Goal: Task Accomplishment & Management: Complete application form

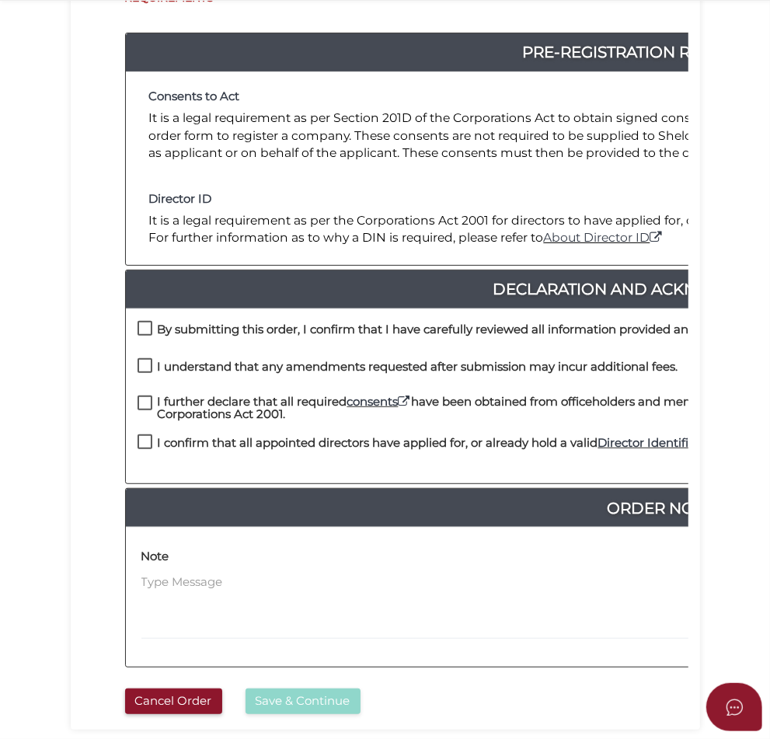
scroll to position [291, 0]
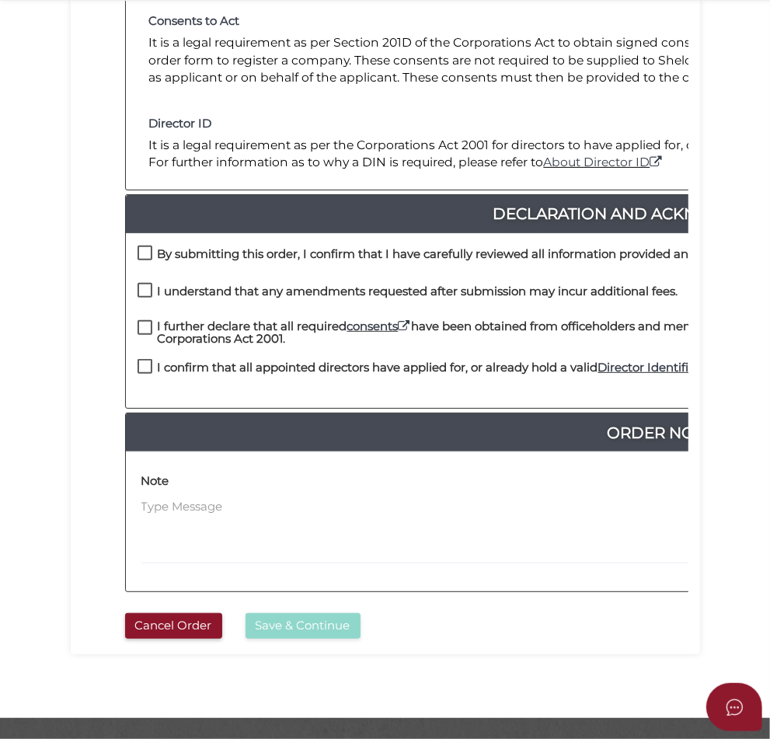
click at [137, 267] on label "By submitting this order, I confirm that I have carefully reviewed all informat…" at bounding box center [651, 257] width 1029 height 19
checkbox input "true"
click at [137, 304] on label "I understand that any amendments requested after submission may incur additiona…" at bounding box center [407, 294] width 541 height 19
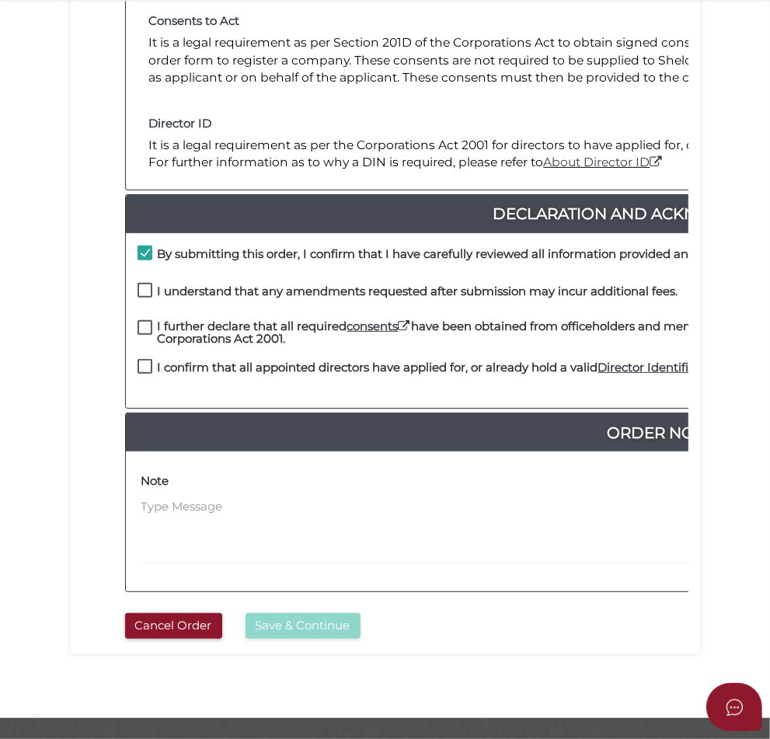
checkbox input "true"
click at [137, 339] on label "I further declare that all required consents have been obtained from officehold…" at bounding box center [664, 329] width 1055 height 19
checkbox input "true"
click at [137, 381] on label "I confirm that all appointed directors have applied for, or already hold a vali…" at bounding box center [574, 370] width 875 height 19
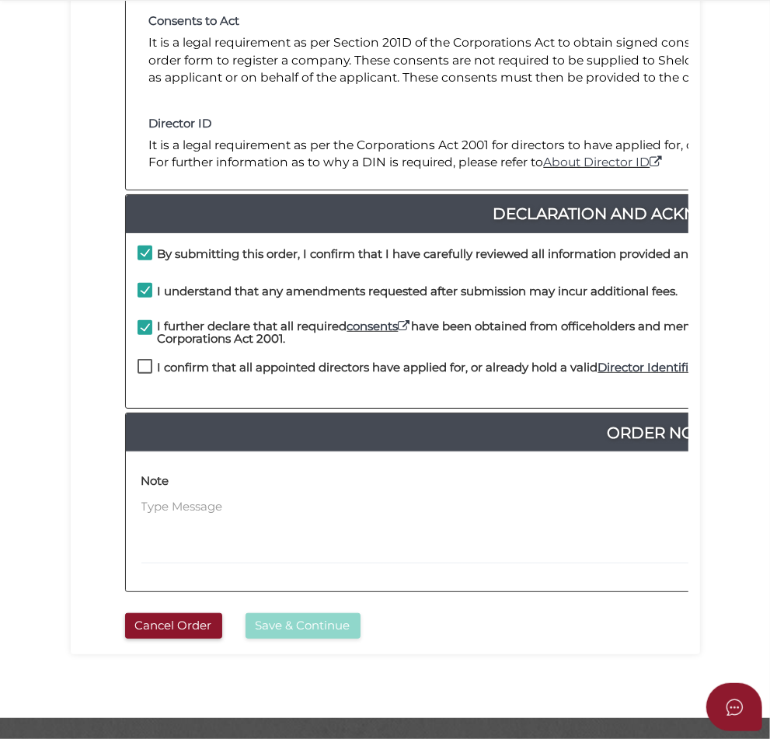
checkbox input "true"
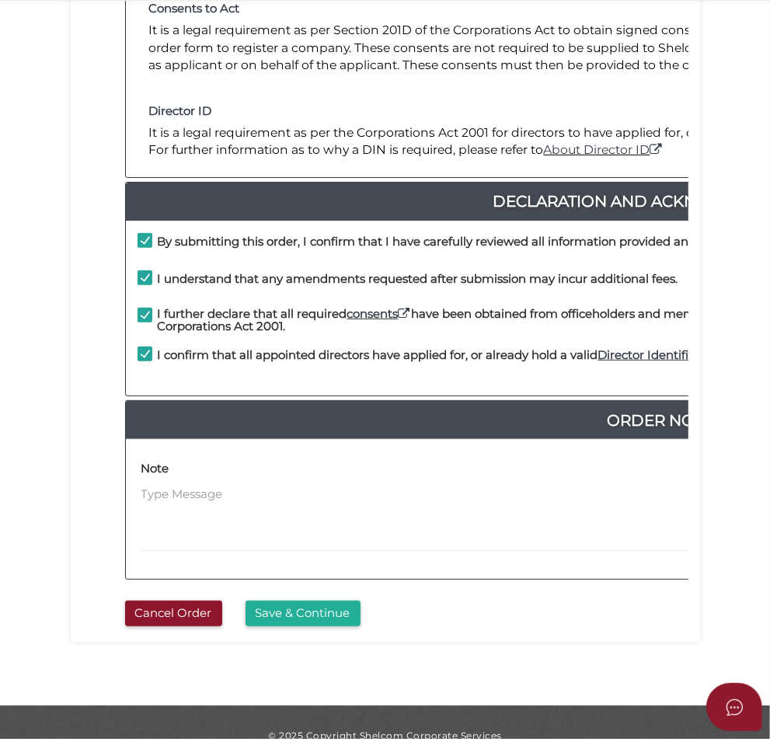
scroll to position [388, 0]
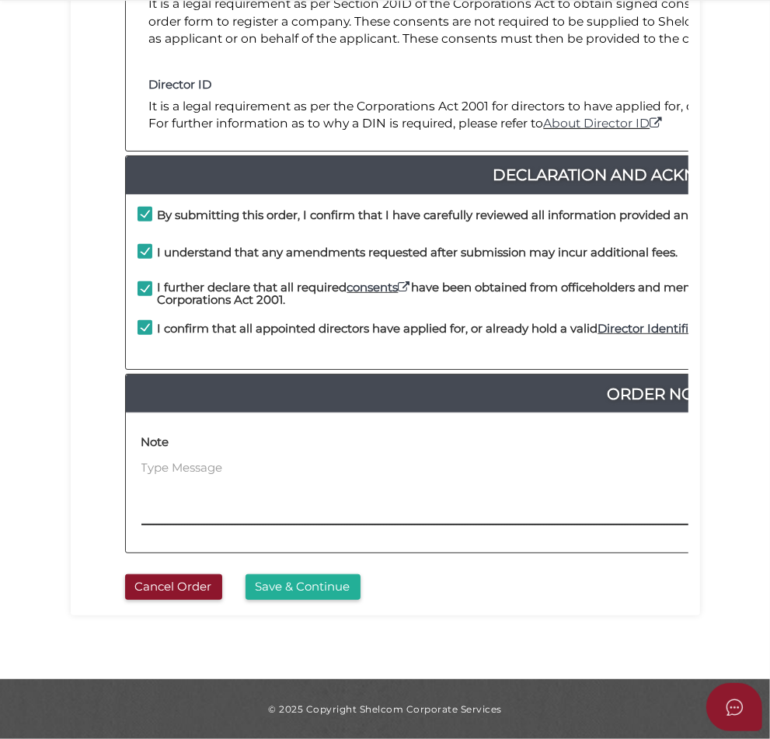
click at [193, 474] on textarea at bounding box center [664, 492] width 1047 height 67
type textarea "32036"
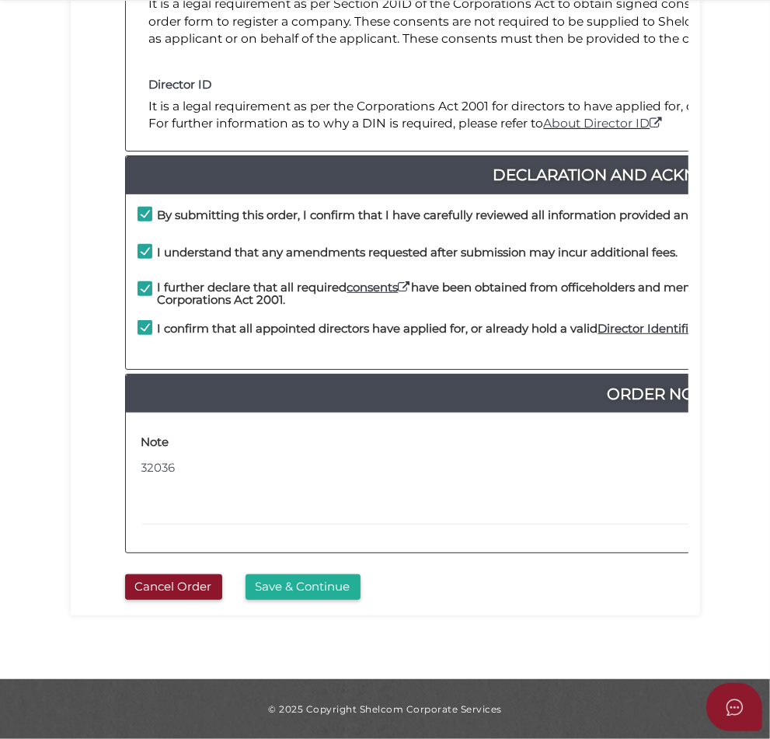
click at [360, 581] on button "Save & Continue" at bounding box center [302, 587] width 115 height 26
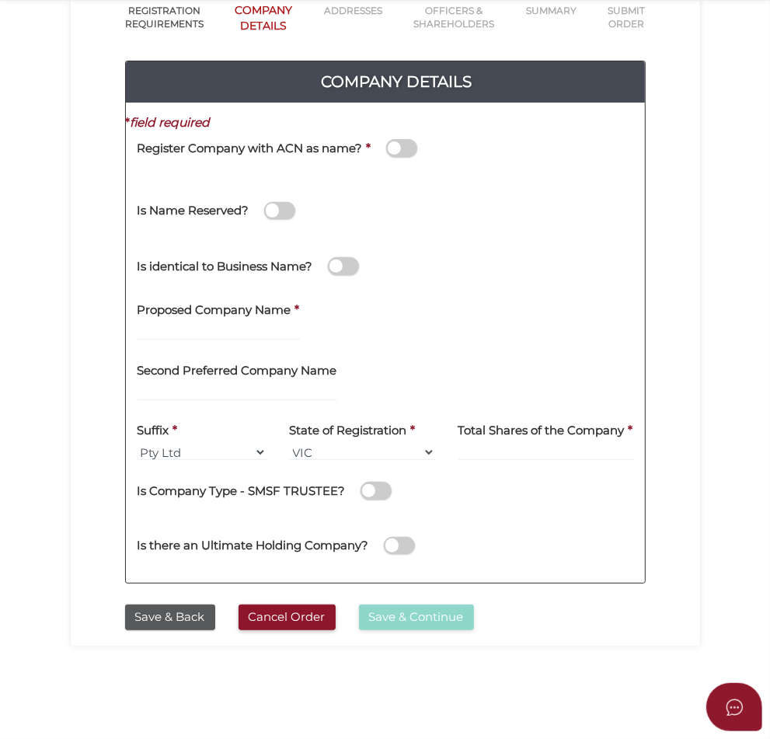
scroll to position [194, 0]
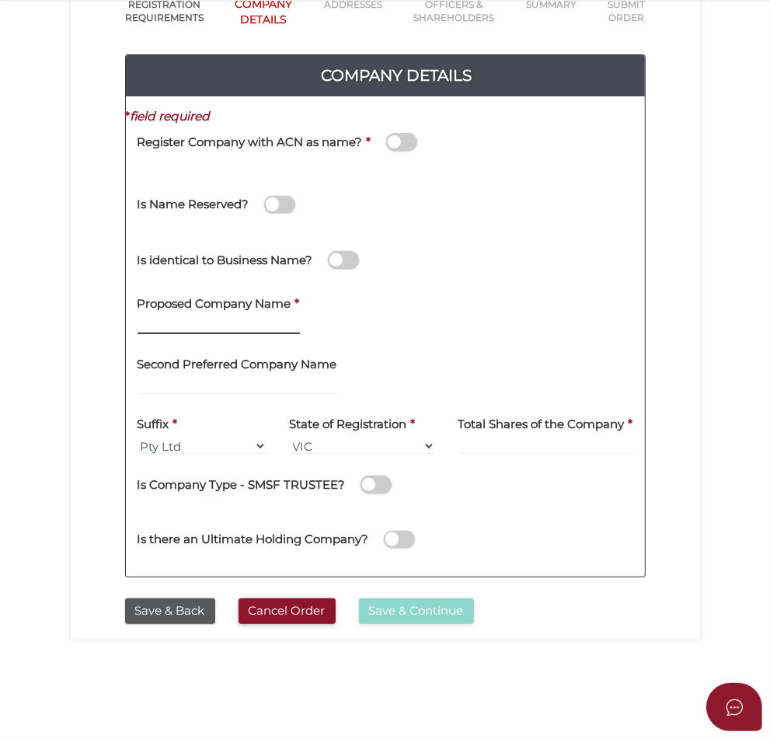
click at [137, 322] on input "text" at bounding box center [218, 325] width 162 height 17
type input "Replai"
click at [526, 242] on div "Is identical to Business Name?" at bounding box center [385, 257] width 519 height 55
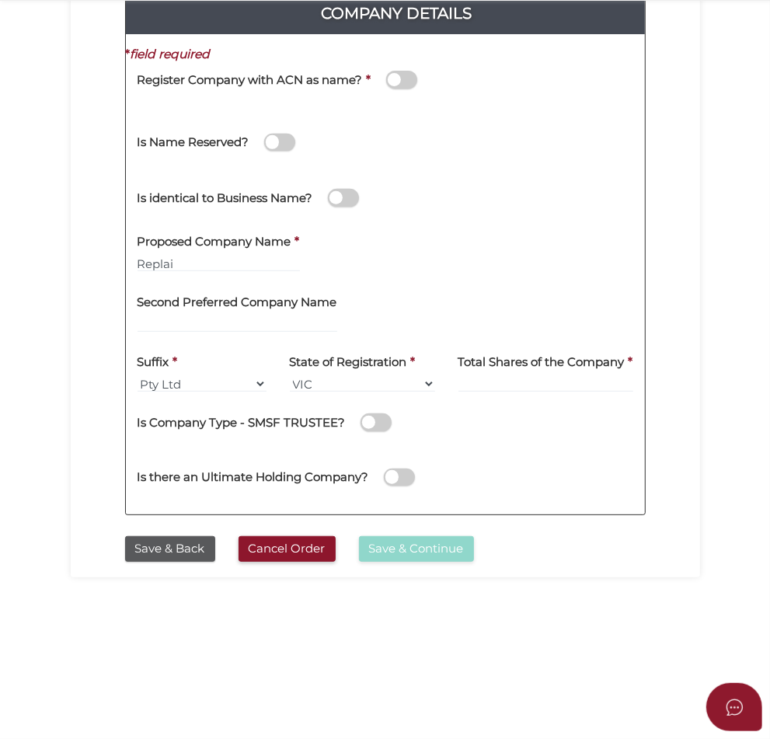
scroll to position [328, 0]
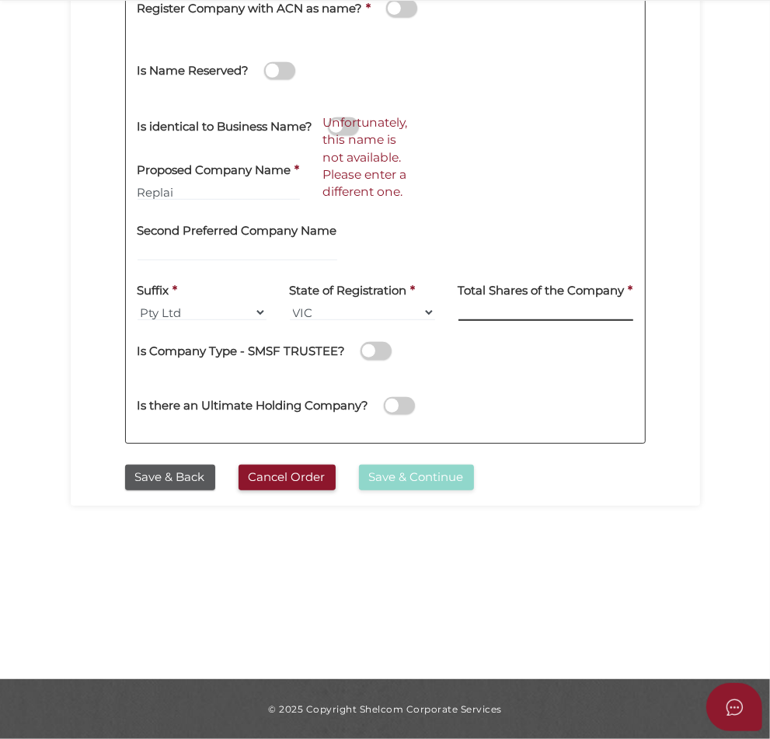
click at [589, 307] on input at bounding box center [545, 312] width 175 height 17
type input "1200"
click at [560, 376] on div "Is there an Ultimate Holding Company?" at bounding box center [385, 403] width 519 height 55
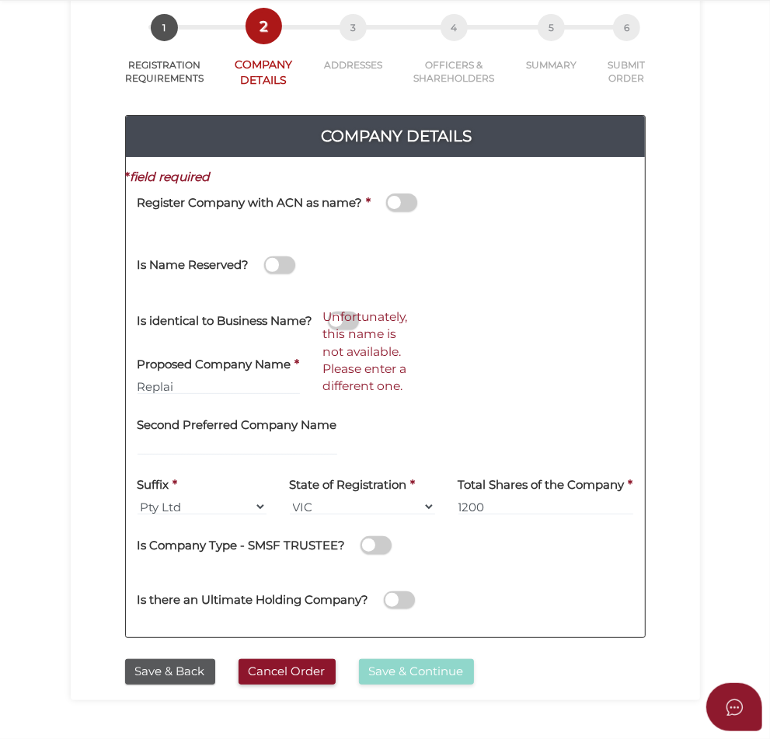
click at [264, 259] on span at bounding box center [279, 265] width 31 height 18
click at [0, 0] on input "checkbox" at bounding box center [0, 0] width 0 height 0
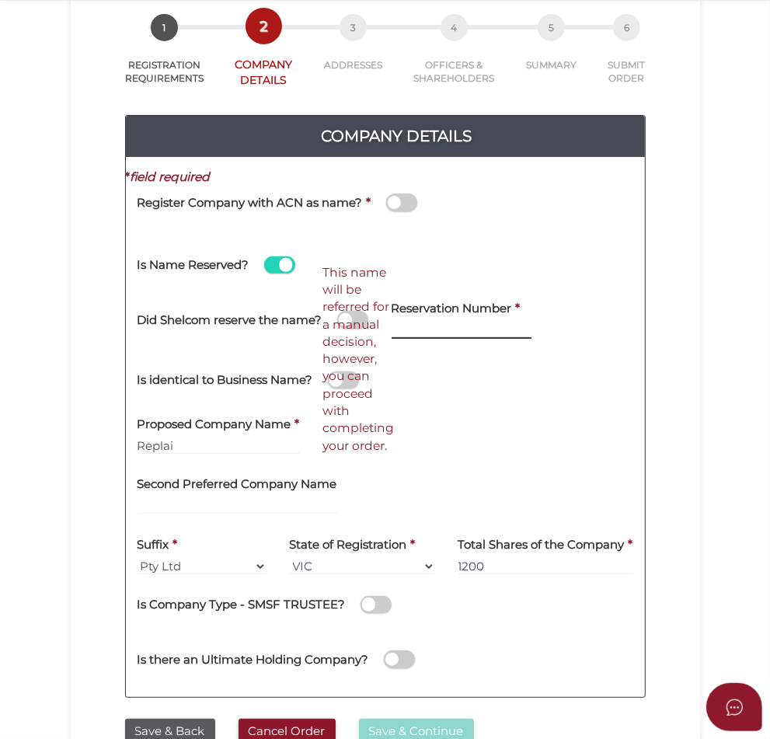
paste input "38 956 597 899"
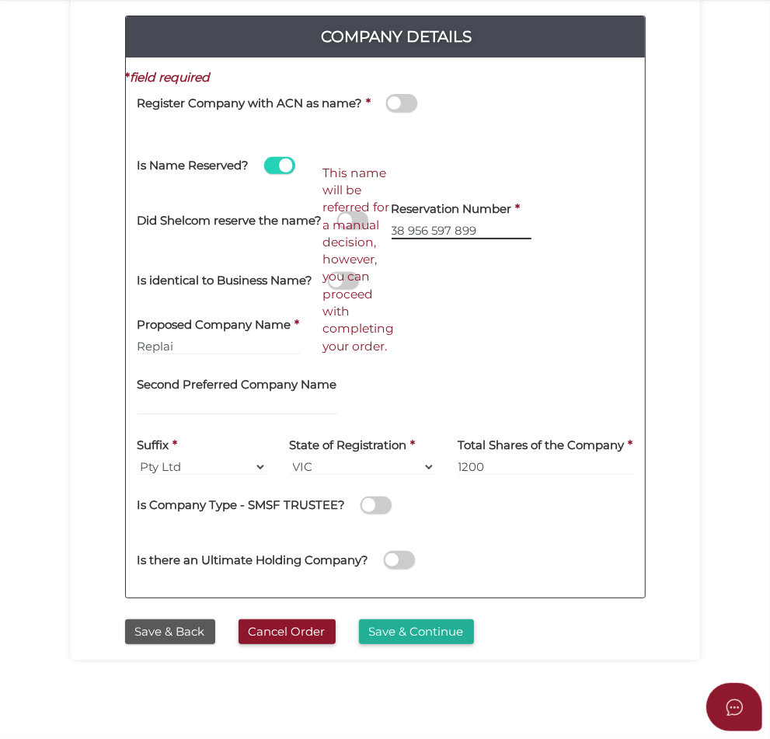
scroll to position [328, 0]
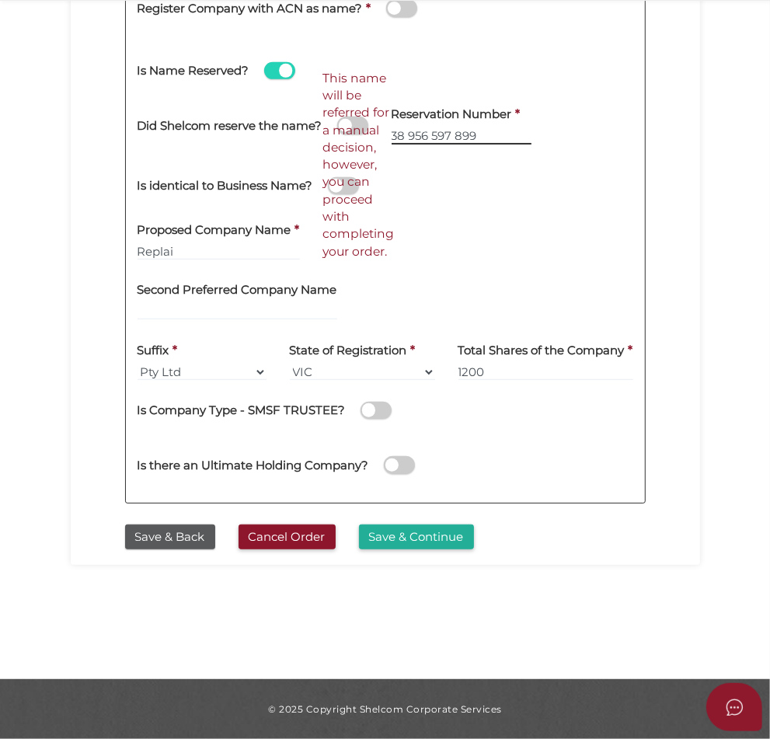
type input "38 956 597 899"
click at [474, 550] on button "Save & Continue" at bounding box center [416, 537] width 115 height 26
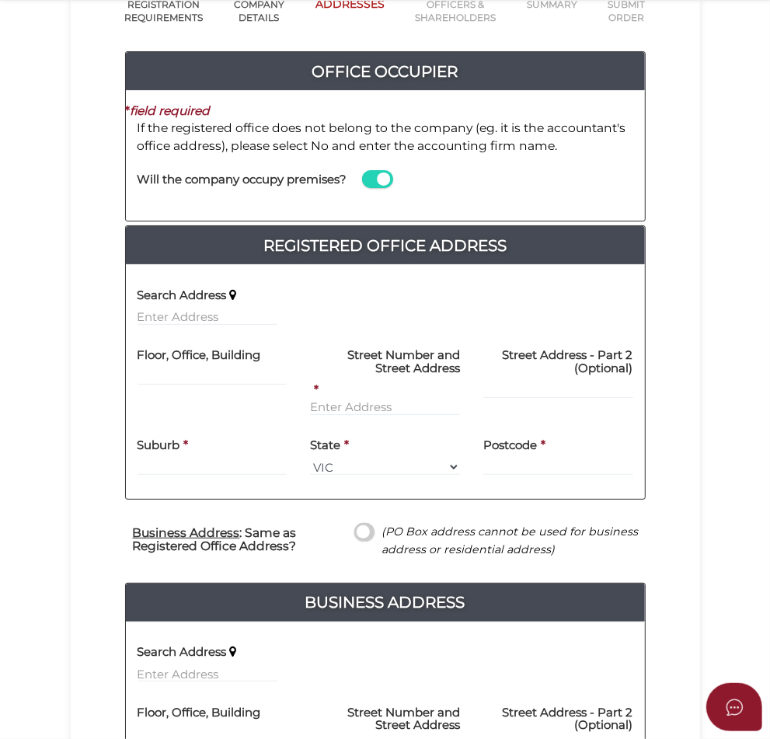
scroll to position [291, 0]
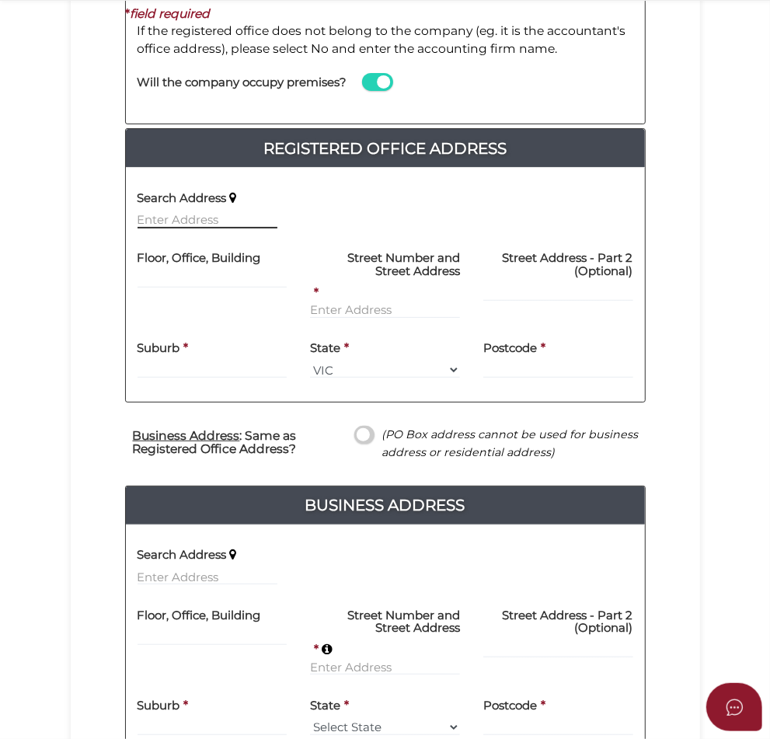
click at [137, 214] on input "text" at bounding box center [207, 219] width 140 height 17
paste input "[STREET_ADDRESS][PERSON_NAME]"
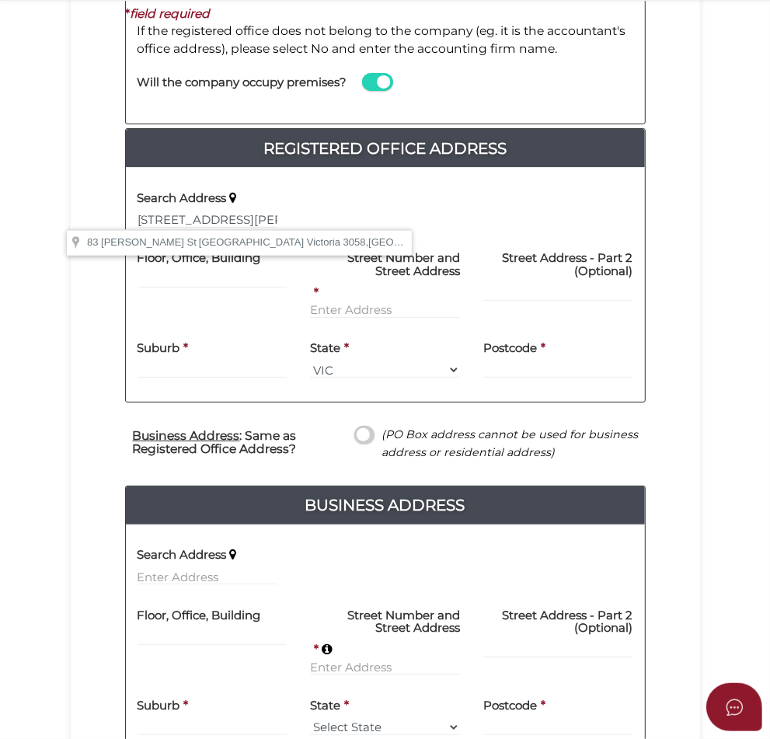
type input "[STREET_ADDRESS][PERSON_NAME]"
type input "[GEOGRAPHIC_DATA]"
select select "VIC"
type input "3058"
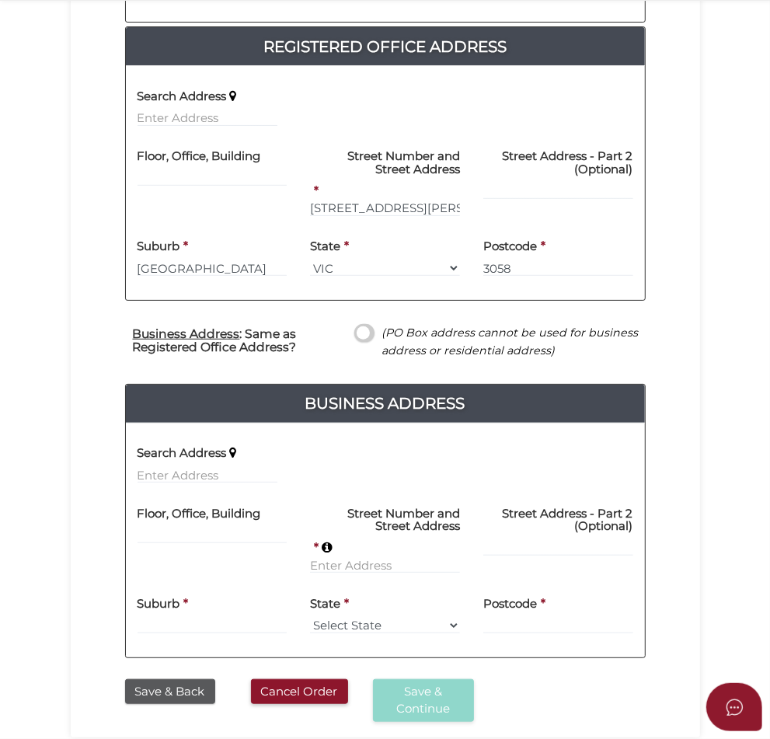
scroll to position [474, 0]
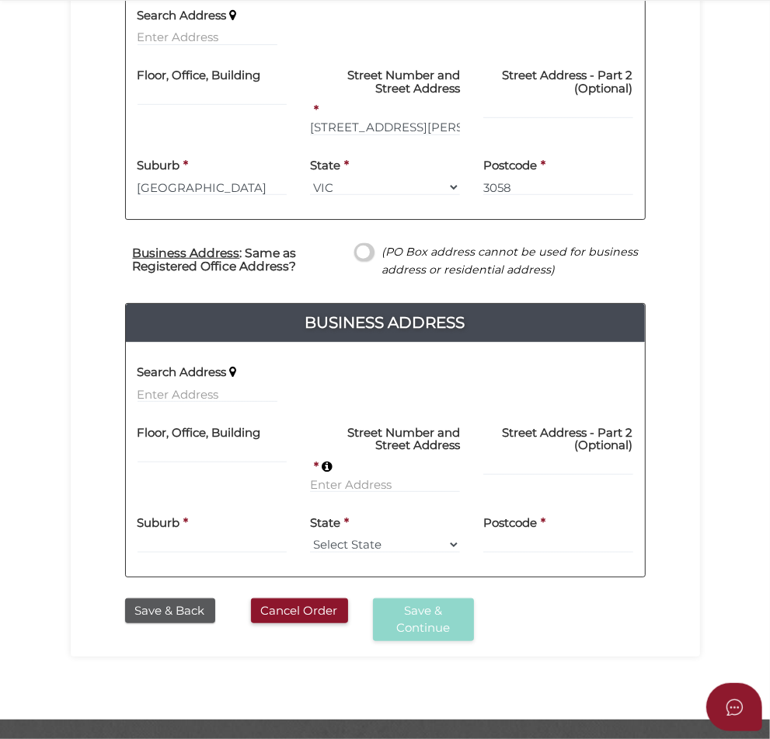
click at [371, 243] on span at bounding box center [363, 252] width 19 height 18
click at [0, 0] on input "checkbox" at bounding box center [0, 0] width 0 height 0
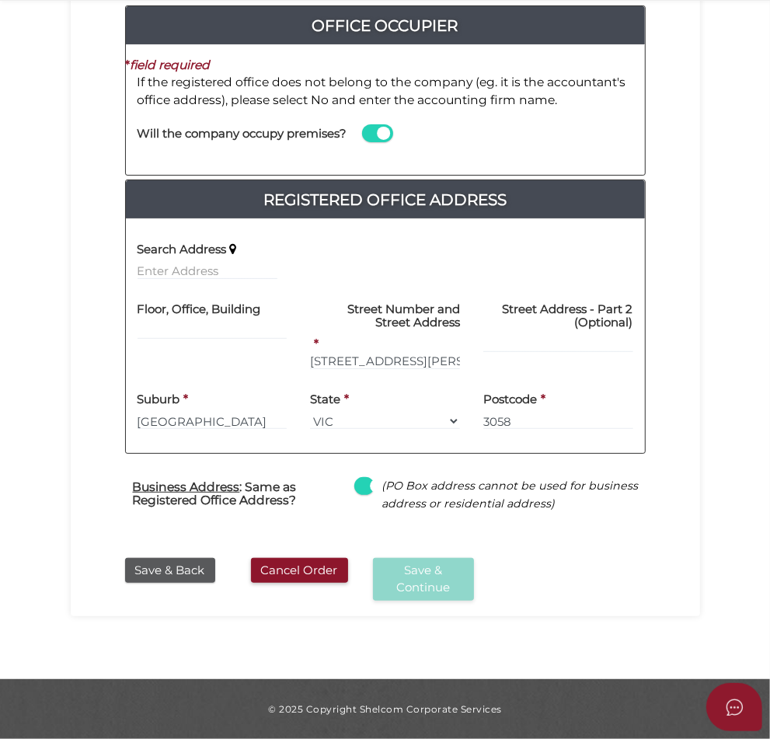
scroll to position [198, 0]
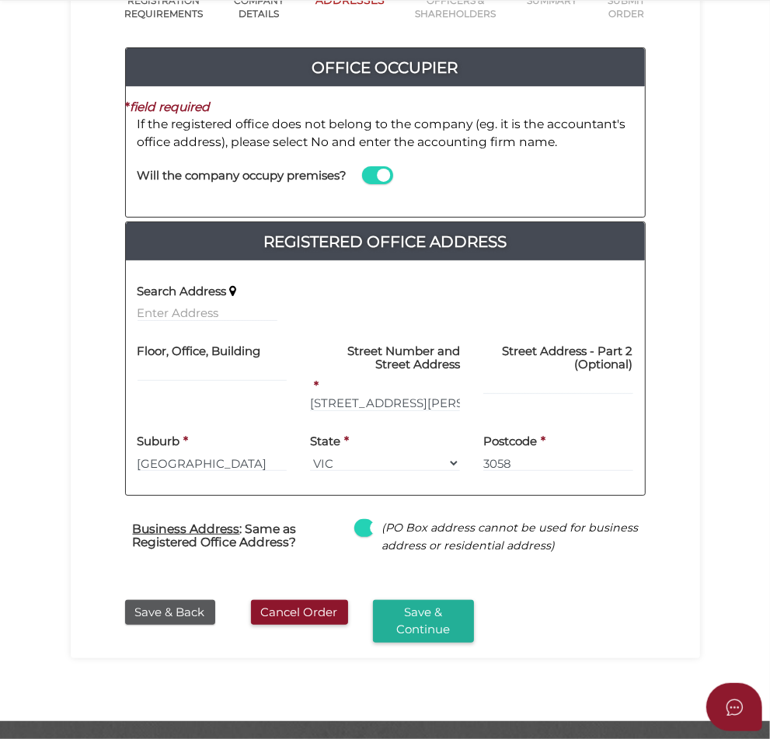
click at [474, 600] on button "Save & Continue" at bounding box center [423, 621] width 101 height 43
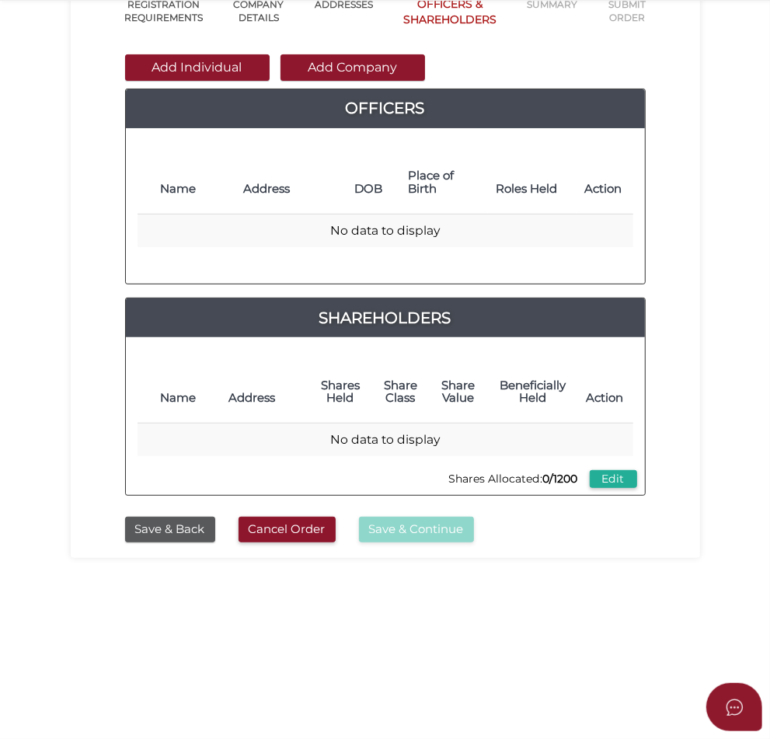
scroll to position [97, 0]
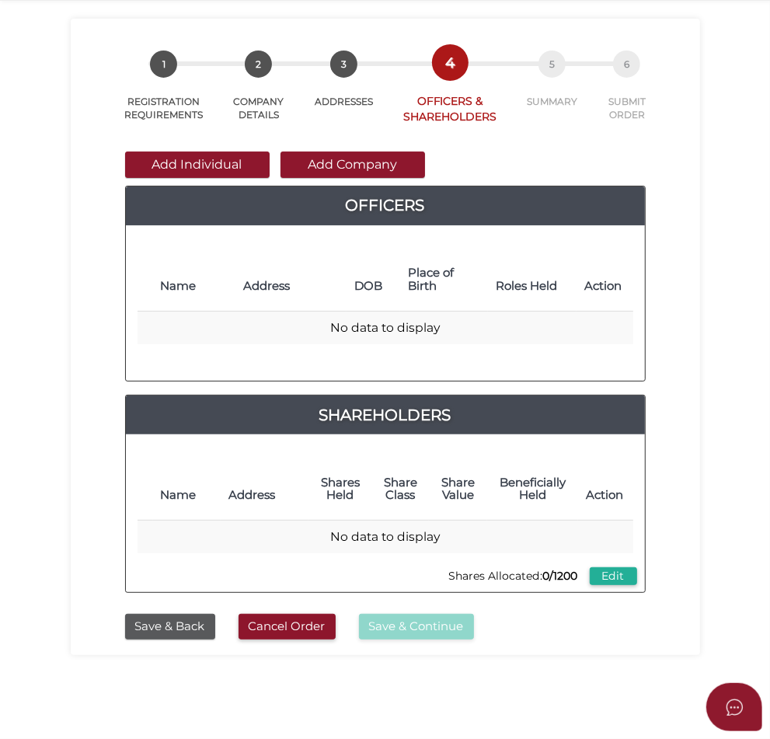
click at [130, 164] on button "Add Individual" at bounding box center [197, 164] width 144 height 26
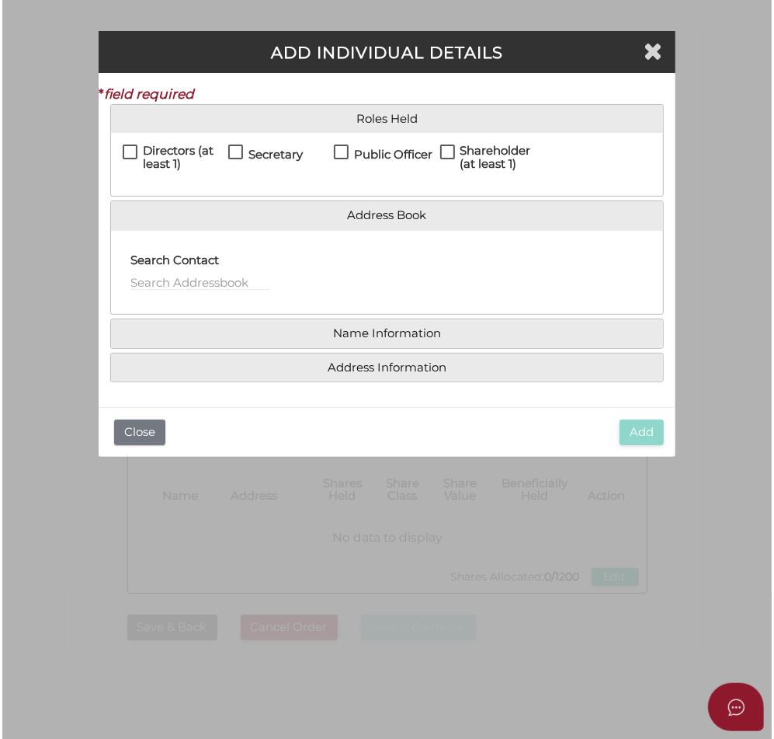
scroll to position [0, 0]
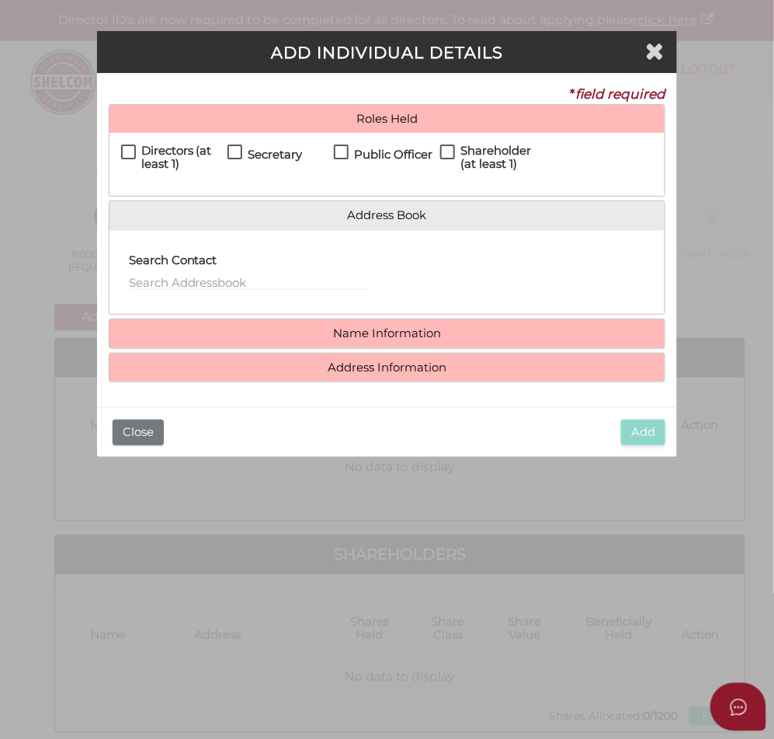
click at [160, 146] on h4 "Directors (at least 1)" at bounding box center [184, 157] width 86 height 26
checkbox input "true"
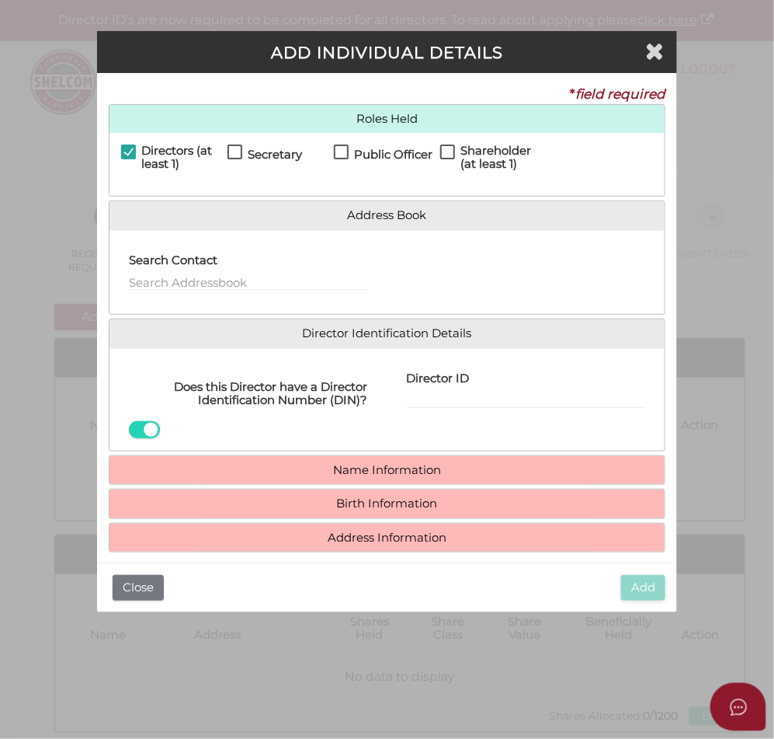
click at [249, 149] on h4 "Secretary" at bounding box center [275, 154] width 54 height 13
checkbox input "true"
click at [478, 157] on h4 "Shareholder (at least 1)" at bounding box center [504, 157] width 86 height 26
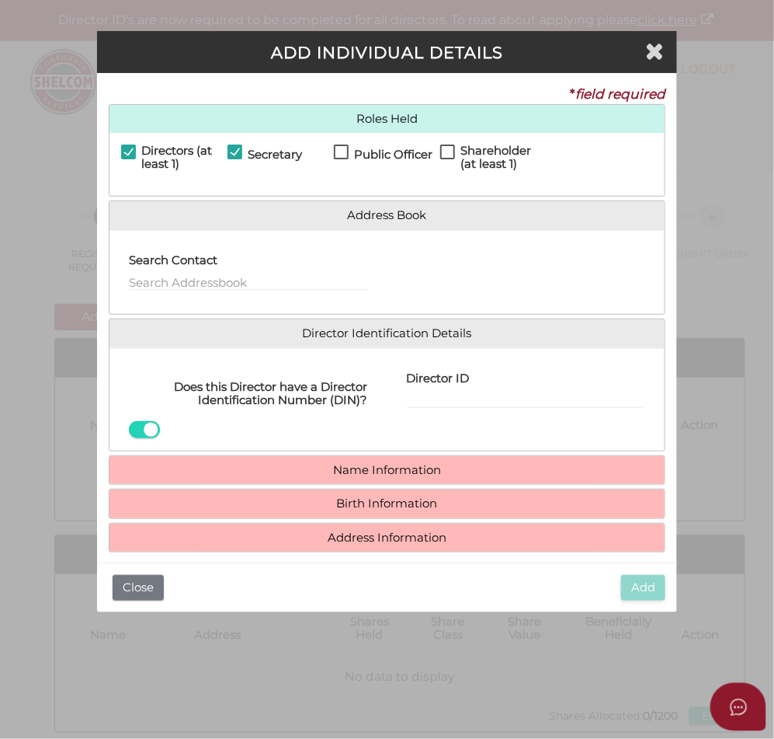
checkbox input "true"
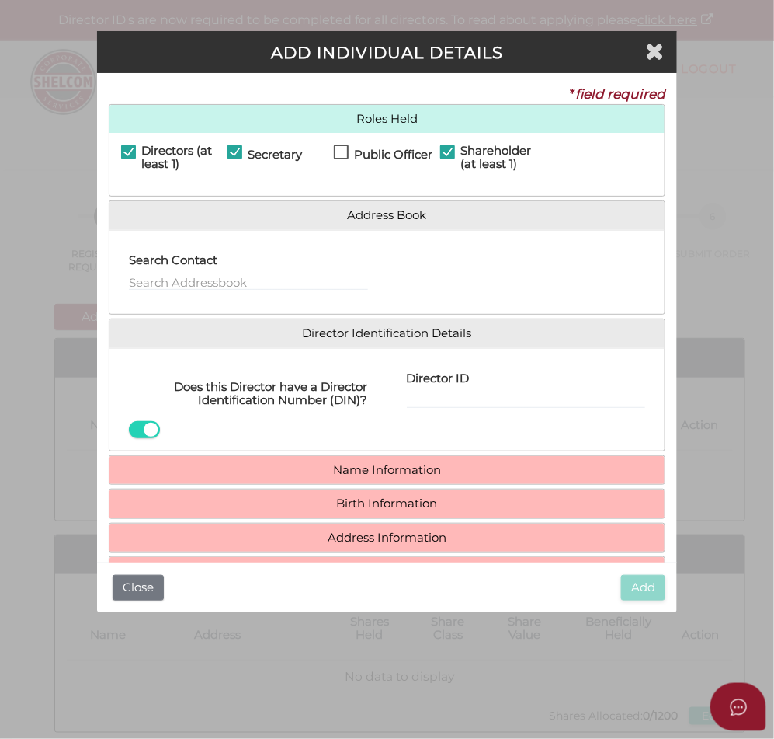
click at [360, 152] on h4 "Public Officer" at bounding box center [393, 154] width 78 height 13
checkbox input "true"
click at [181, 284] on input "text" at bounding box center [248, 281] width 239 height 17
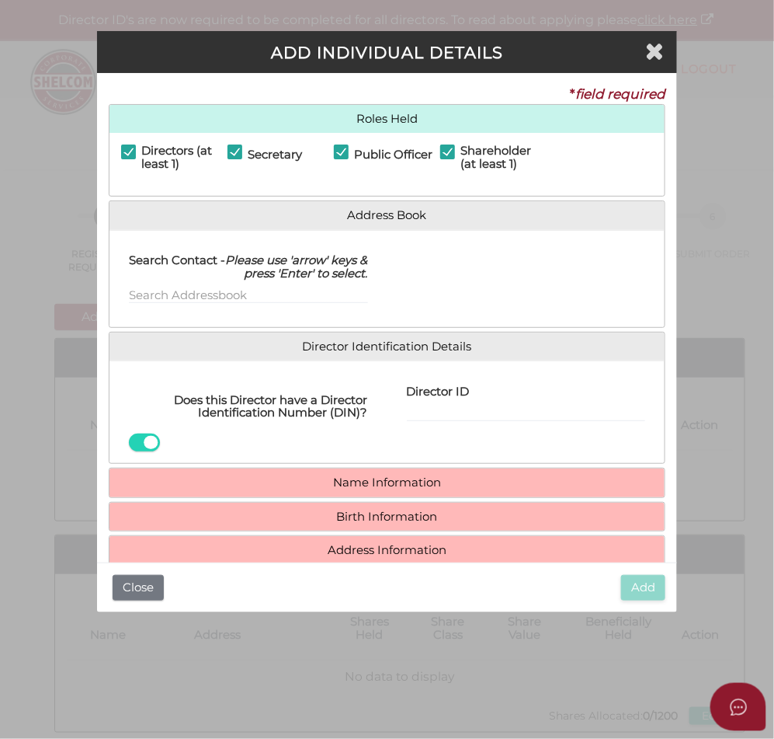
drag, startPoint x: 309, startPoint y: 274, endPoint x: 361, endPoint y: 276, distance: 52.1
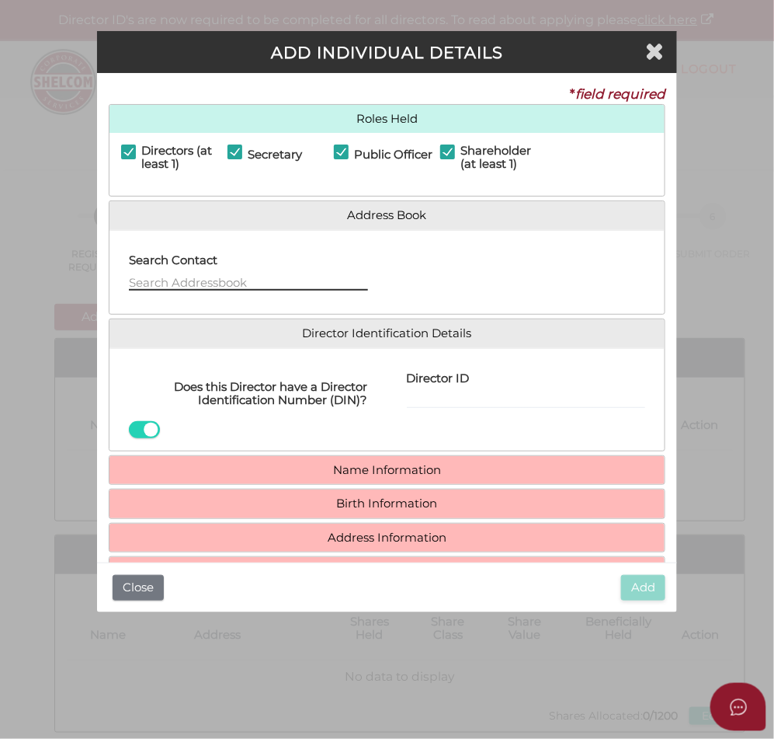
click at [274, 281] on input "text" at bounding box center [248, 281] width 239 height 17
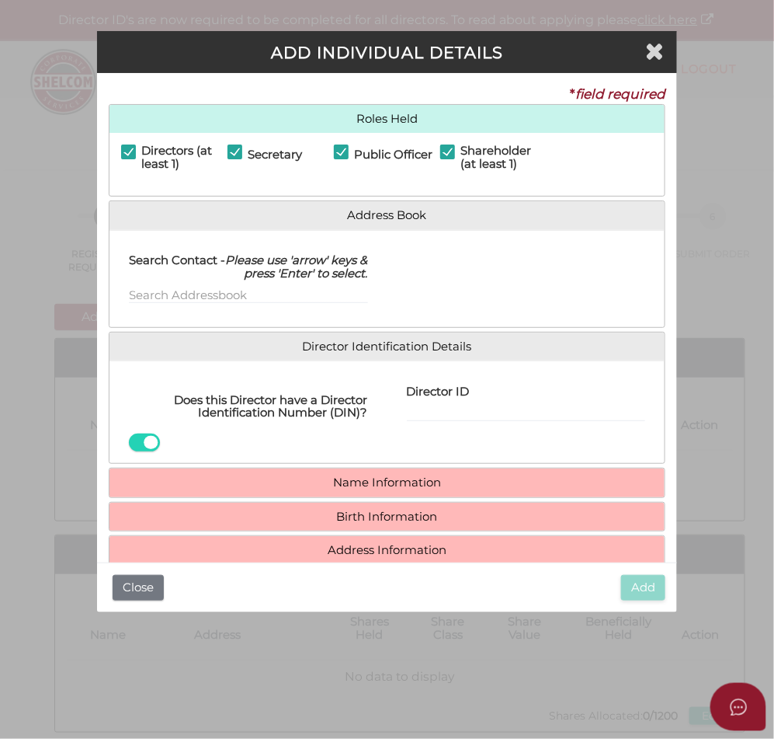
click at [491, 261] on div at bounding box center [527, 278] width 278 height 73
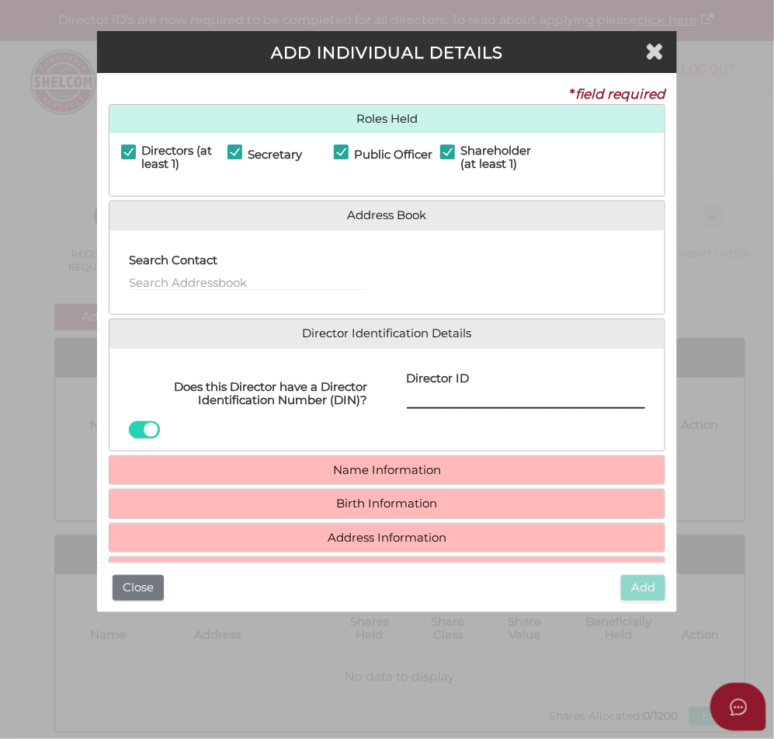
click at [440, 398] on input "Director ID" at bounding box center [526, 399] width 239 height 17
paste input "036 83361 14263"
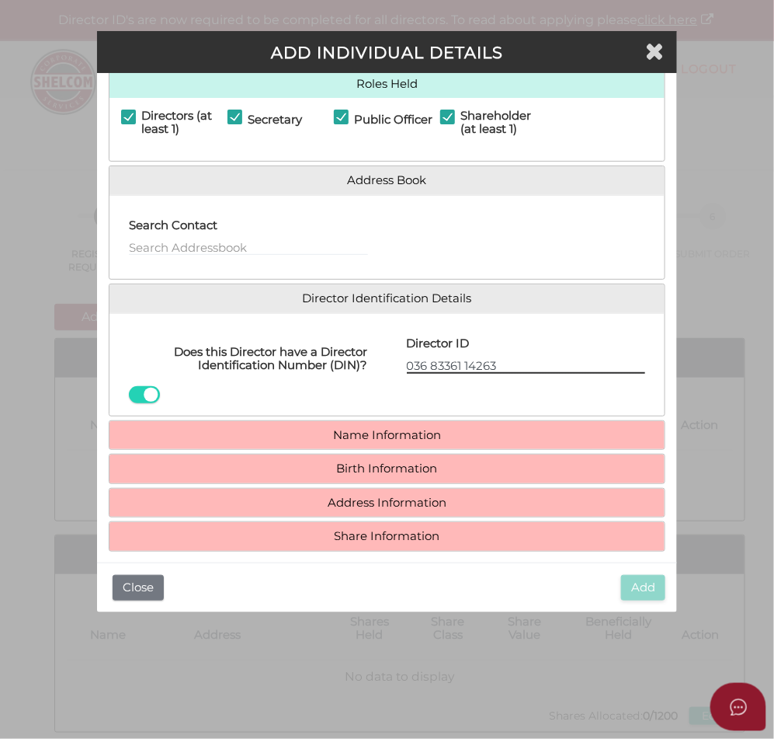
scroll to position [53, 0]
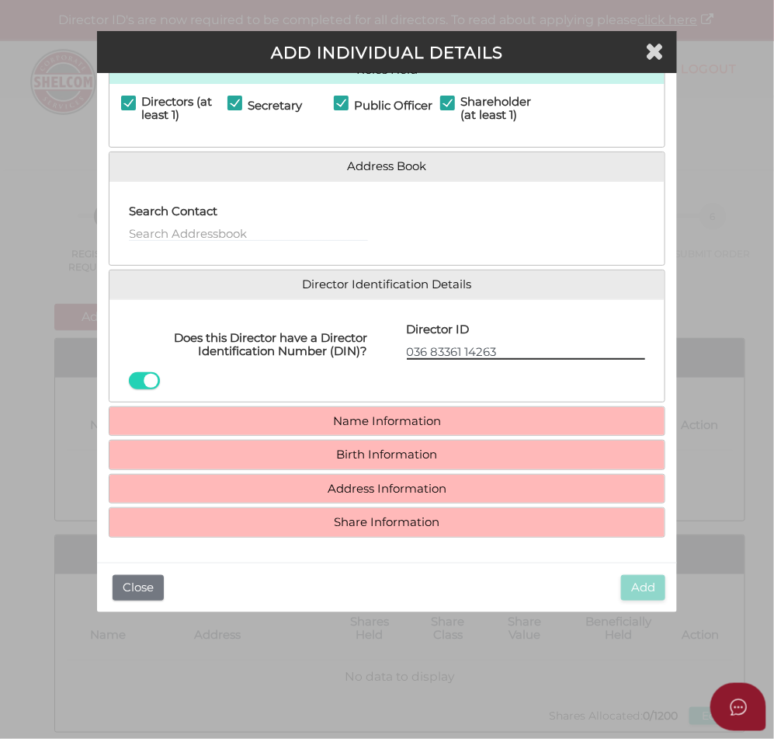
type input "036 83361 14263"
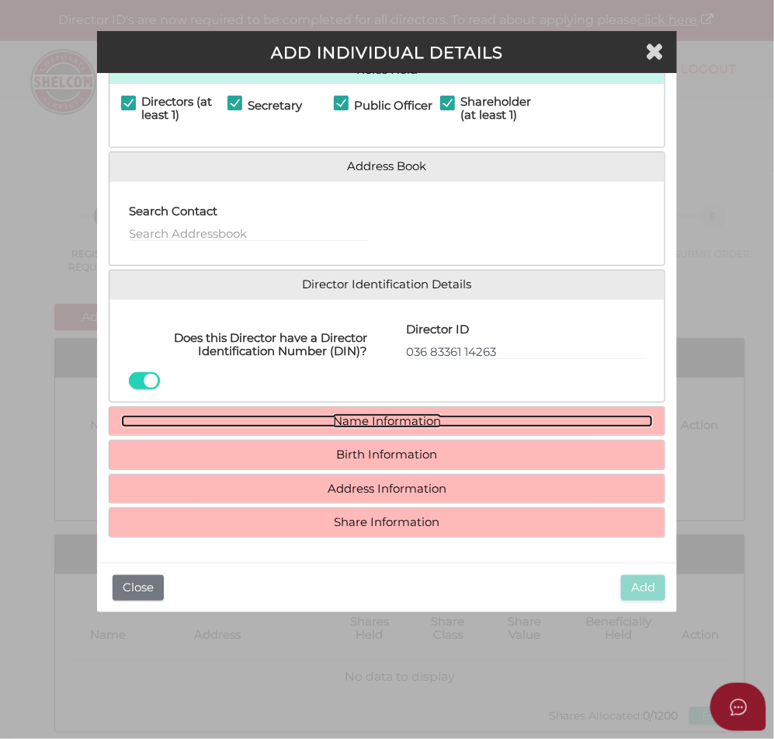
click at [311, 415] on link "Name Information" at bounding box center [387, 421] width 533 height 13
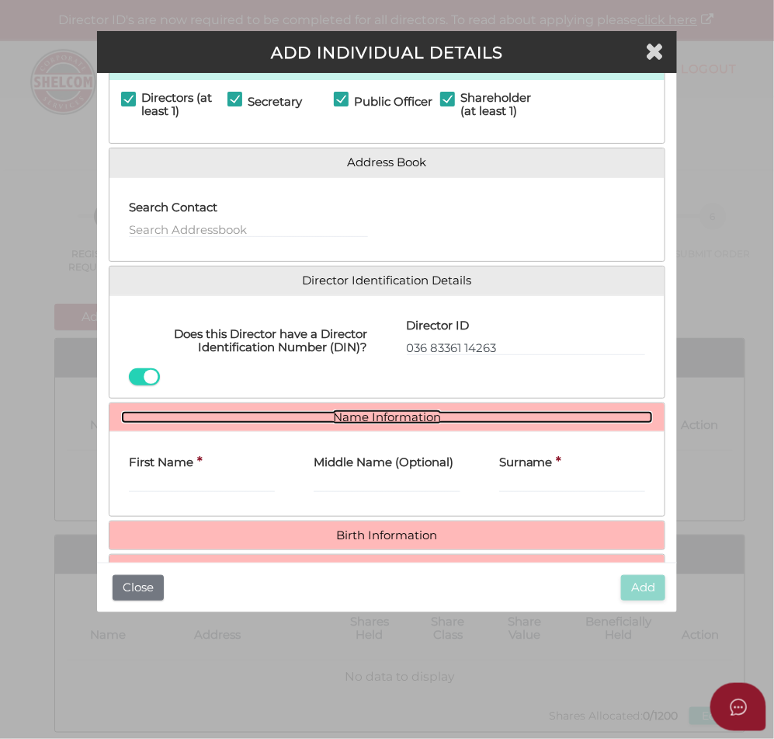
scroll to position [137, 0]
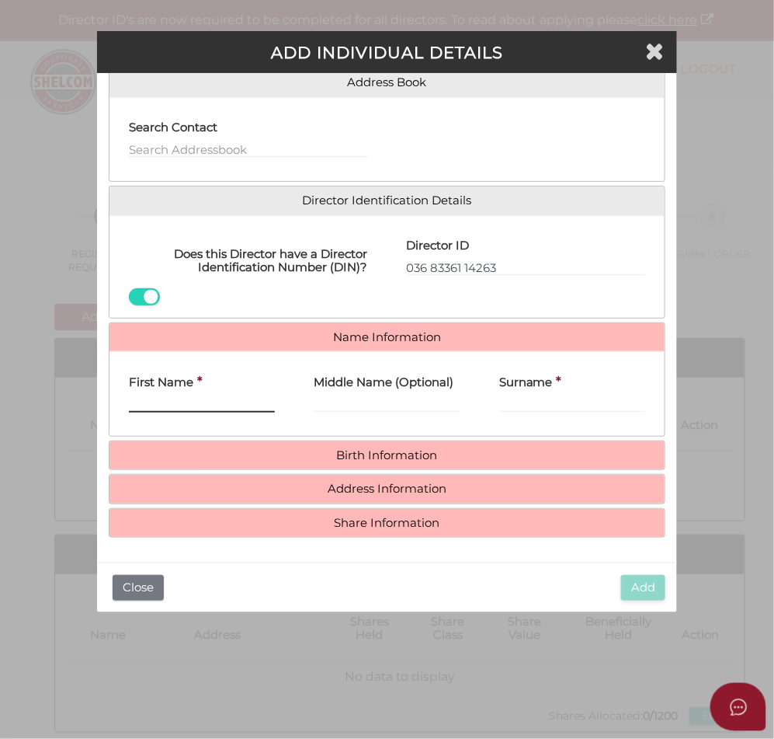
click at [202, 398] on input "First Name" at bounding box center [202, 403] width 147 height 17
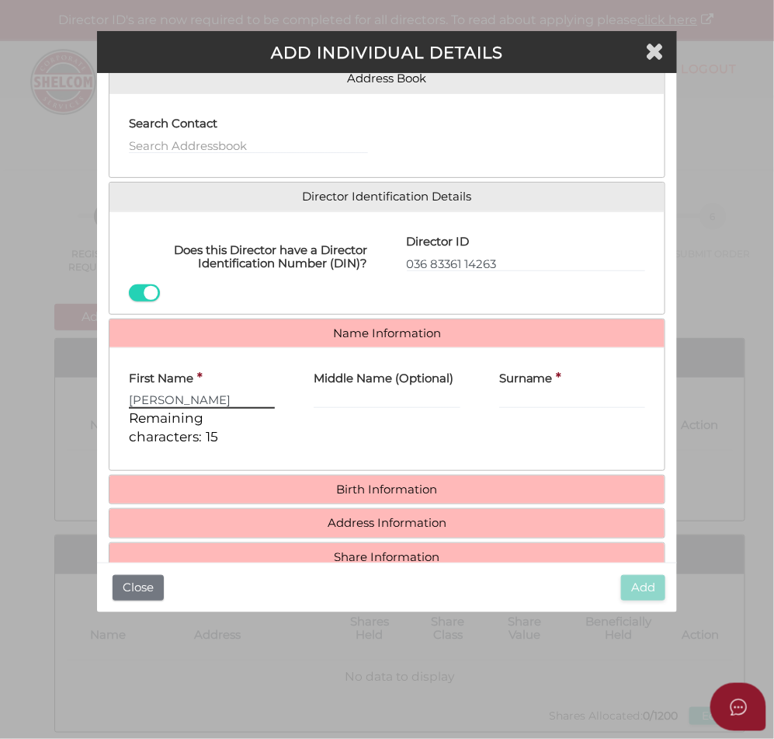
type input "David"
type input "J"
click at [506, 277] on div "Director ID 036 83361 14263 Email Director About How To Apply for DIN" at bounding box center [527, 263] width 278 height 78
drag, startPoint x: 506, startPoint y: 266, endPoint x: 297, endPoint y: 258, distance: 209.8
click at [297, 258] on div "Does this Director have a Director Identification Number (DIN)? Director ID 036…" at bounding box center [388, 263] width 556 height 78
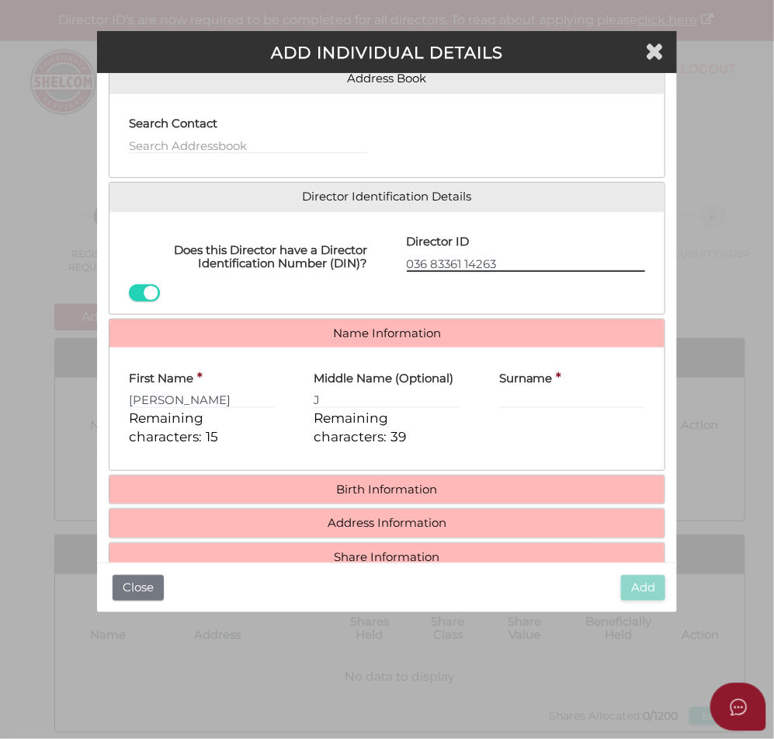
paste input "66419 31694"
type input "036 66419 31694"
click at [351, 394] on input "J" at bounding box center [387, 399] width 147 height 17
type input "James"
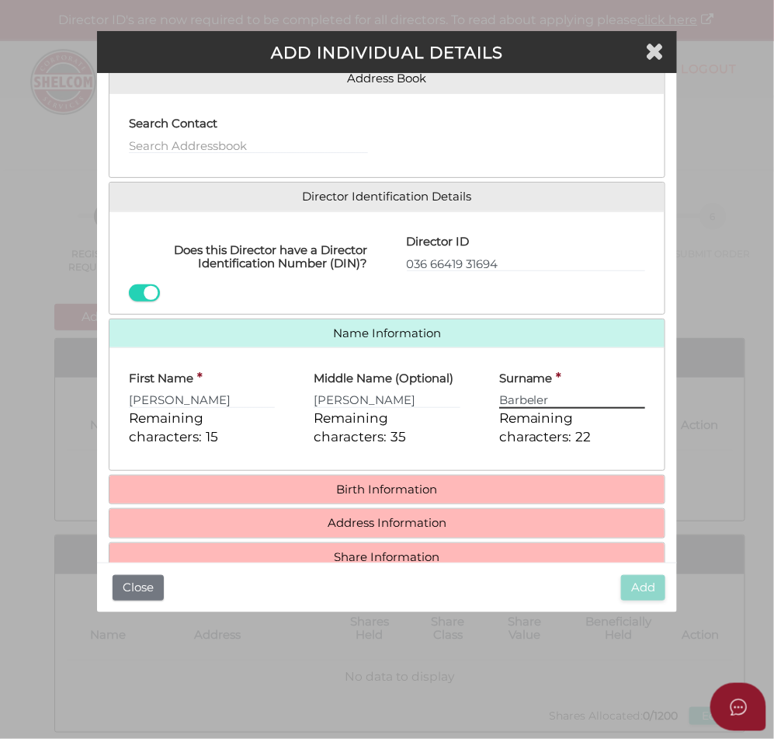
scroll to position [176, 0]
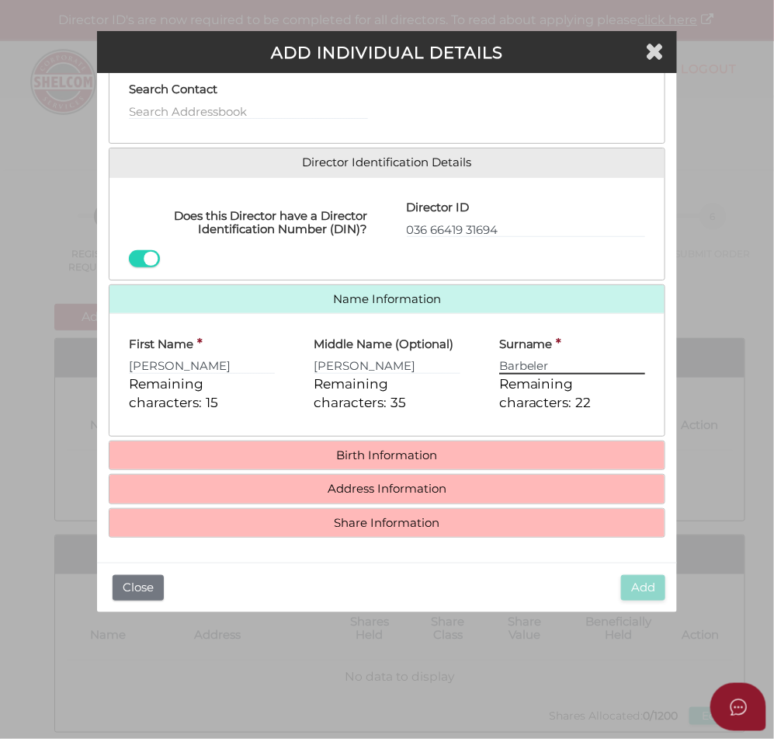
type input "Barbeler"
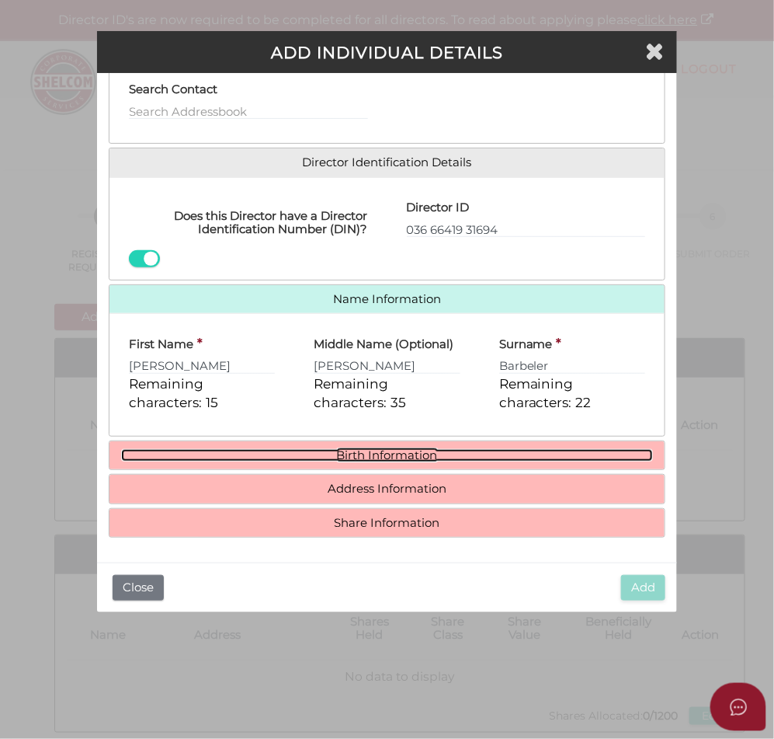
click at [354, 454] on link "Birth Information" at bounding box center [387, 455] width 533 height 13
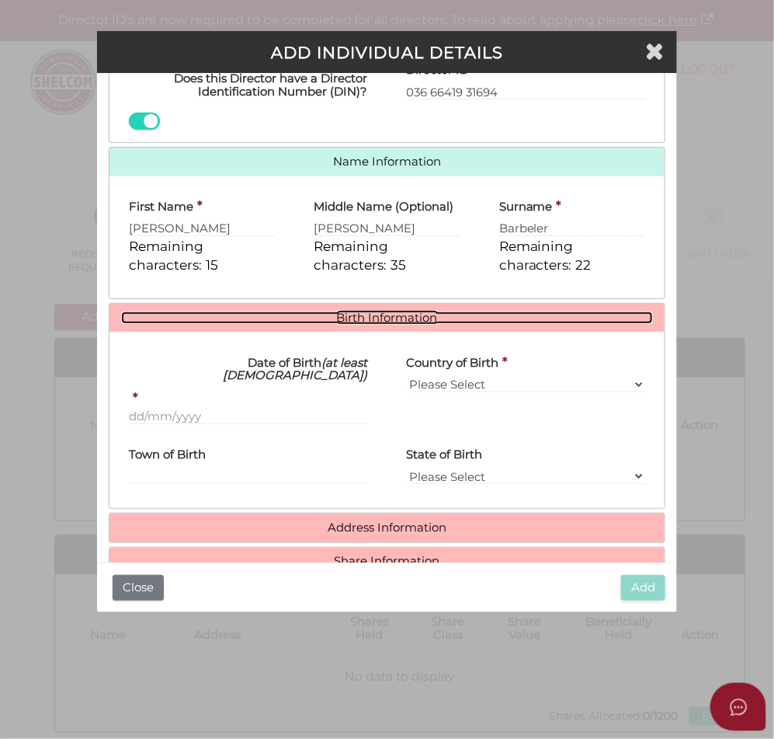
scroll to position [320, 0]
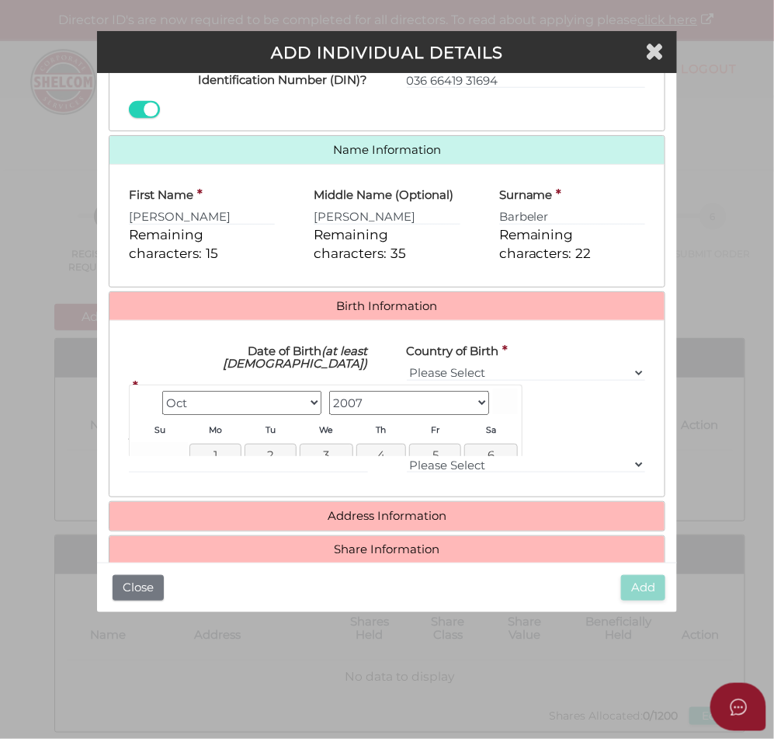
click at [192, 396] on input "Date of Birth (at least 18 years old)" at bounding box center [248, 404] width 239 height 17
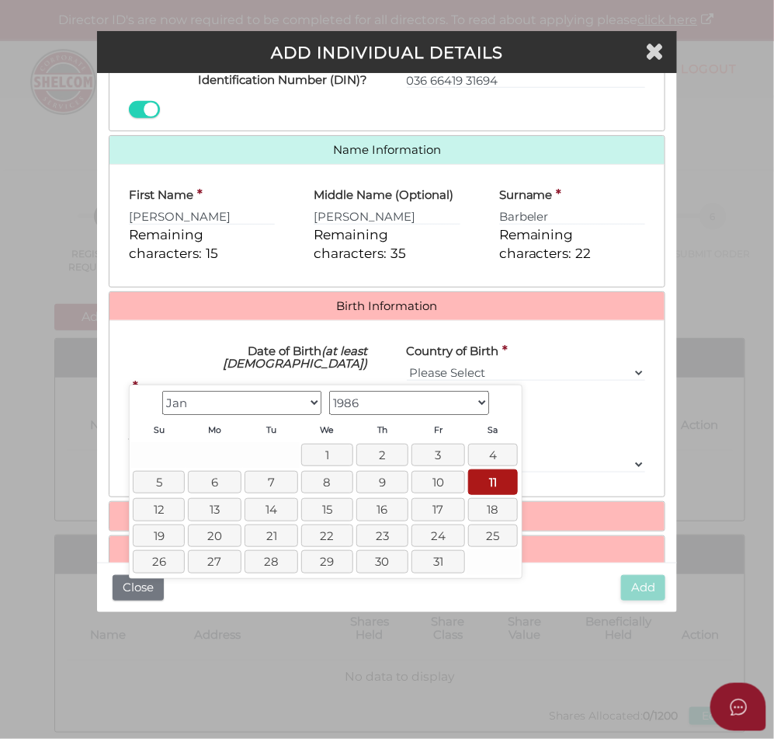
type input "11/01/1986"
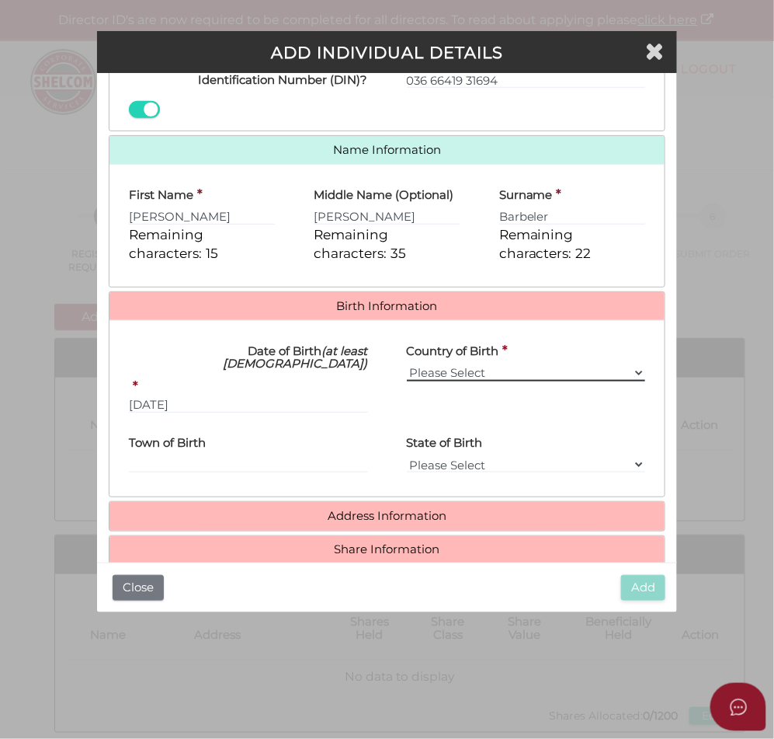
select select "Australia"
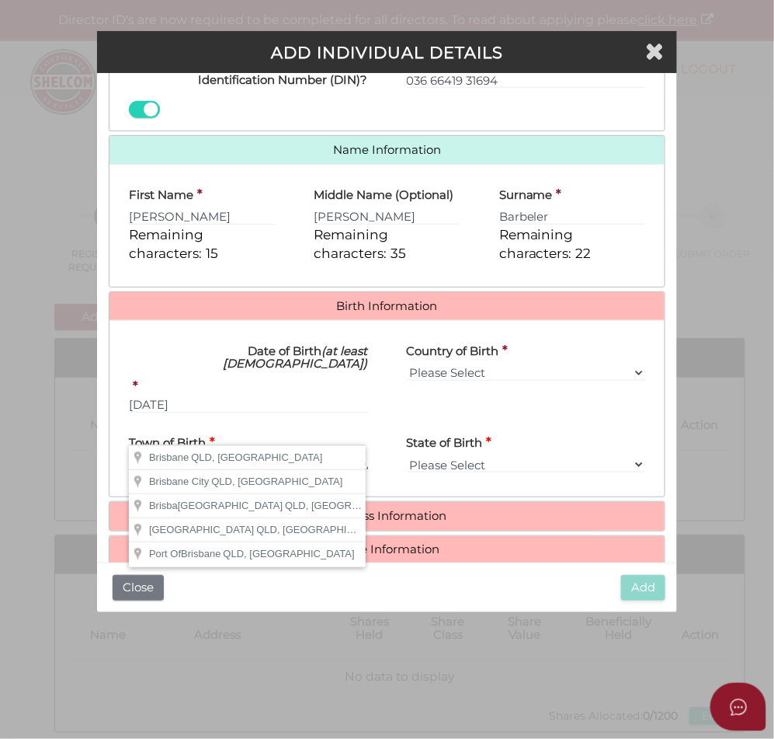
type input "Brisbane"
select select "QLD"
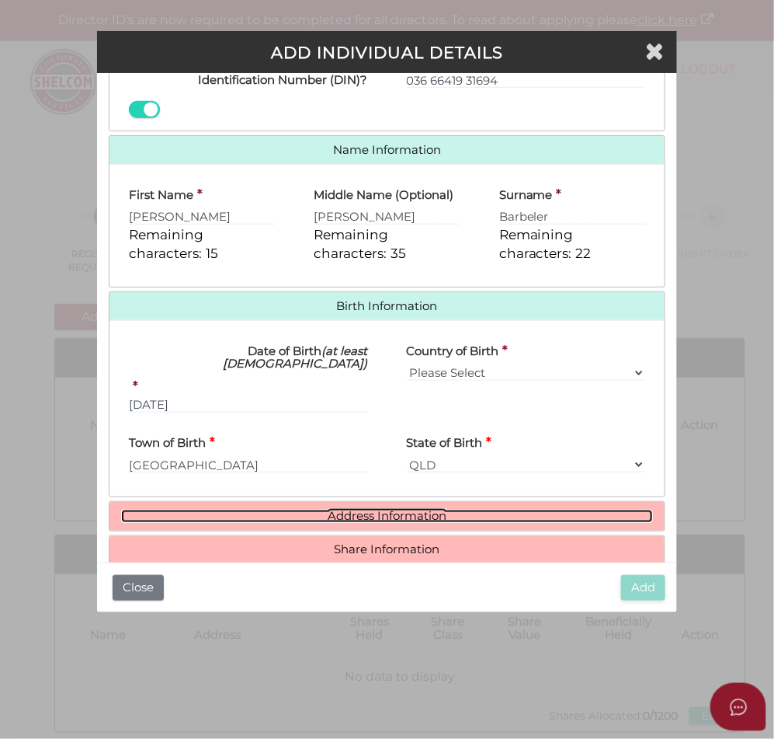
click at [351, 509] on link "Address Information" at bounding box center [387, 515] width 533 height 13
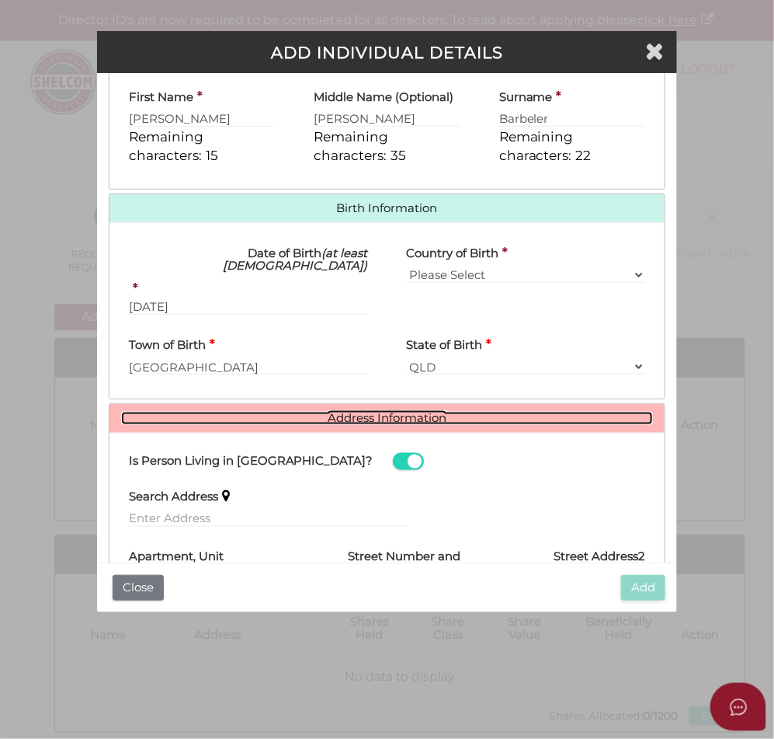
scroll to position [590, 0]
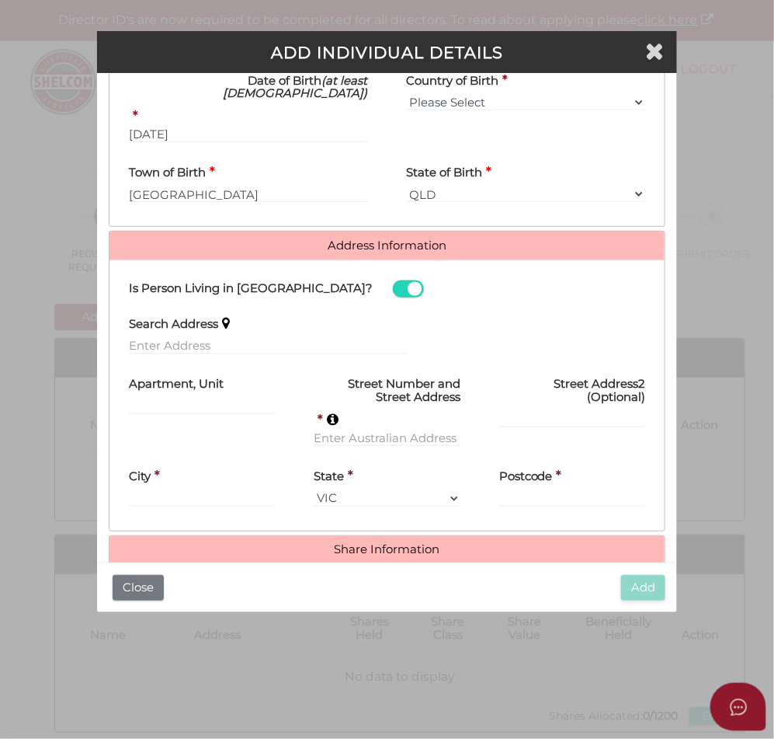
click at [206, 308] on label "Search Address" at bounding box center [173, 322] width 89 height 32
click at [203, 338] on input "text" at bounding box center [268, 346] width 278 height 17
paste input "83 Blair St Coburg, 3058, Victoria, Australia"
type input "83 Blair St, Coburg Victoria 3058, Australia"
type input "83 Blair Street"
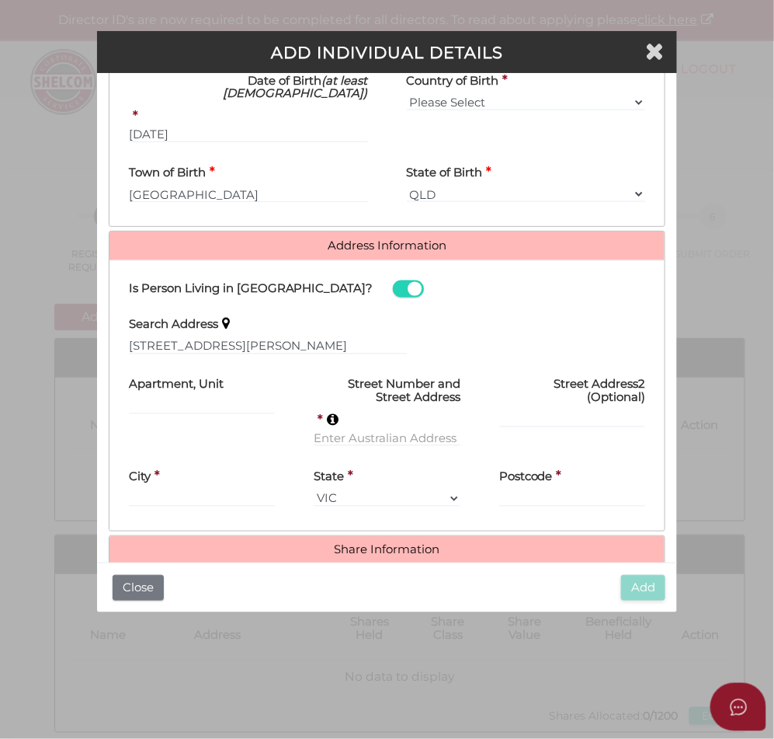
type input "Coburg"
select select "VIC"
type input "3058"
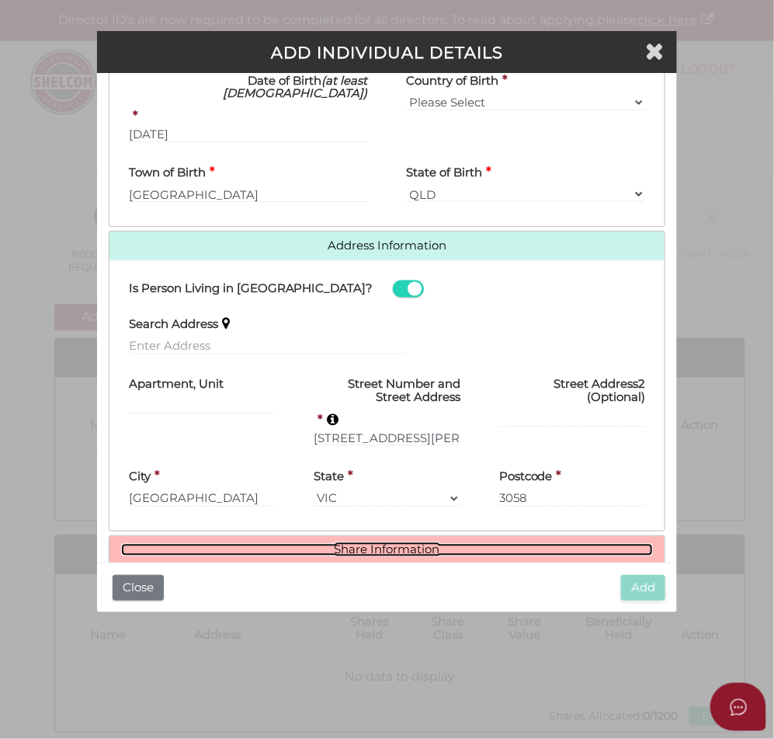
click at [424, 544] on link "Share Information" at bounding box center [387, 550] width 533 height 13
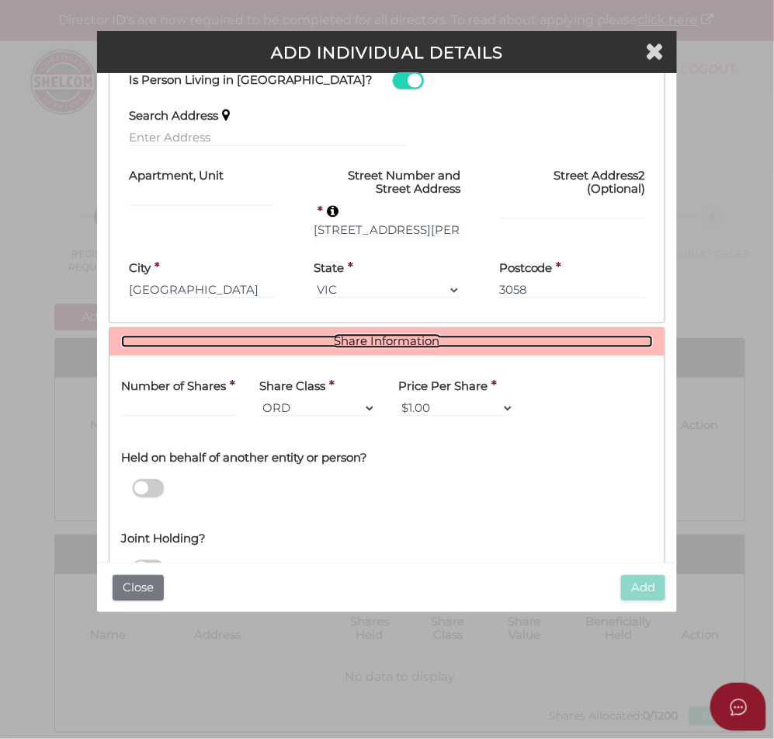
scroll to position [825, 0]
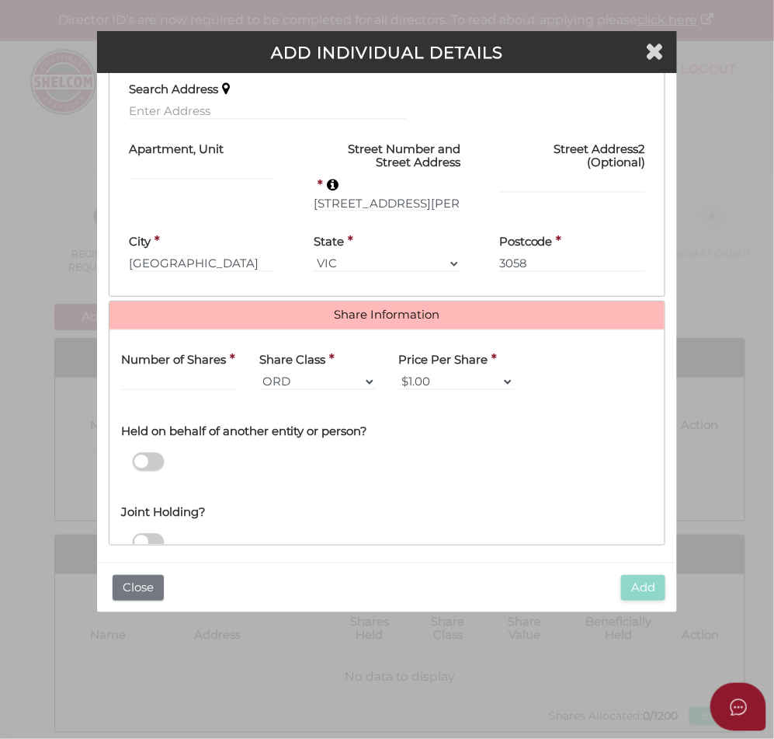
click at [187, 360] on div "Number of Shares *" at bounding box center [179, 366] width 116 height 49
click at [227, 356] on div "Number of Shares *" at bounding box center [179, 366] width 116 height 49
click at [210, 359] on div "Number of Shares *" at bounding box center [179, 366] width 116 height 49
click at [150, 354] on div "Number of Shares *" at bounding box center [179, 366] width 116 height 49
drag, startPoint x: 144, startPoint y: 375, endPoint x: 134, endPoint y: 367, distance: 12.7
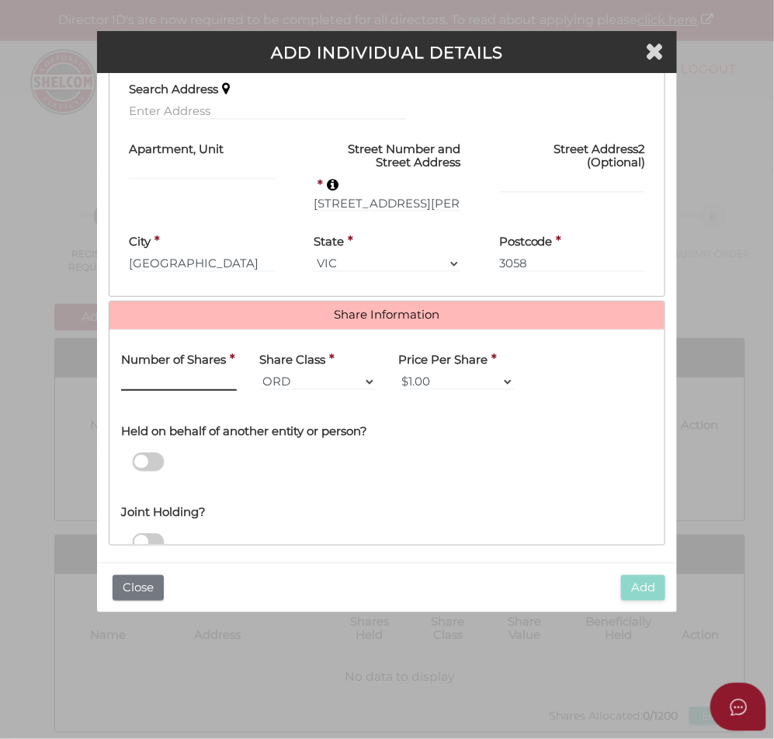
click at [144, 375] on input "text" at bounding box center [179, 382] width 116 height 17
type input "3"
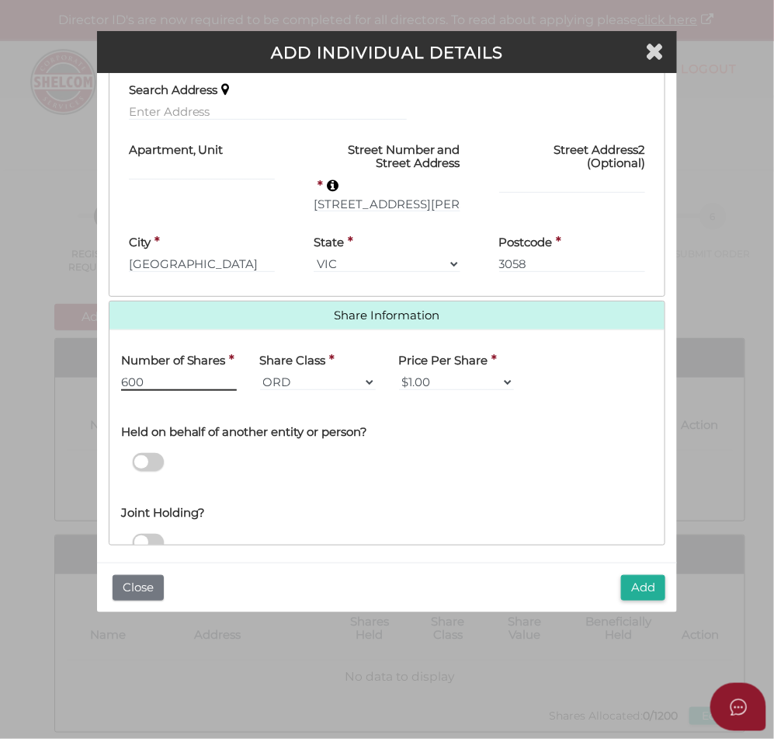
type input "600"
click at [645, 577] on button "Add" at bounding box center [643, 588] width 44 height 26
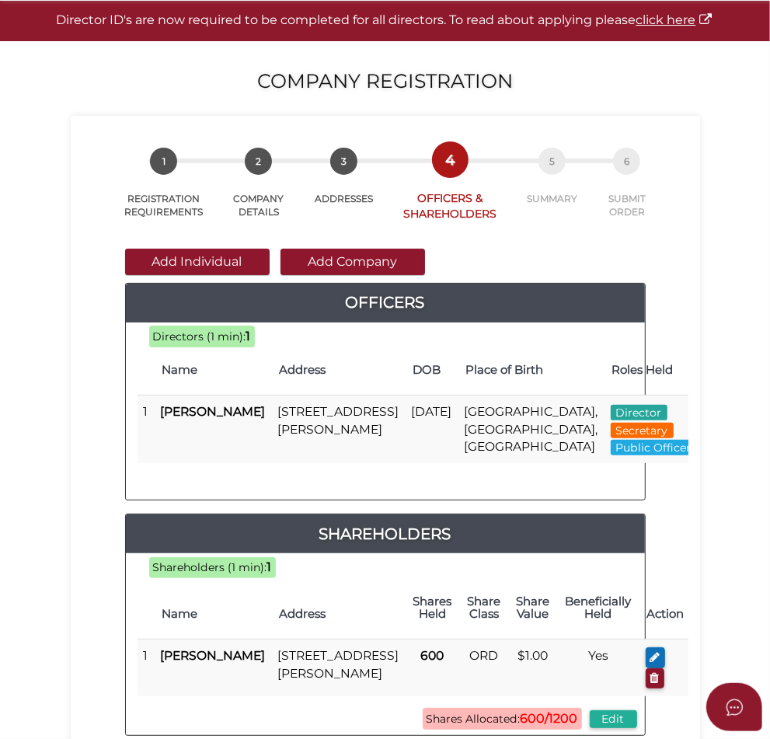
scroll to position [97, 0]
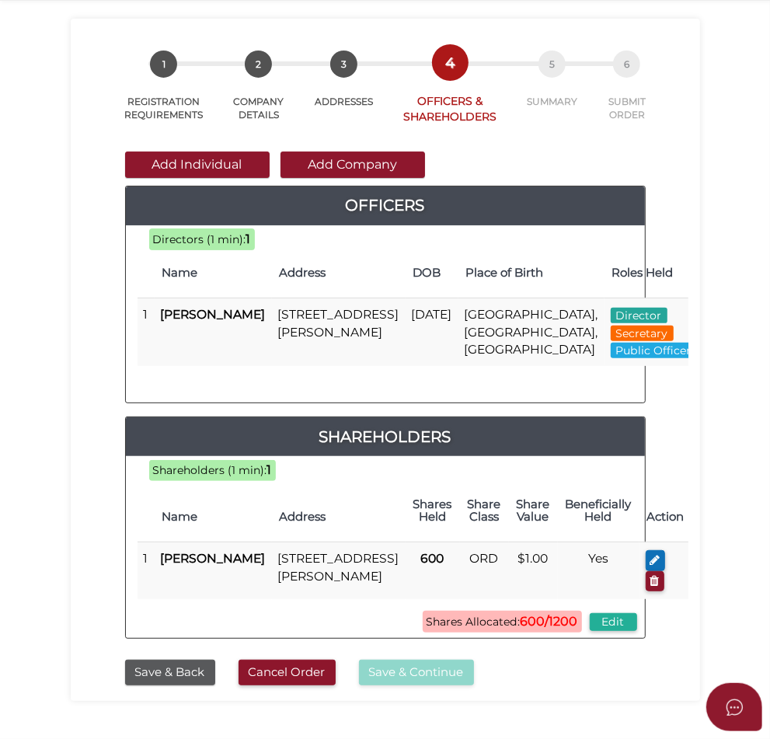
click at [145, 158] on button "Add Individual" at bounding box center [197, 164] width 144 height 26
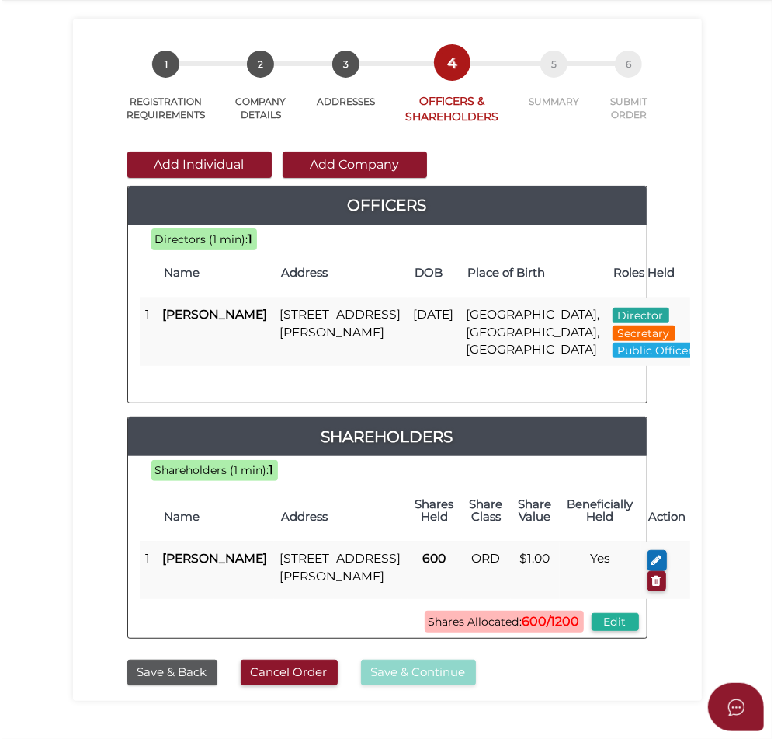
scroll to position [0, 0]
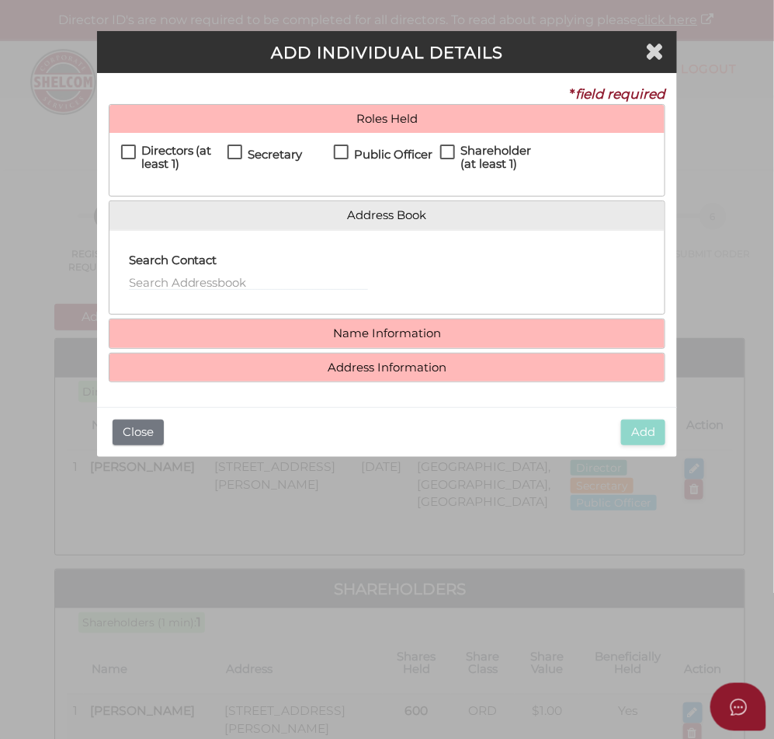
click at [134, 150] on label "Directors (at least 1)" at bounding box center [174, 153] width 106 height 19
checkbox input "true"
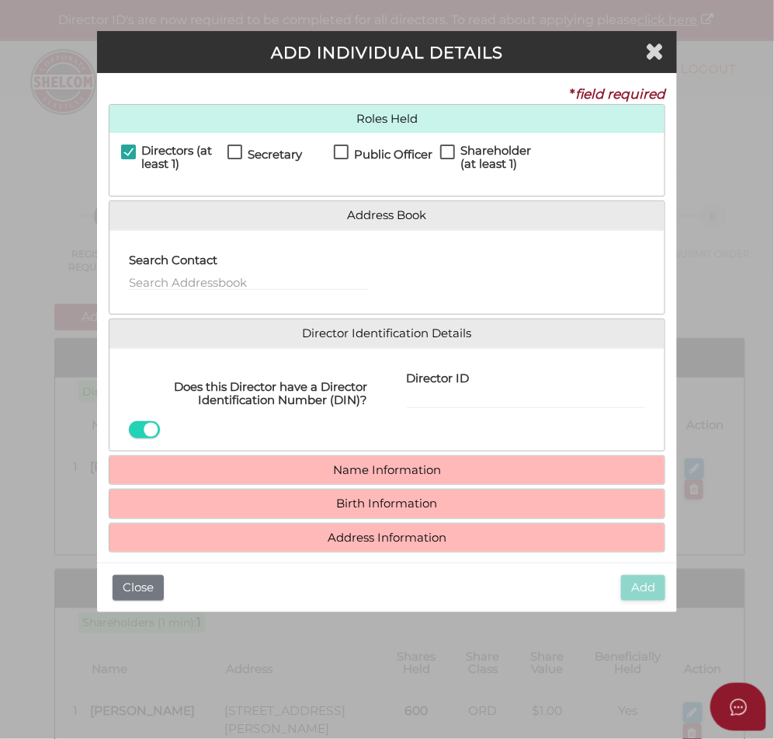
click at [440, 149] on label "Shareholder (at least 1)" at bounding box center [493, 153] width 106 height 19
checkbox input "true"
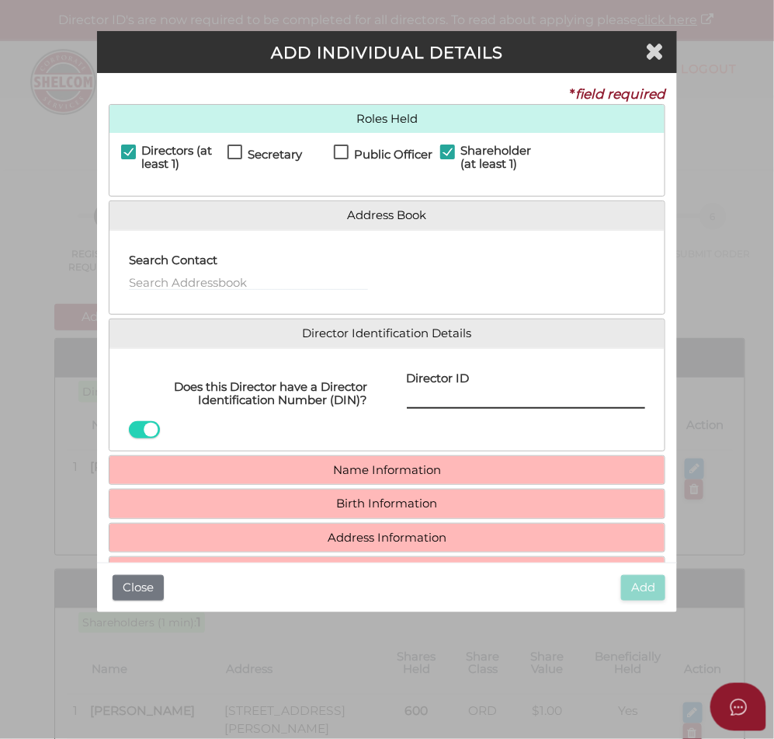
click at [447, 402] on input "Director ID" at bounding box center [526, 399] width 239 height 17
paste input "036 83361 14263"
type input "036 83361 14263"
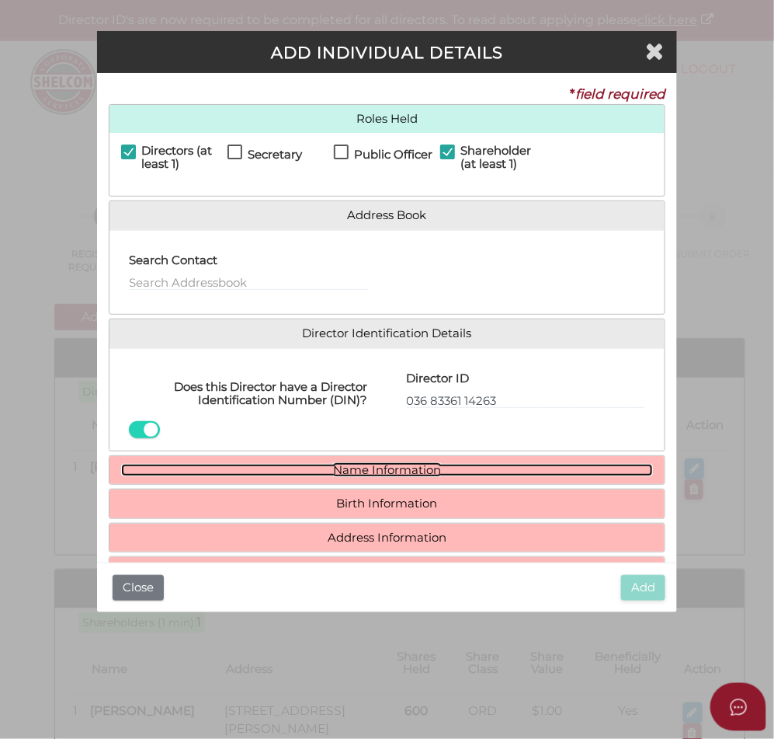
click at [375, 471] on link "Name Information" at bounding box center [387, 470] width 533 height 13
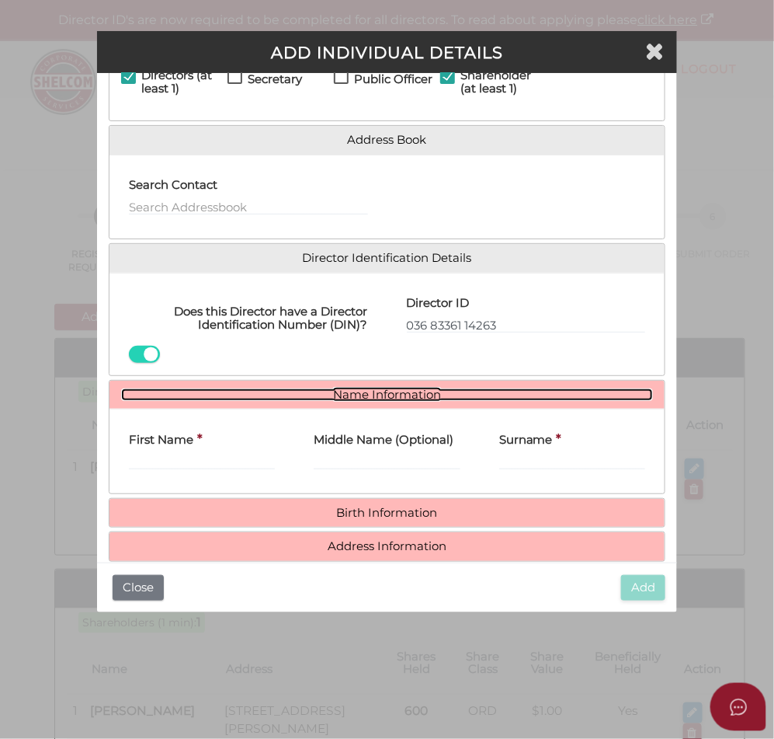
scroll to position [137, 0]
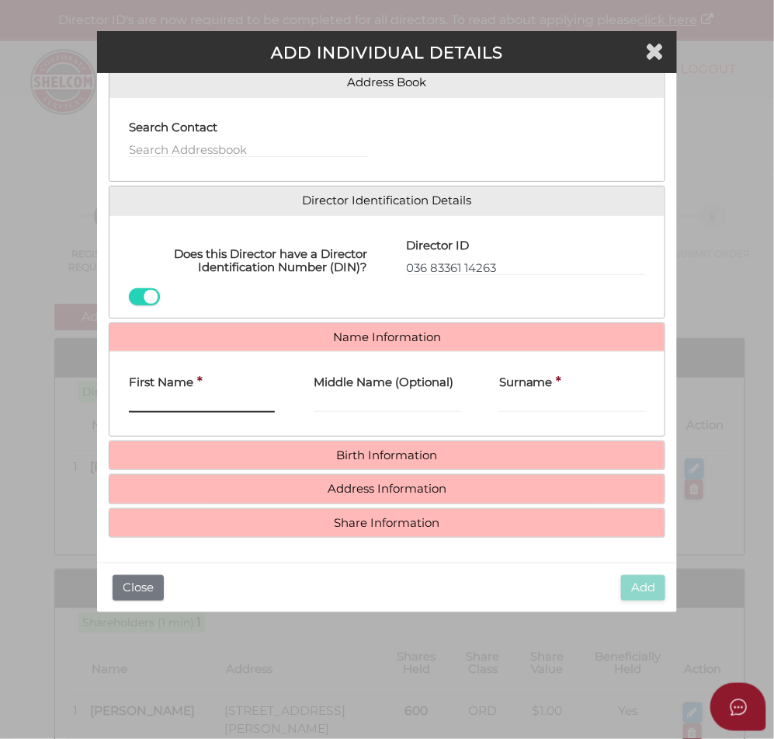
click at [207, 400] on input "First Name" at bounding box center [202, 403] width 147 height 17
paste input "Thea"
type input "Thea"
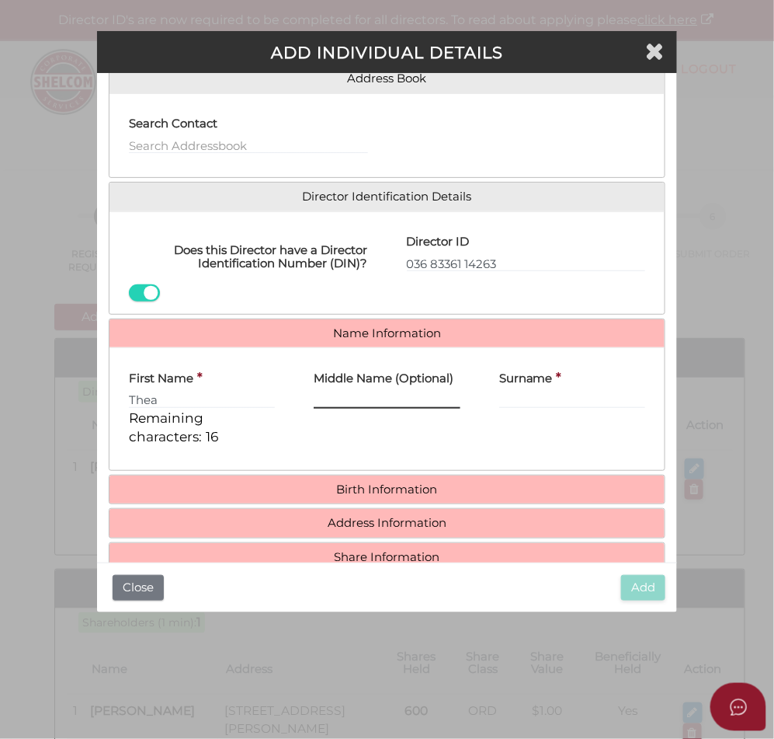
click at [389, 405] on input "Middle Name (Optional)" at bounding box center [387, 399] width 147 height 17
type input "Terez"
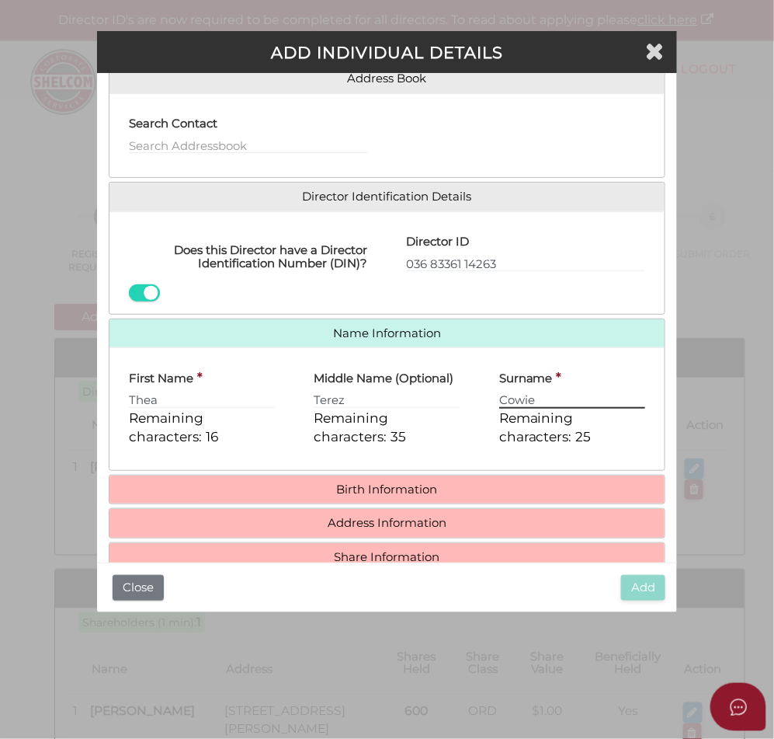
type input "Cowie"
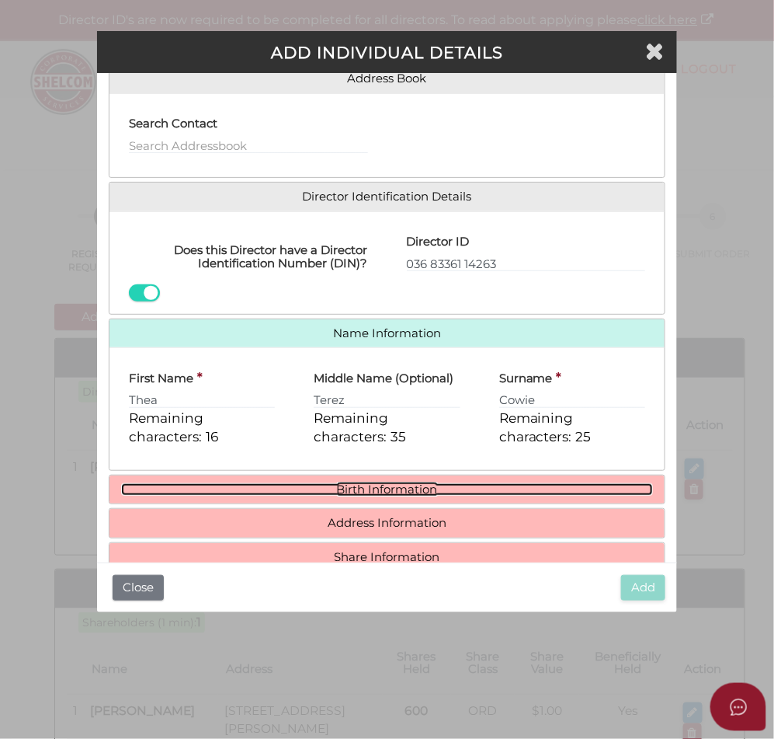
click at [287, 487] on link "Birth Information" at bounding box center [387, 489] width 533 height 13
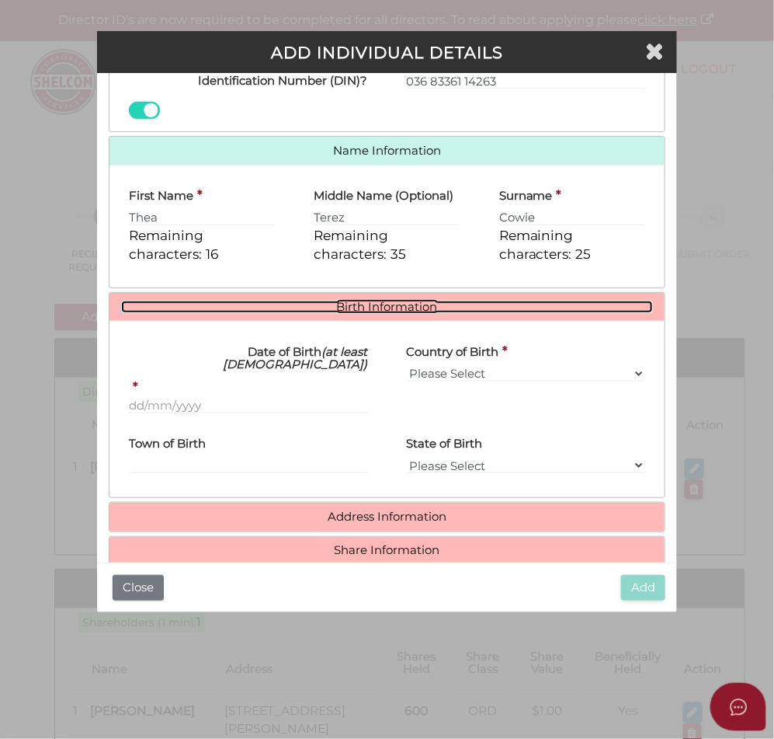
scroll to position [320, 0]
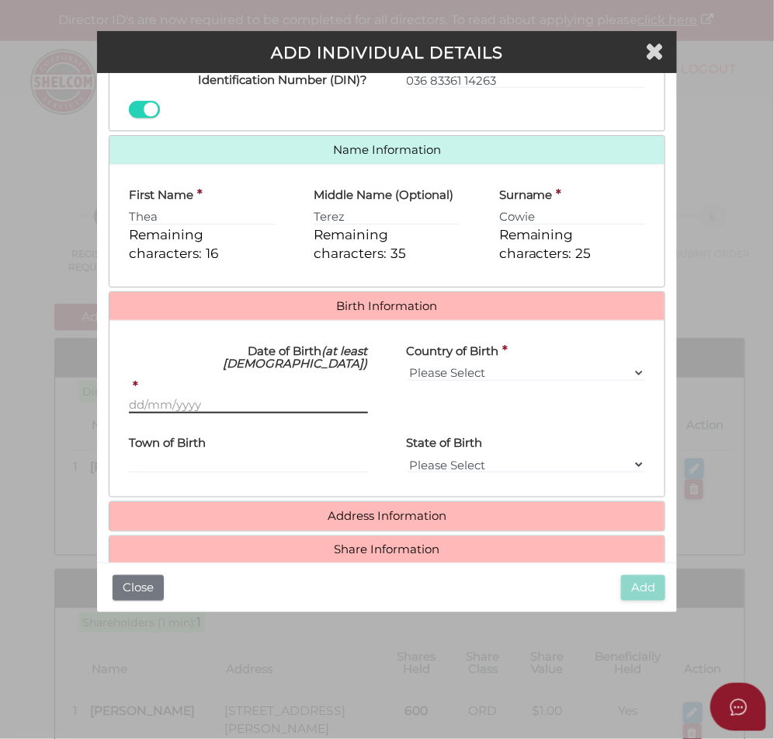
click at [230, 396] on input "Date of Birth (at least 18 years old)" at bounding box center [248, 404] width 239 height 17
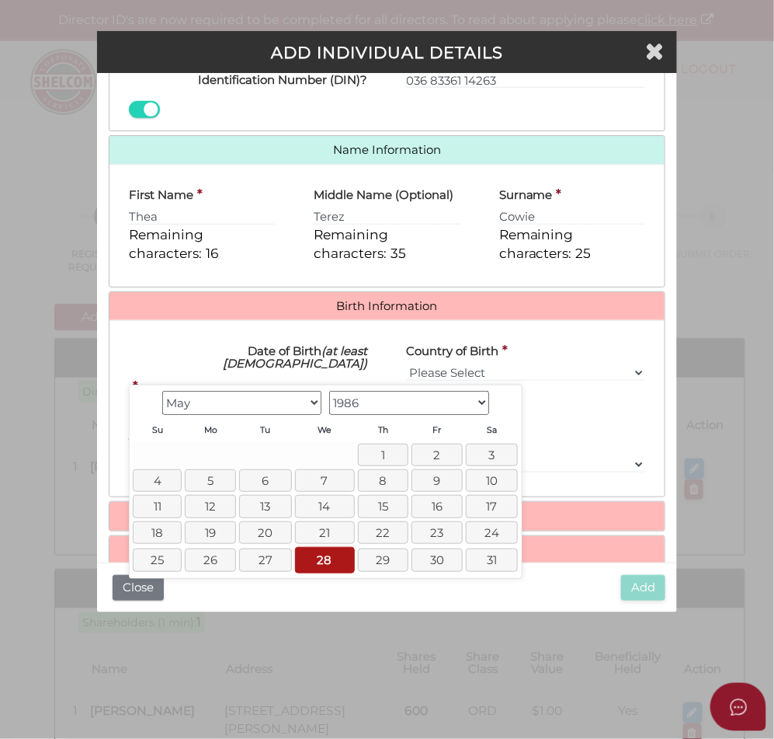
type input "[DATE]"
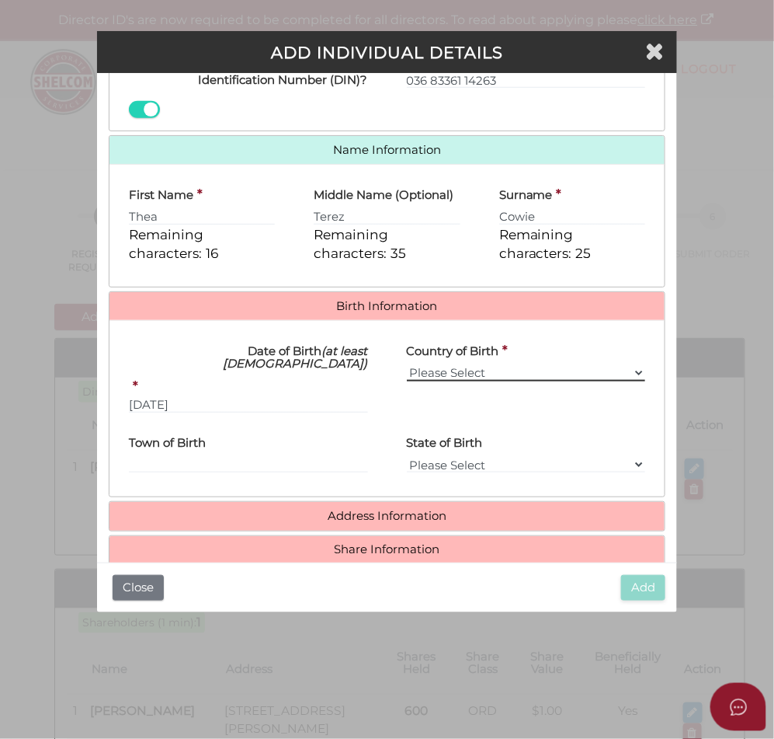
select select "[GEOGRAPHIC_DATA]"
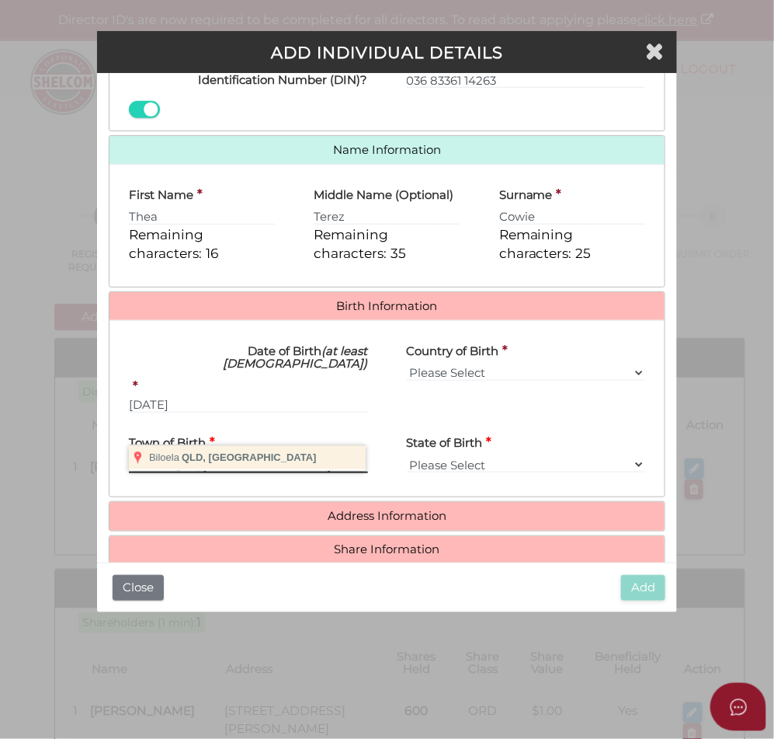
type input "Biloela"
select select "QLD"
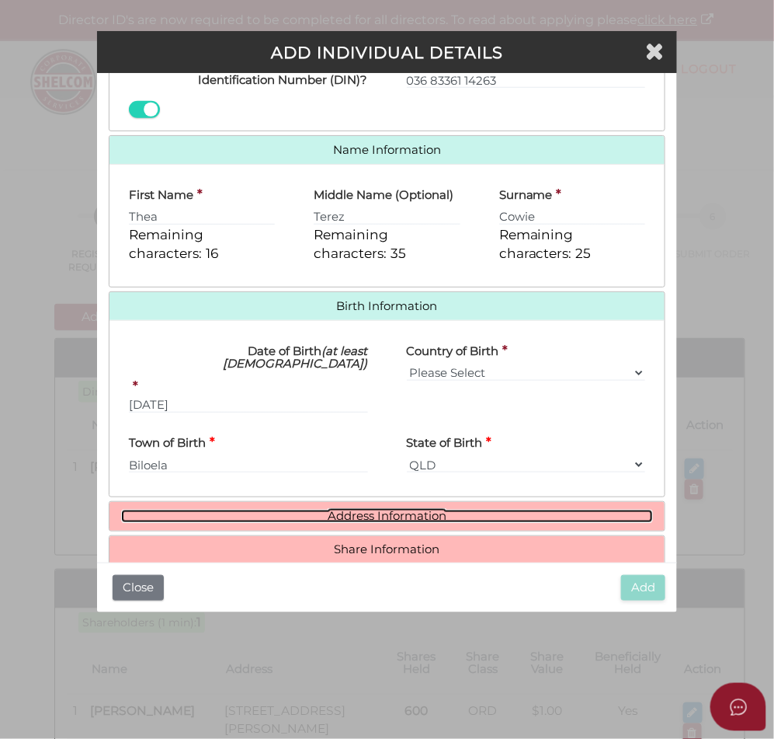
click at [288, 509] on link "Address Information" at bounding box center [387, 515] width 533 height 13
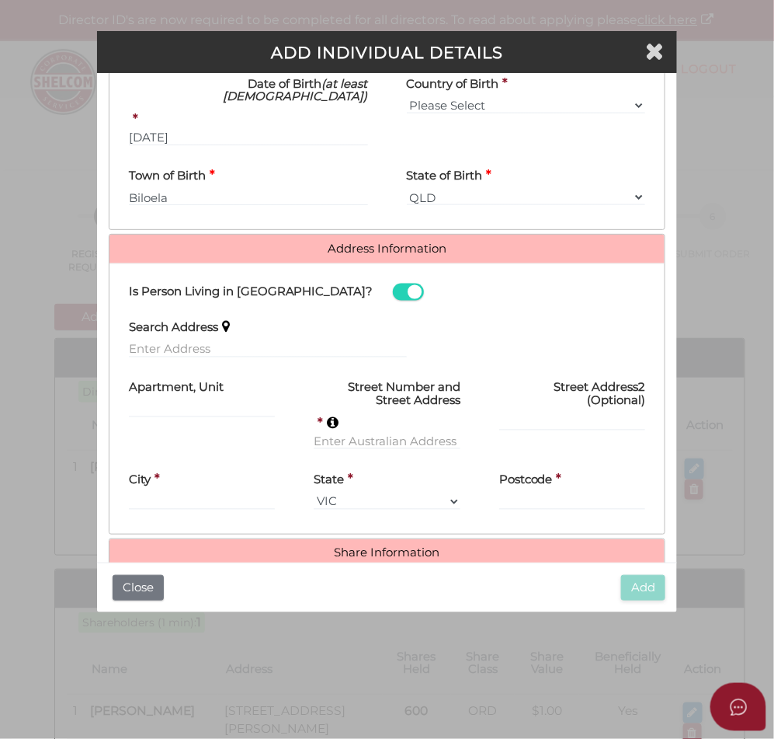
scroll to position [590, 0]
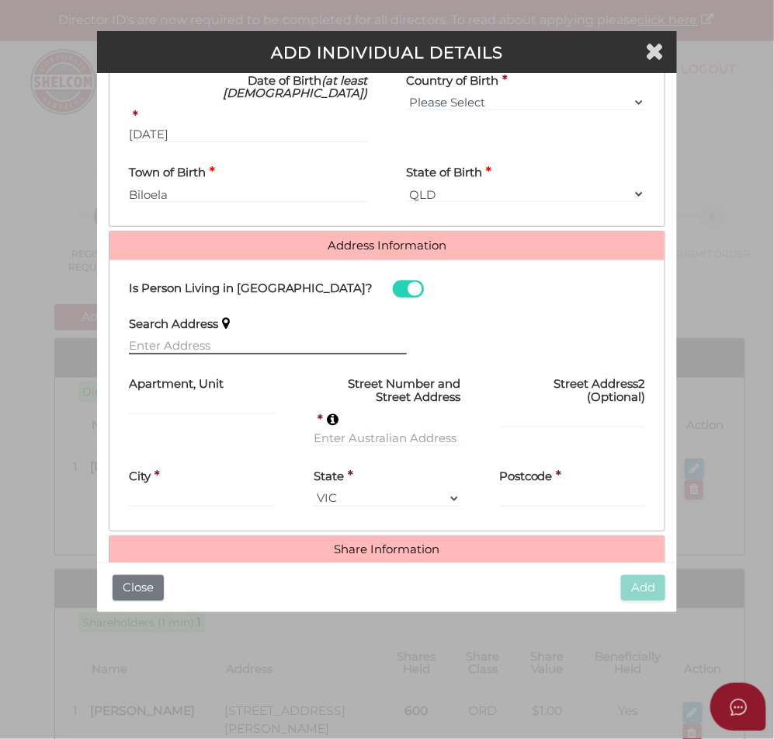
click at [228, 338] on input "text" at bounding box center [268, 346] width 278 height 17
paste input "83 Blair St Coburg, 3058, Victoria, Australia"
type input "83 Blair St, Coburg Victoria 3058, Australia"
type input "83 Blair Street"
type input "Coburg"
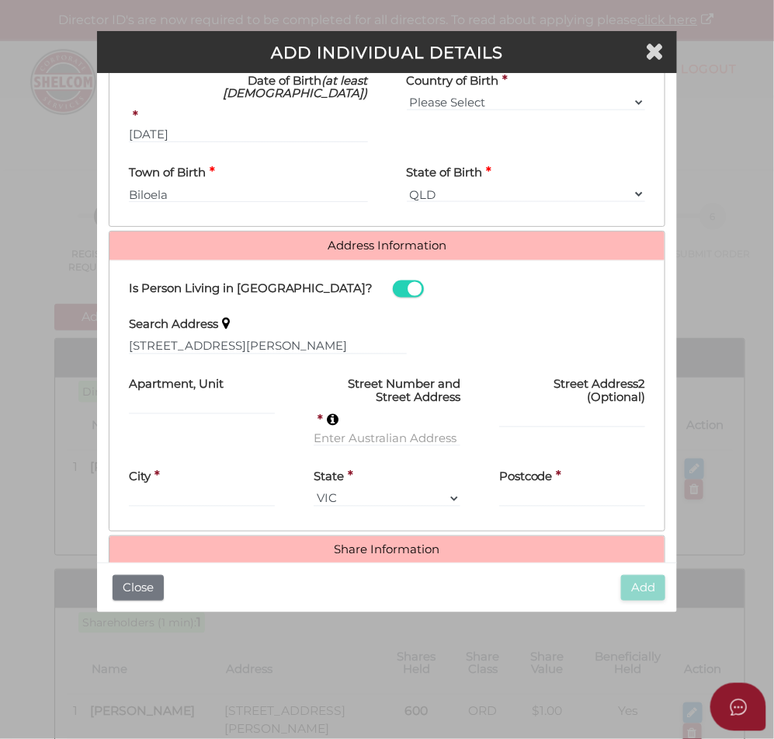
select select "VIC"
type input "3058"
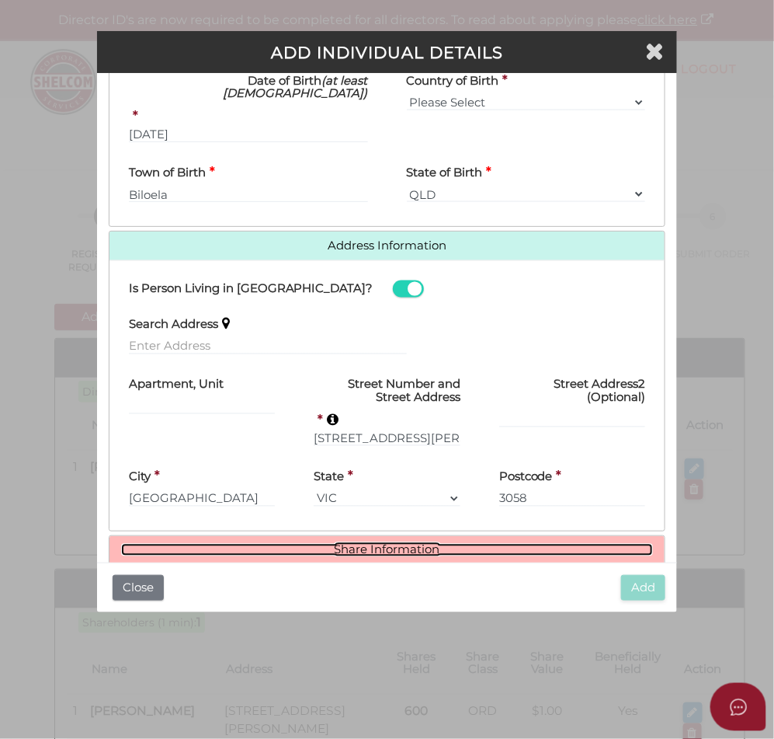
click at [402, 544] on link "Share Information" at bounding box center [387, 550] width 533 height 13
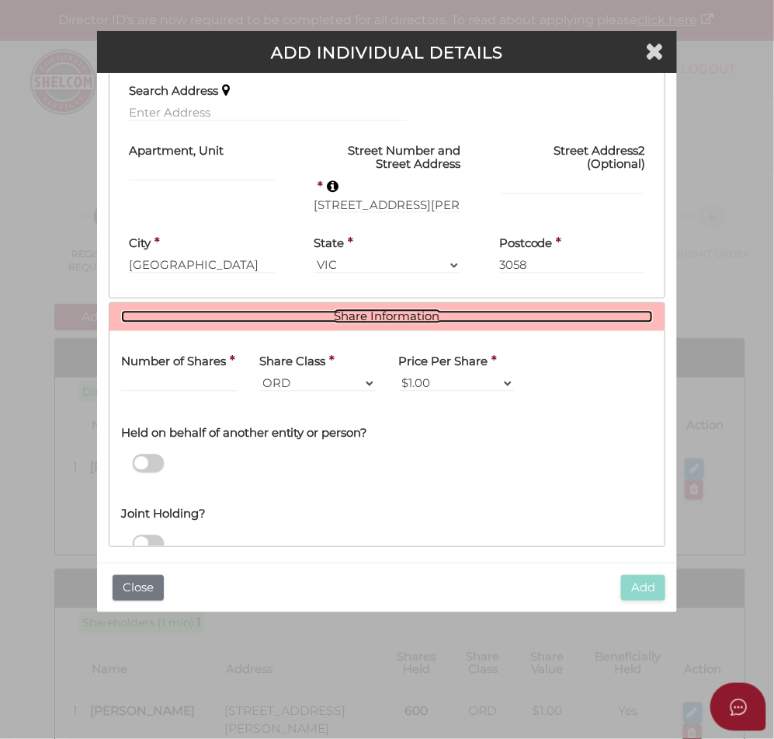
scroll to position [825, 0]
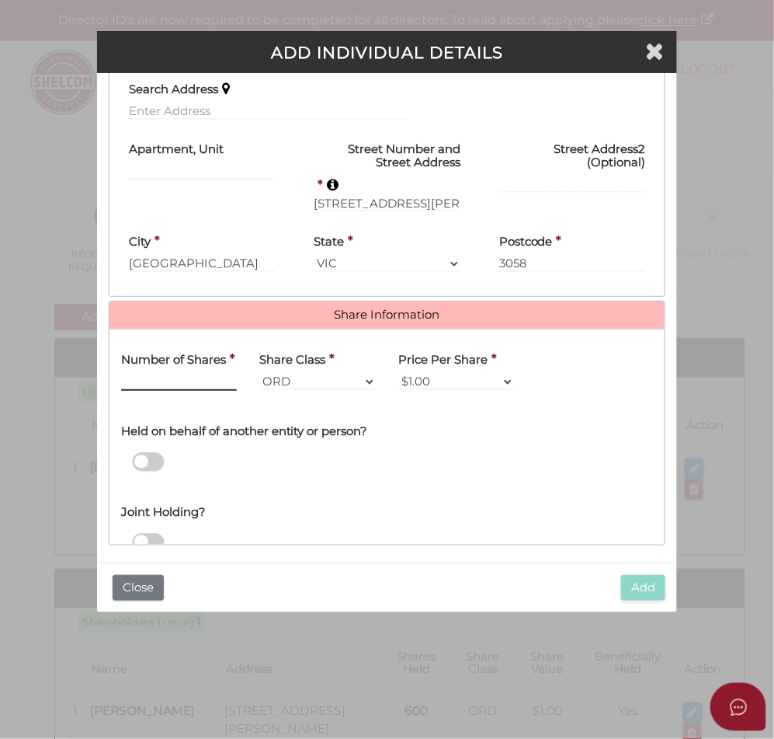
click at [202, 374] on input "text" at bounding box center [179, 382] width 116 height 17
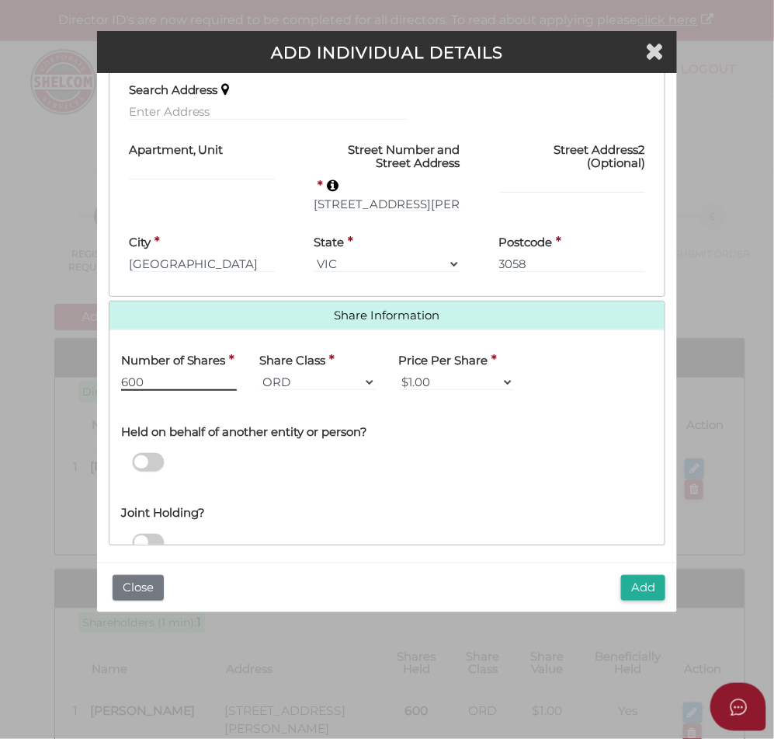
type input "600"
click at [642, 591] on button "Add" at bounding box center [643, 588] width 44 height 26
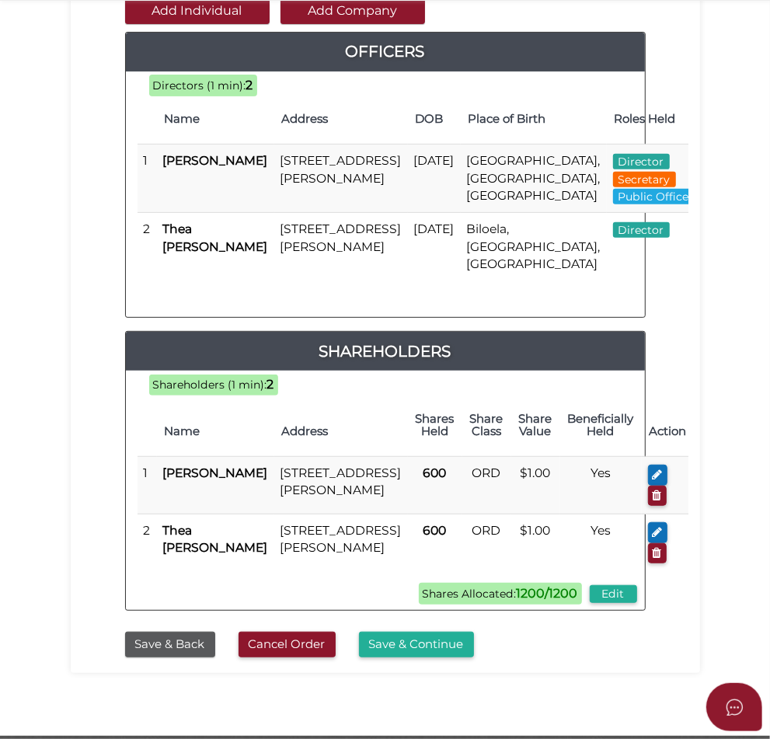
scroll to position [291, 0]
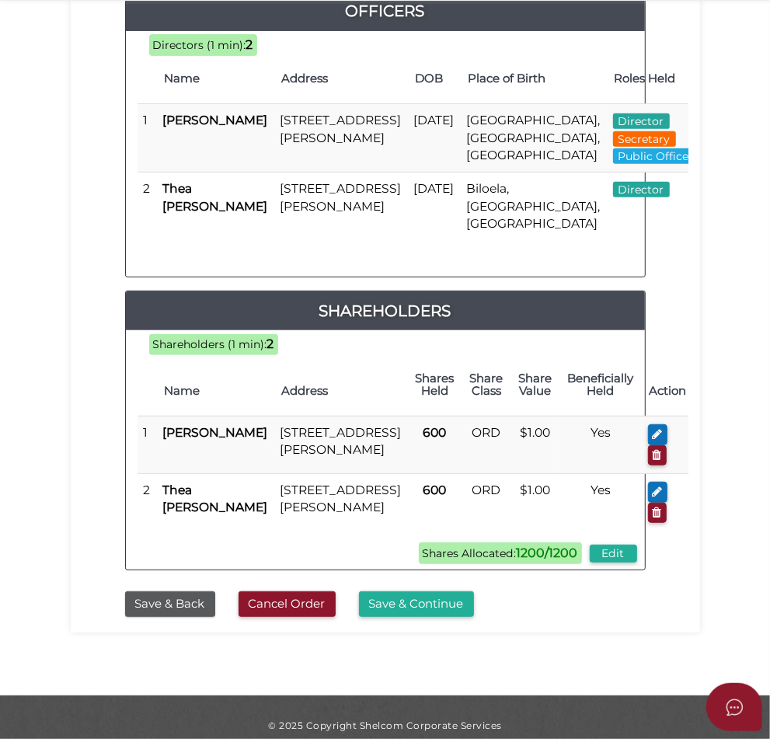
click at [474, 617] on button "Save & Continue" at bounding box center [416, 604] width 115 height 26
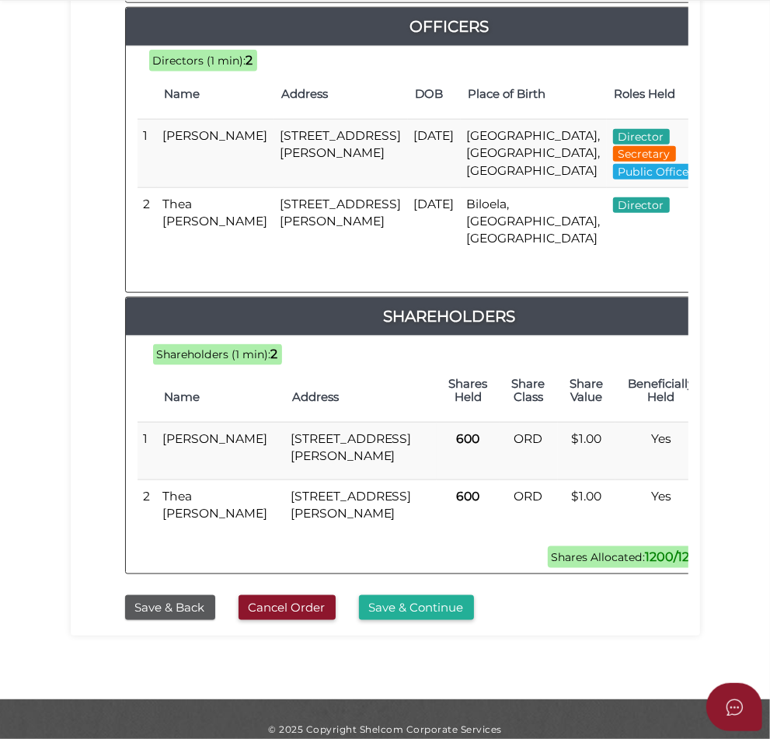
scroll to position [874, 0]
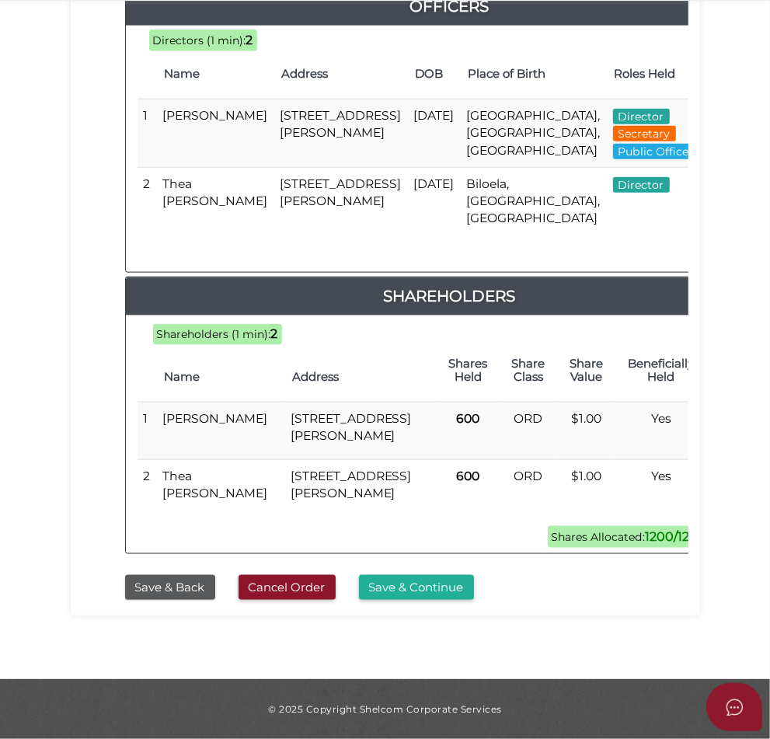
click at [474, 600] on button "Save & Continue" at bounding box center [416, 588] width 115 height 26
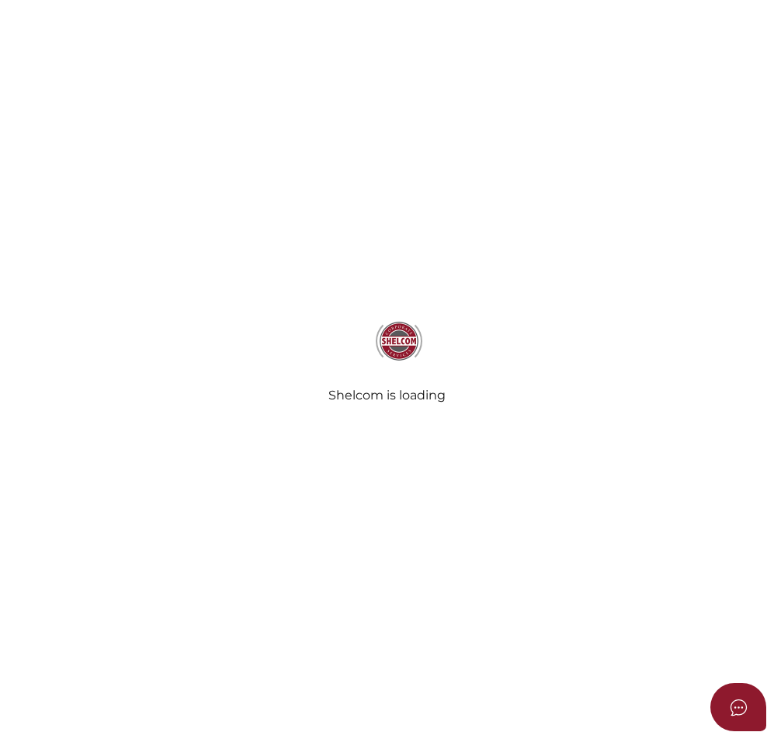
select select "Comb Binding"
select select "No"
radio input "true"
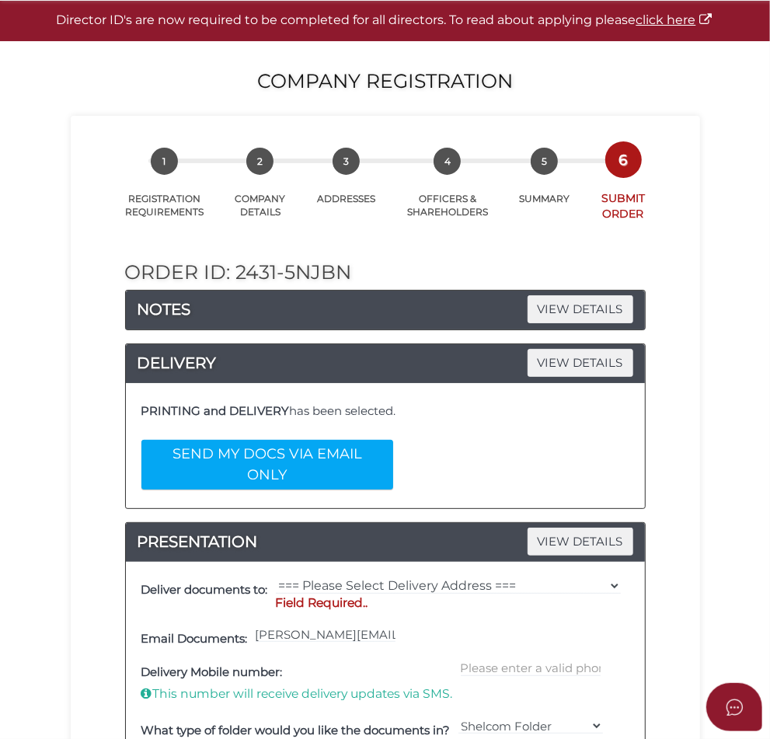
scroll to position [194, 0]
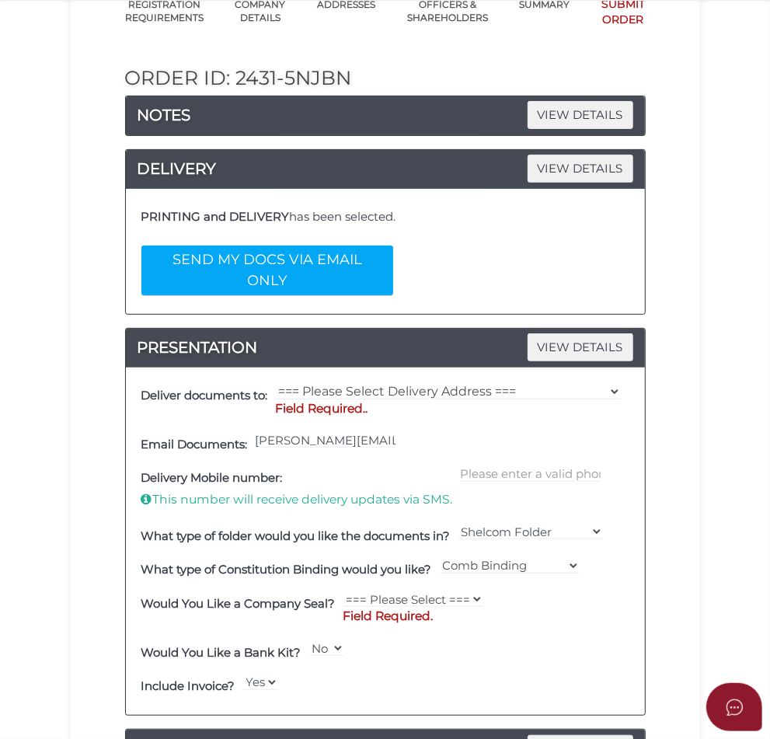
click at [552, 400] on p "Field Required.." at bounding box center [448, 408] width 345 height 17
click at [554, 383] on select "=== Please Select Delivery Address === (User Address - [PERSON_NAME][GEOGRAPHIC…" at bounding box center [448, 391] width 345 height 17
click at [295, 383] on select "=== Please Select Delivery Address === (User Address - [PERSON_NAME][GEOGRAPHIC…" at bounding box center [448, 391] width 345 height 17
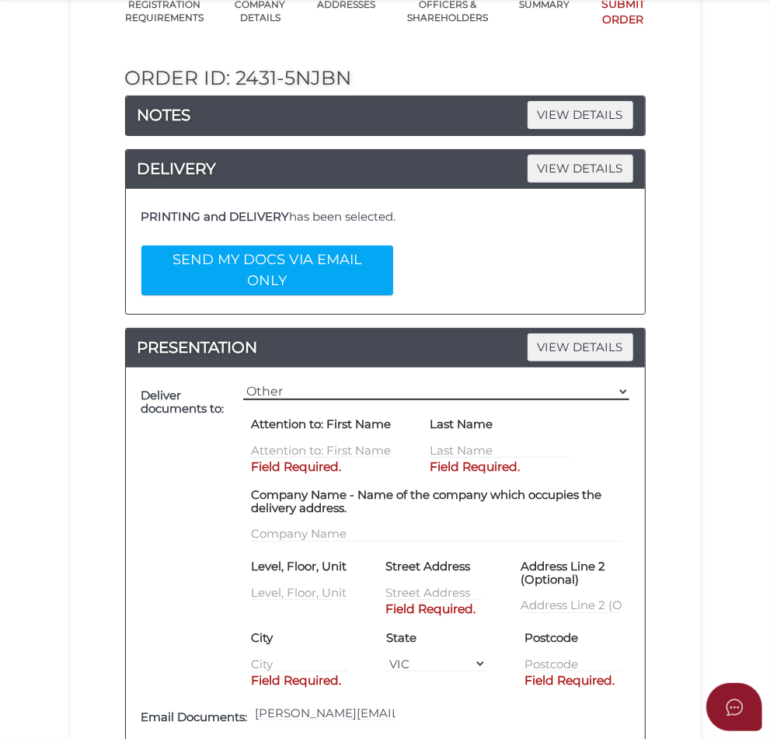
click at [557, 383] on select "=== Please Select Delivery Address === (User Address - [PERSON_NAME][GEOGRAPHIC…" at bounding box center [436, 391] width 386 height 17
select select "0"
click at [295, 383] on select "=== Please Select Delivery Address === (User Address - [PERSON_NAME][GEOGRAPHIC…" at bounding box center [436, 391] width 386 height 17
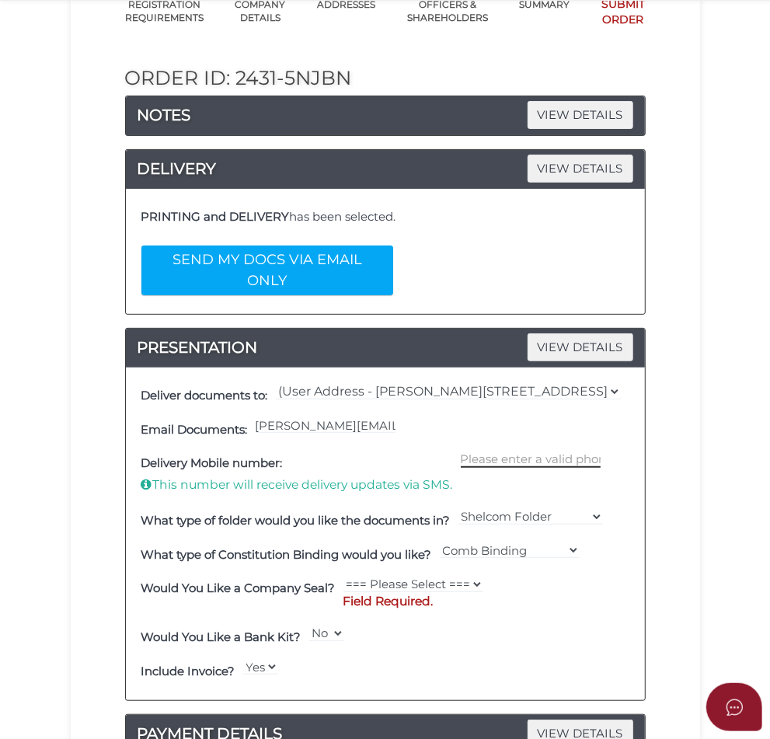
click at [461, 450] on input "text" at bounding box center [531, 458] width 140 height 17
paste input "0433 114 7"
type input "0433 114 7"
drag, startPoint x: 365, startPoint y: 405, endPoint x: 106, endPoint y: 405, distance: 259.4
click at [137, 412] on div "Email Documents: [PERSON_NAME][EMAIL_ADDRESS][DOMAIN_NAME]" at bounding box center [385, 429] width 496 height 34
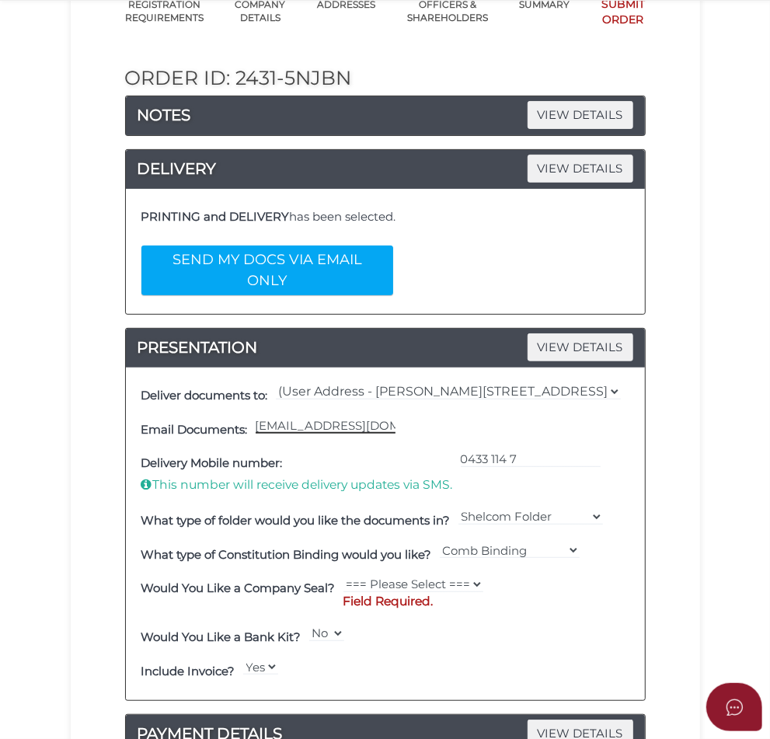
type input "[EMAIL_ADDRESS][DOMAIN_NAME]"
click at [461, 450] on input "0433 114 7" at bounding box center [531, 458] width 140 height 17
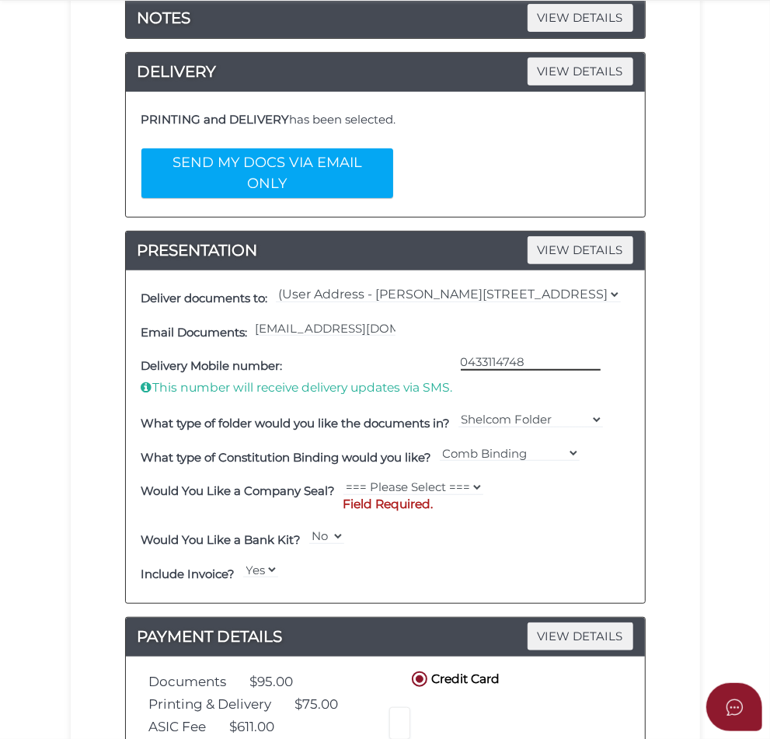
scroll to position [388, 0]
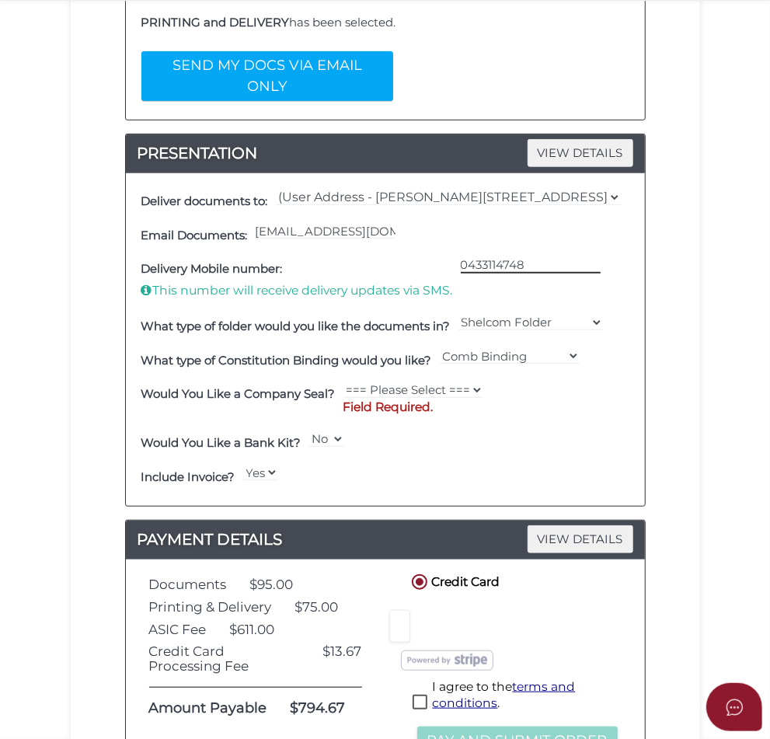
type input "0433114748"
click at [458, 322] on select "Shelcom Folder === Please Select === Shelcom Folder Client Supplied Folder No F…" at bounding box center [530, 322] width 144 height 17
select select "Client Supplied Folder"
click at [458, 314] on select "Shelcom Folder === Please Select === Shelcom Folder Client Supplied Folder No F…" at bounding box center [530, 322] width 144 height 17
click at [440, 364] on select "=== Please Select === Comb Binding No Binding" at bounding box center [510, 355] width 140 height 17
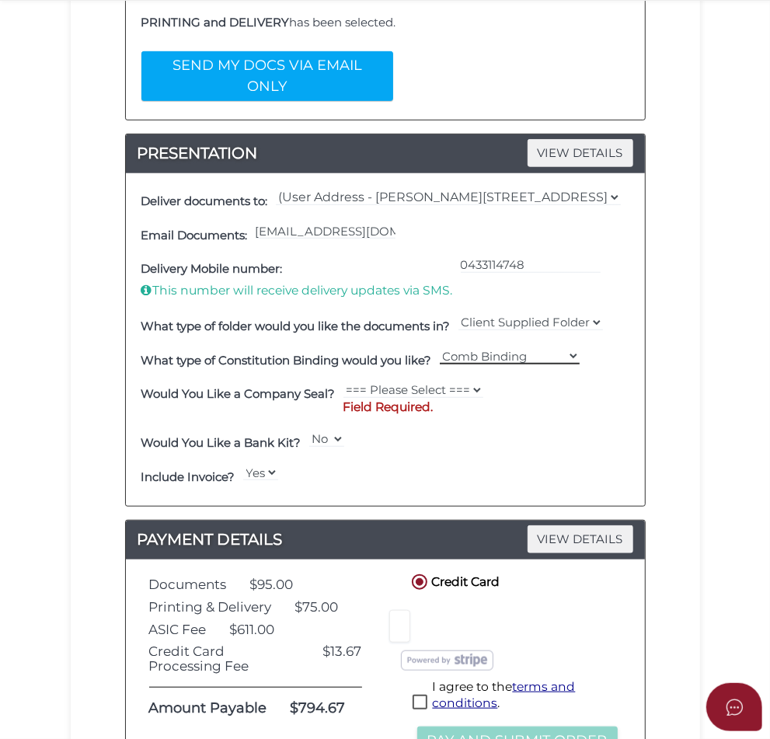
click at [440, 364] on select "=== Please Select === Comb Binding No Binding" at bounding box center [510, 355] width 140 height 17
click at [436, 377] on div "=== Please Select === Comb Binding No Binding" at bounding box center [510, 360] width 148 height 34
click at [420, 398] on select "=== Please Select === Fold Seal $50 No Seal" at bounding box center [413, 389] width 140 height 17
select select "0"
click at [343, 398] on select "=== Please Select === Fold Seal $50 No Seal" at bounding box center [413, 389] width 140 height 17
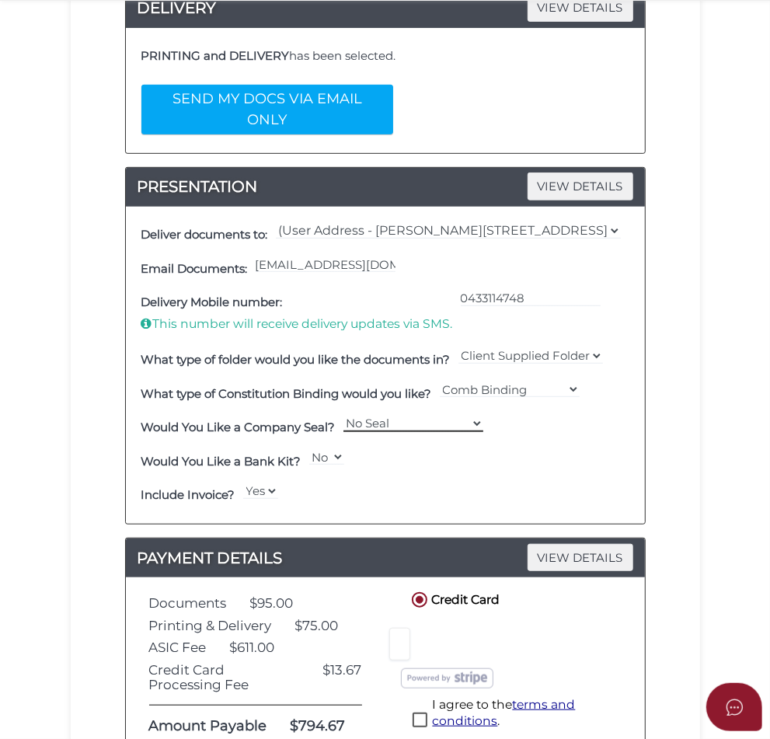
scroll to position [194, 0]
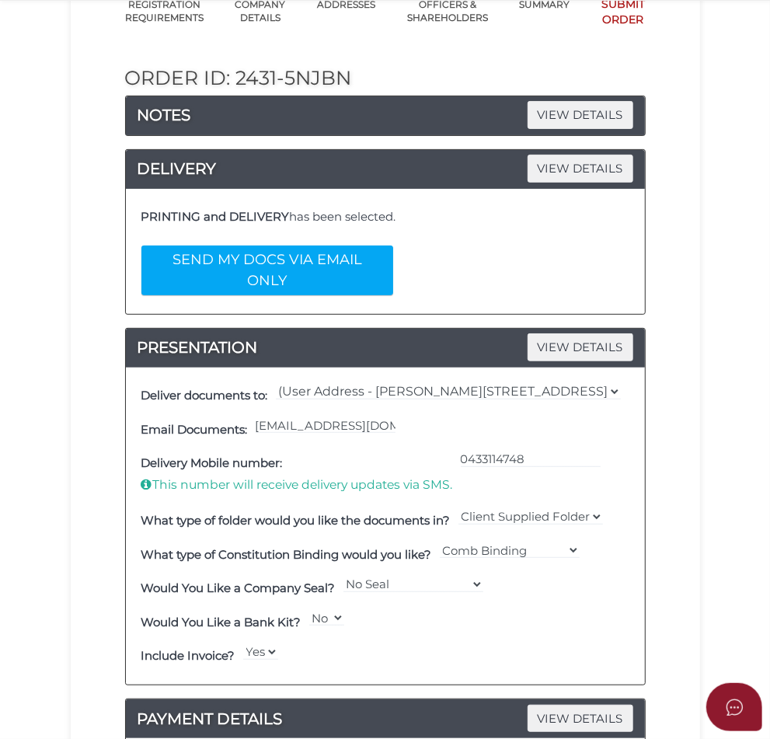
click at [238, 263] on button "SEND MY DOCS VIA EMAIL ONLY" at bounding box center [267, 270] width 252 height 50
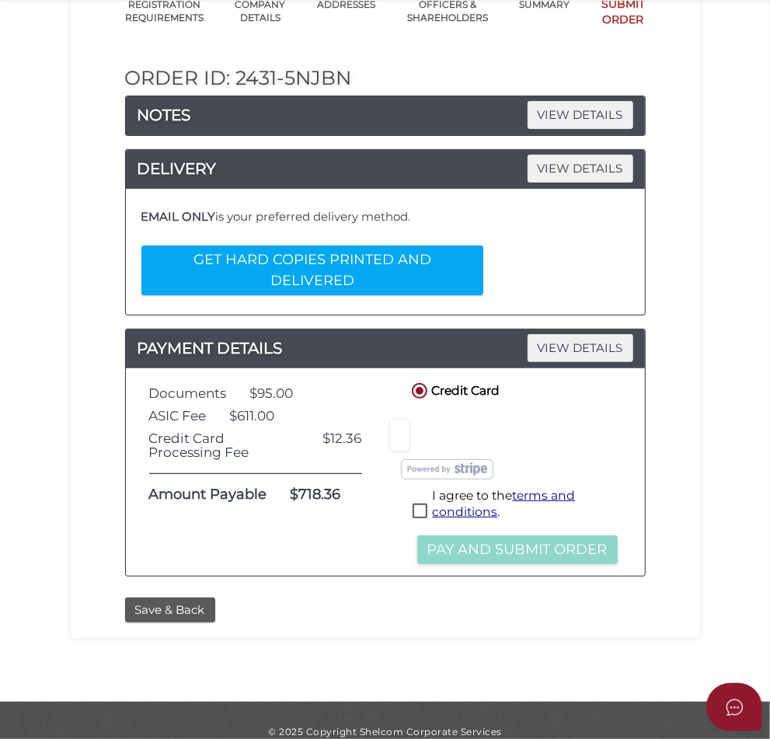
scroll to position [190, 0]
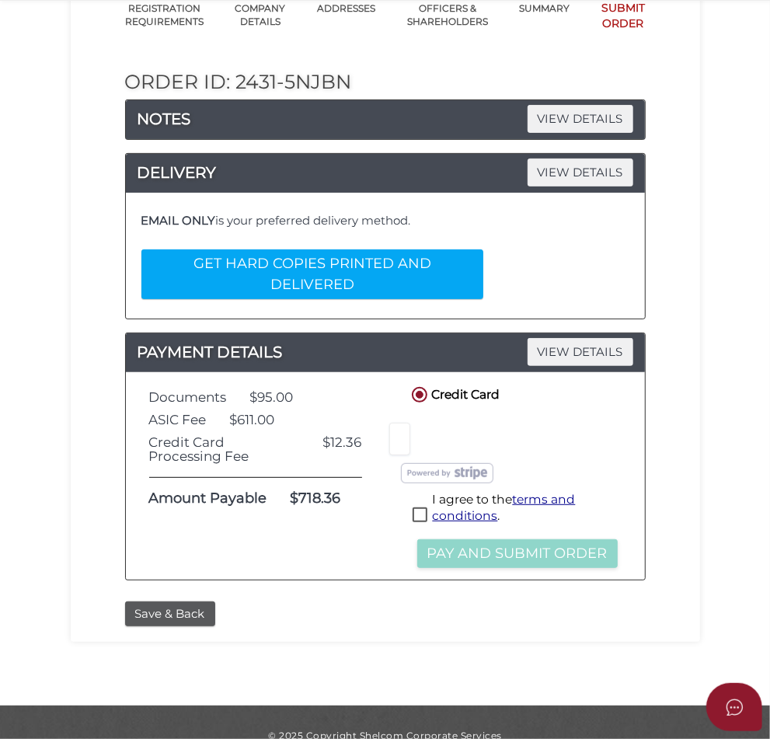
click at [125, 601] on button "Save & Back" at bounding box center [170, 614] width 90 height 26
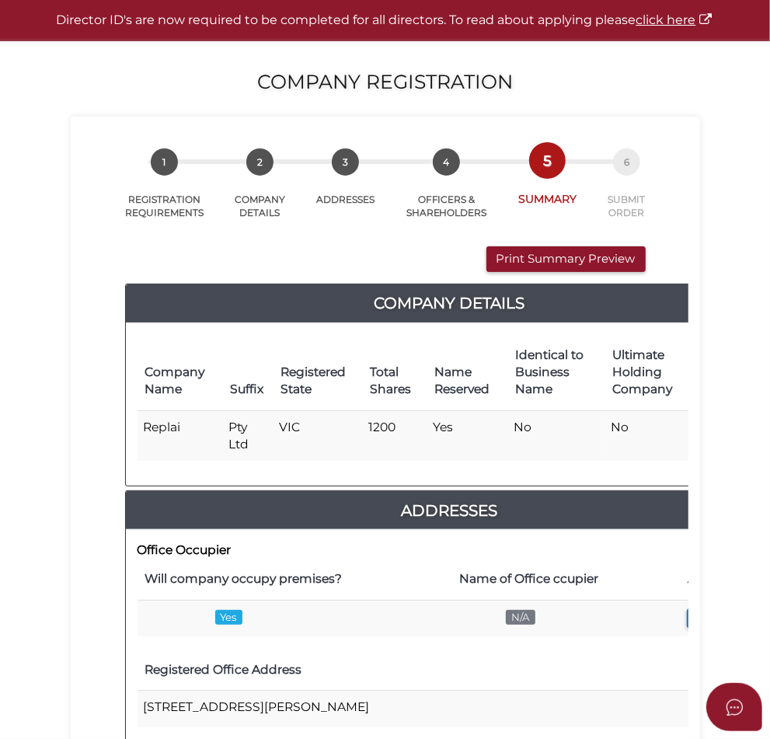
click at [645, 272] on button "Print Summary Preview" at bounding box center [565, 259] width 159 height 26
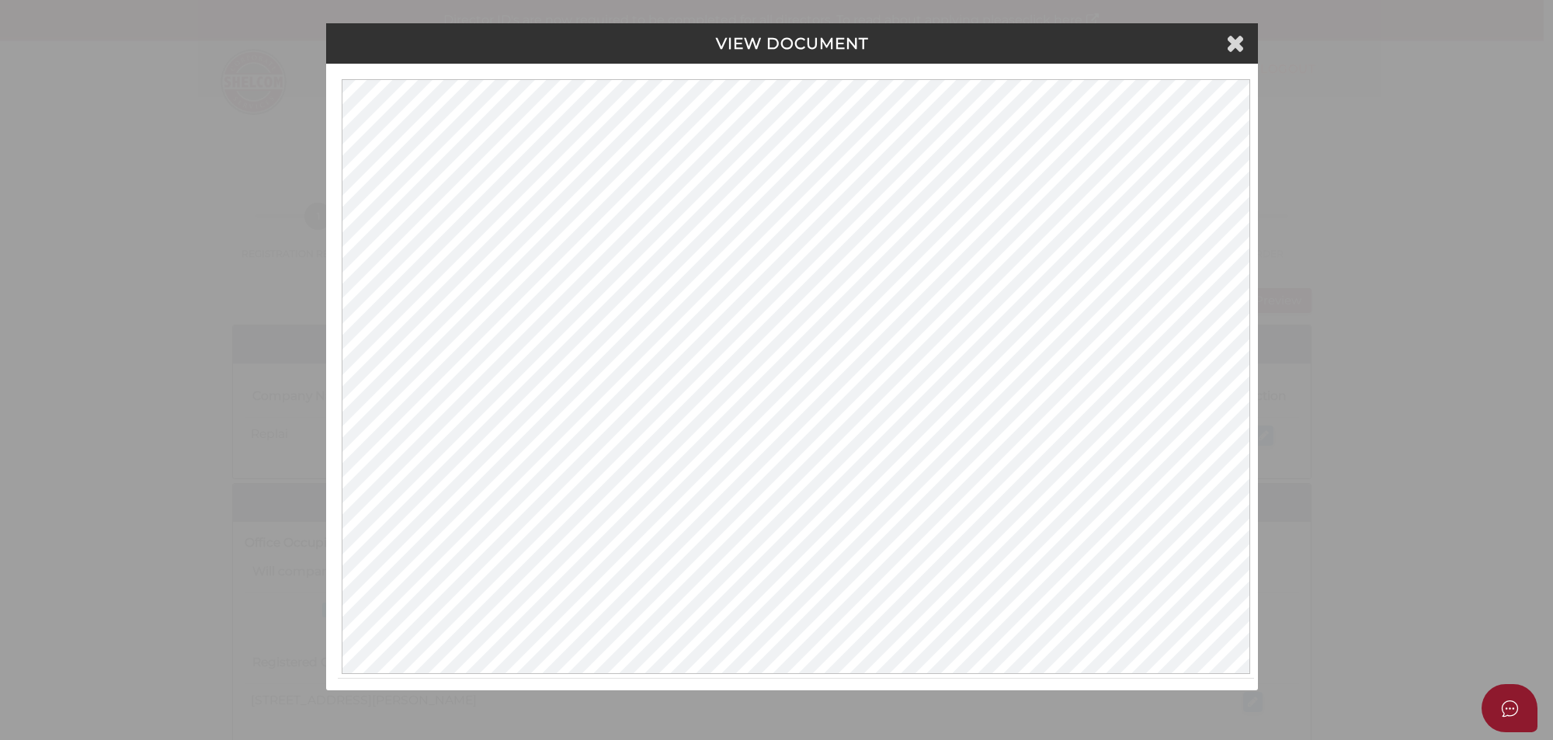
click at [774, 44] on icon at bounding box center [1235, 42] width 19 height 23
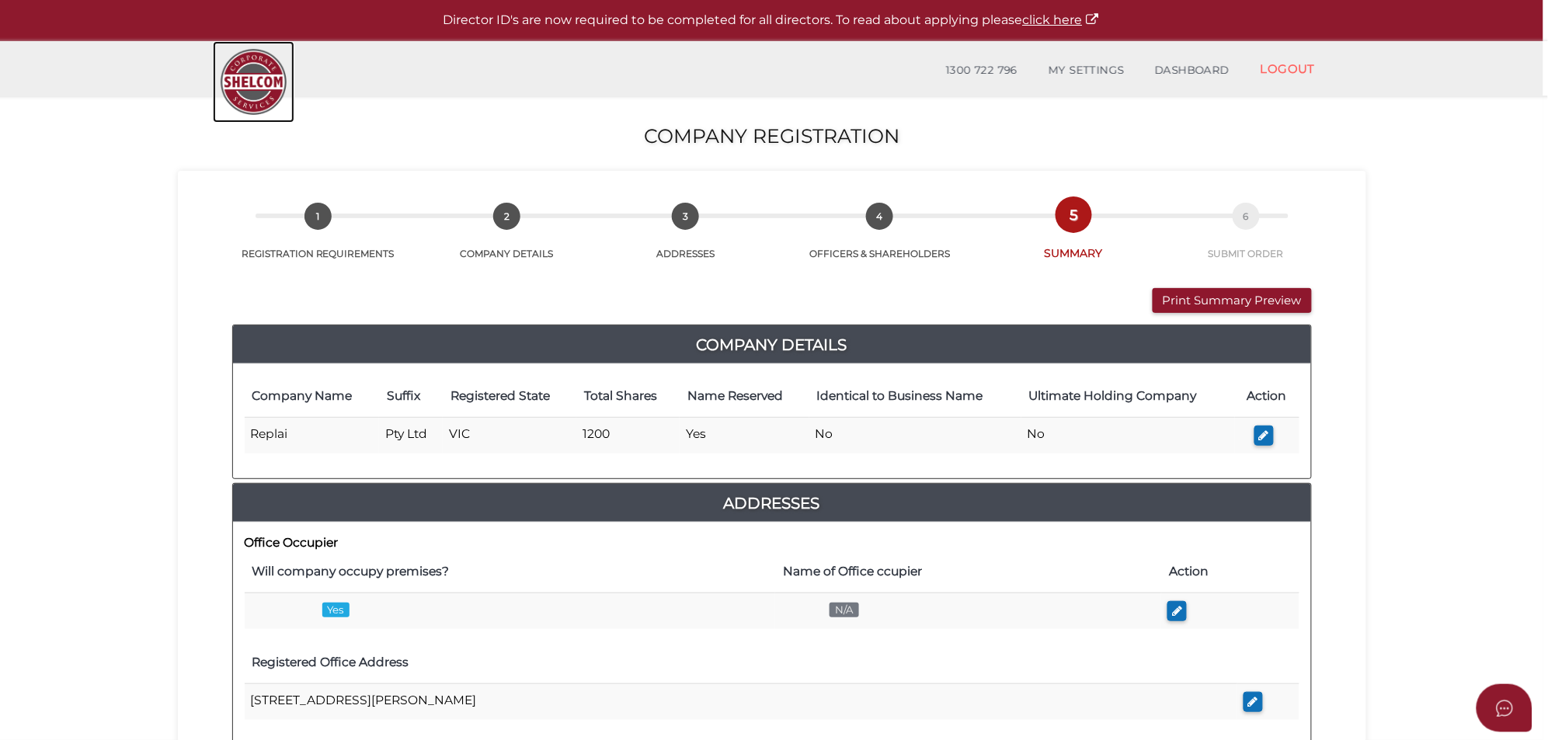
click at [255, 84] on img at bounding box center [254, 82] width 82 height 82
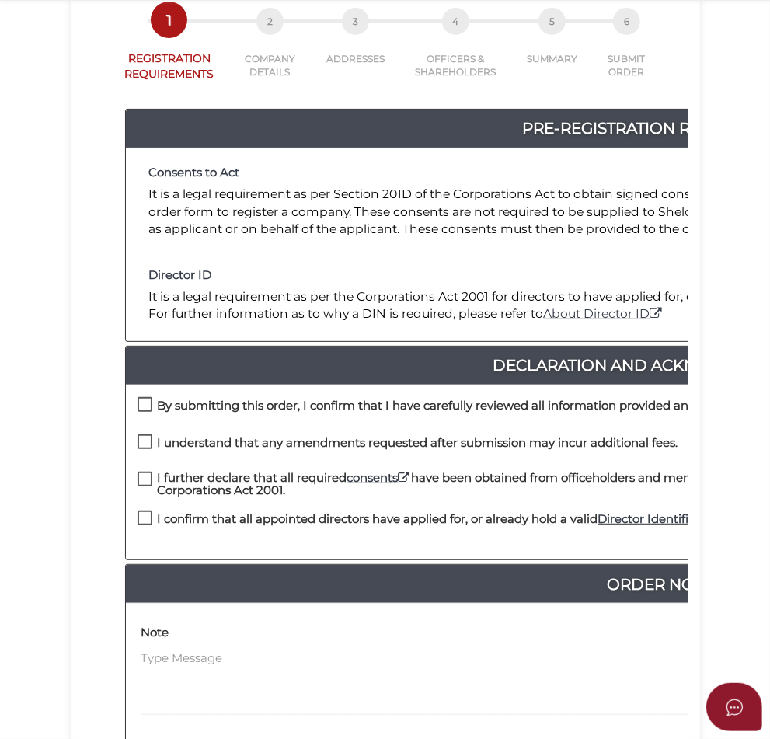
scroll to position [388, 0]
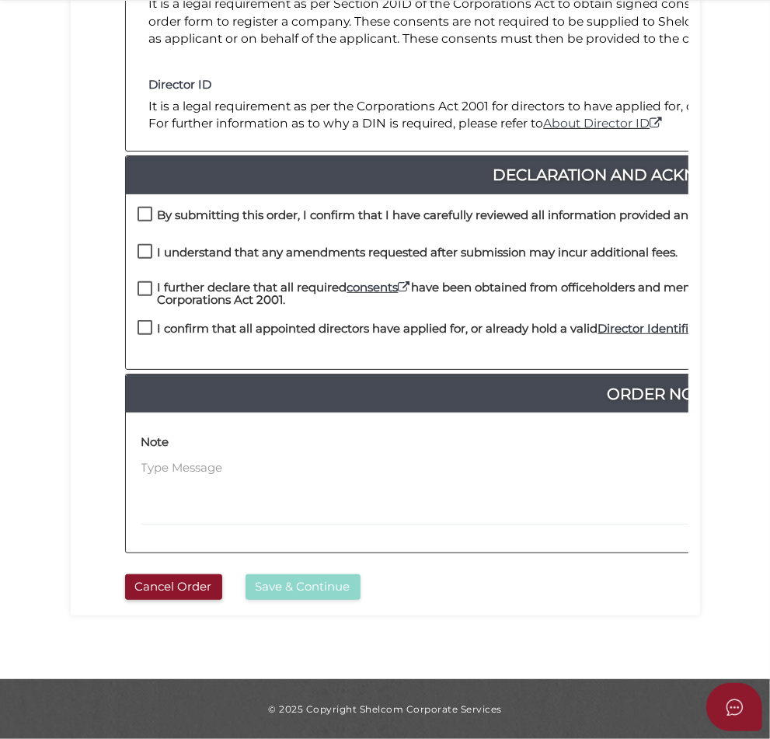
drag, startPoint x: 68, startPoint y: 214, endPoint x: 75, endPoint y: 230, distance: 18.1
click at [137, 212] on label "By submitting this order, I confirm that I have carefully reviewed all informat…" at bounding box center [651, 218] width 1029 height 19
checkbox input "true"
click at [137, 261] on label "I understand that any amendments requested after submission may incur additiona…" at bounding box center [407, 255] width 541 height 19
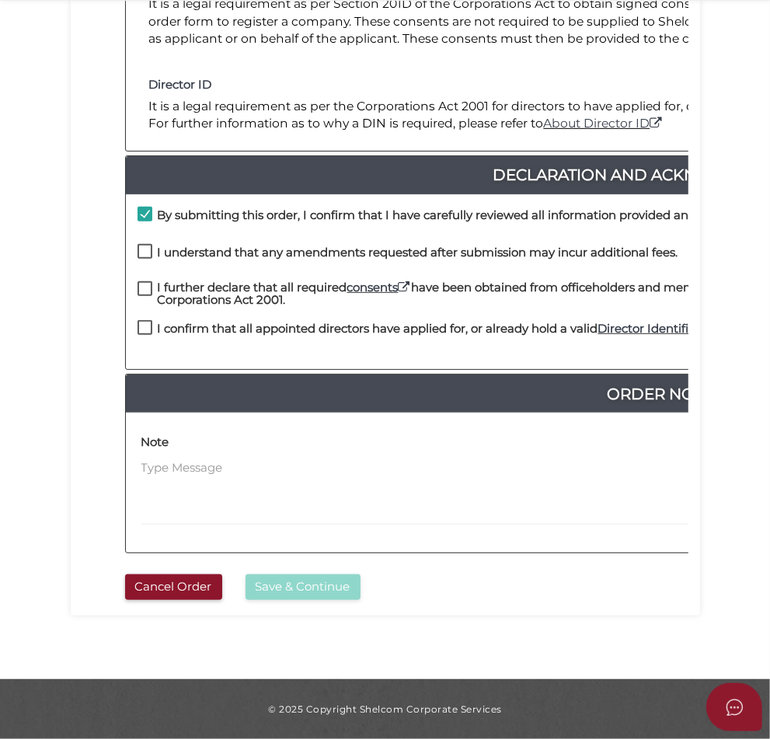
click at [137, 246] on label "I understand that any amendments requested after submission may incur additiona…" at bounding box center [407, 255] width 541 height 19
checkbox input "false"
click at [137, 281] on label "I further declare that all required consents have been obtained from officehold…" at bounding box center [664, 290] width 1055 height 19
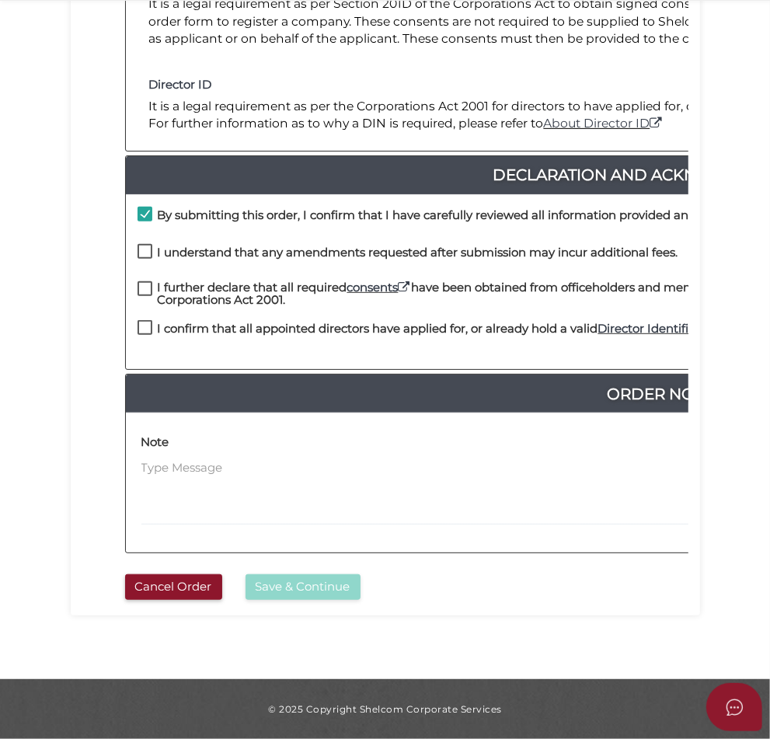
checkbox input "true"
click at [137, 322] on label "I confirm that all appointed directors have applied for, or already hold a vali…" at bounding box center [574, 331] width 875 height 19
checkbox input "true"
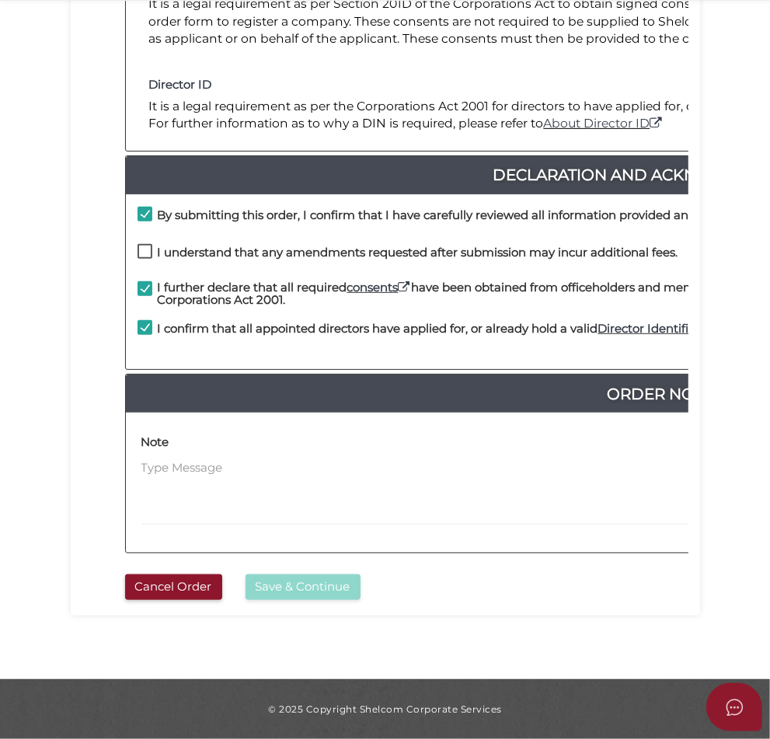
click at [137, 246] on label "I understand that any amendments requested after submission may incur additiona…" at bounding box center [407, 255] width 541 height 19
checkbox input "true"
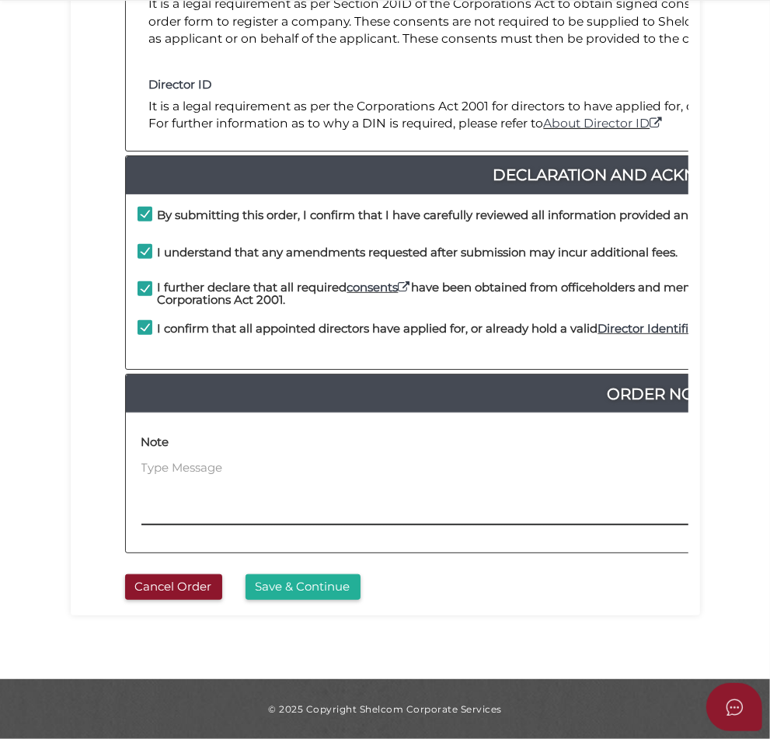
click at [316, 519] on textarea at bounding box center [664, 492] width 1047 height 67
type textarea "32037"
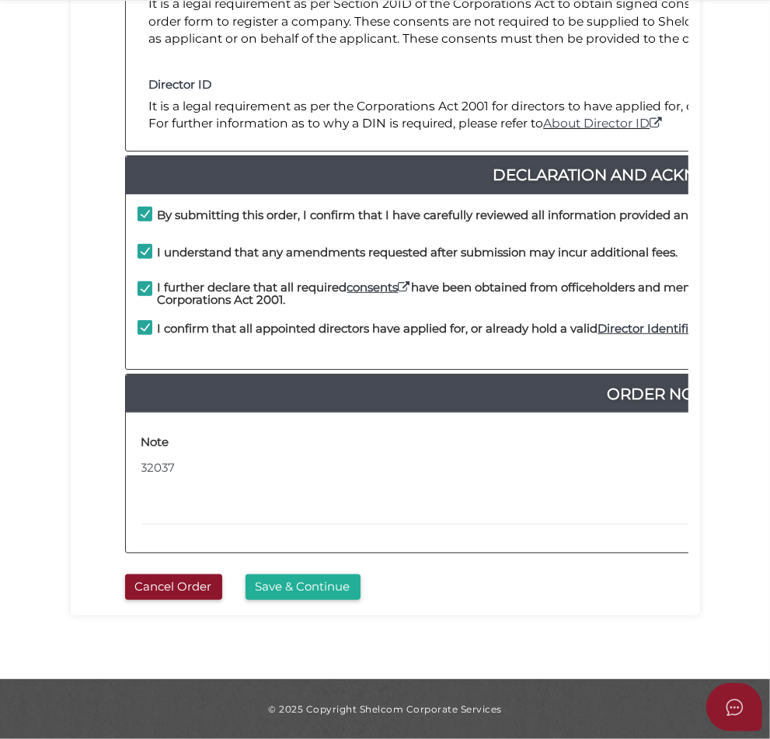
click at [360, 586] on button "Save & Continue" at bounding box center [302, 587] width 115 height 26
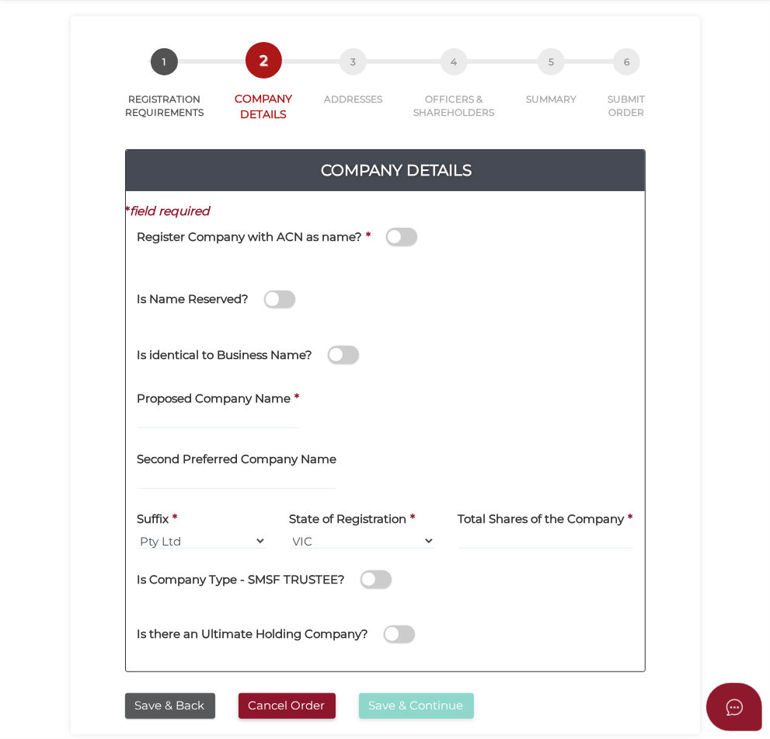
scroll to position [194, 0]
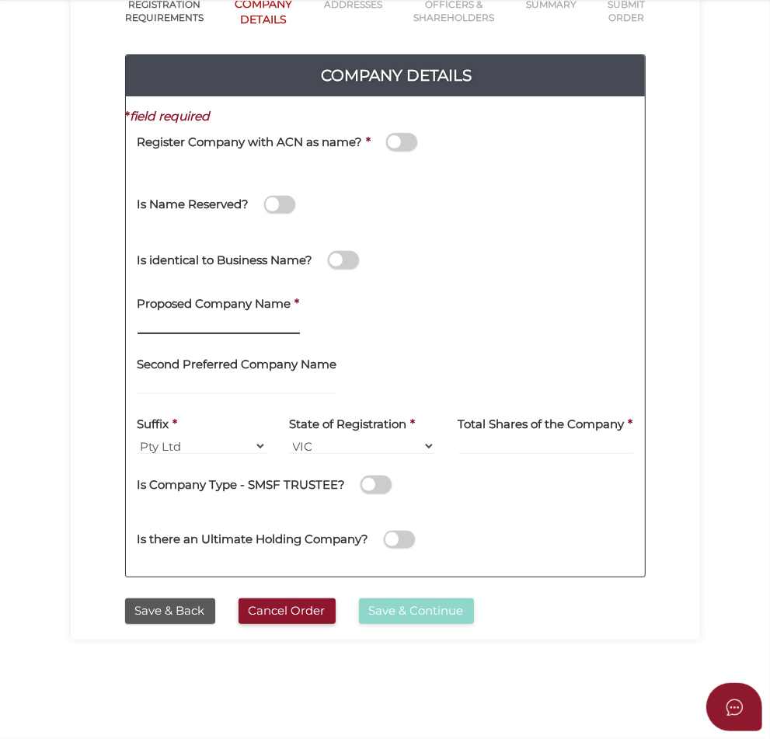
click at [207, 320] on input "text" at bounding box center [218, 325] width 162 height 17
type input "Cowbeler"
click at [429, 268] on div "Is identical to Business Name?" at bounding box center [385, 257] width 519 height 55
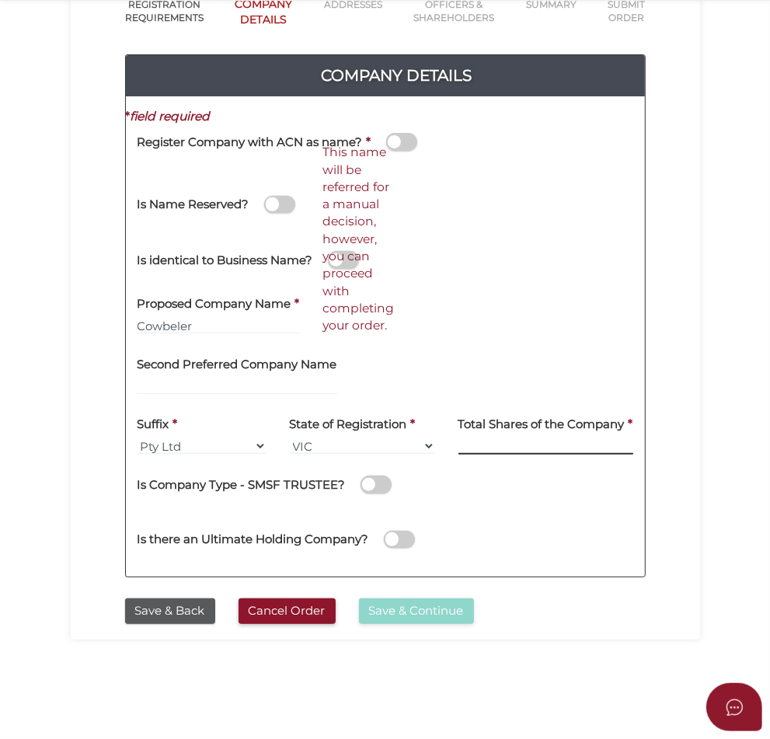
click at [633, 445] on input at bounding box center [545, 445] width 175 height 17
type input "1200"
click at [474, 611] on button "Save & Continue" at bounding box center [416, 611] width 115 height 26
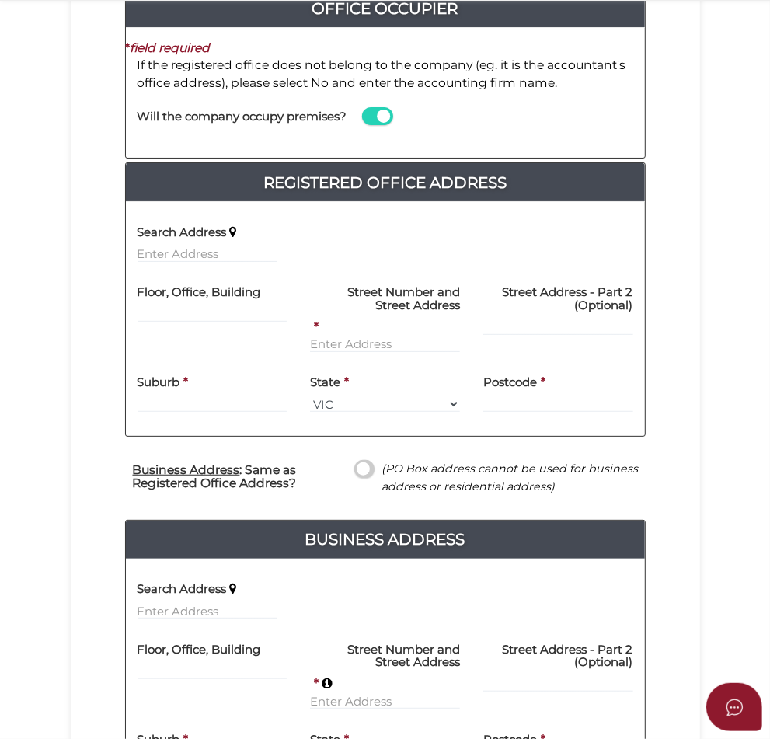
scroll to position [291, 0]
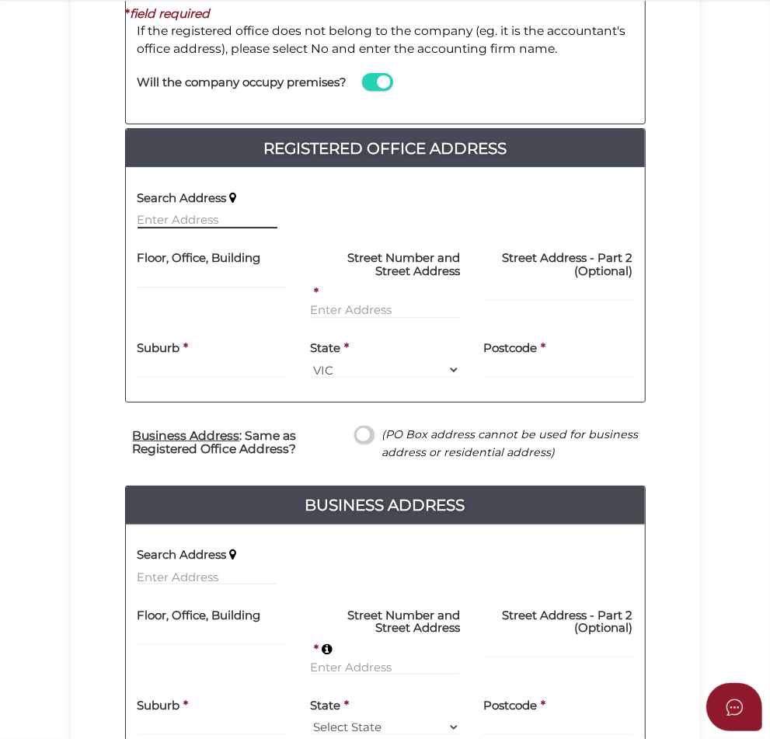
click at [149, 216] on input "text" at bounding box center [207, 219] width 140 height 17
paste input "[STREET_ADDRESS][PERSON_NAME]"
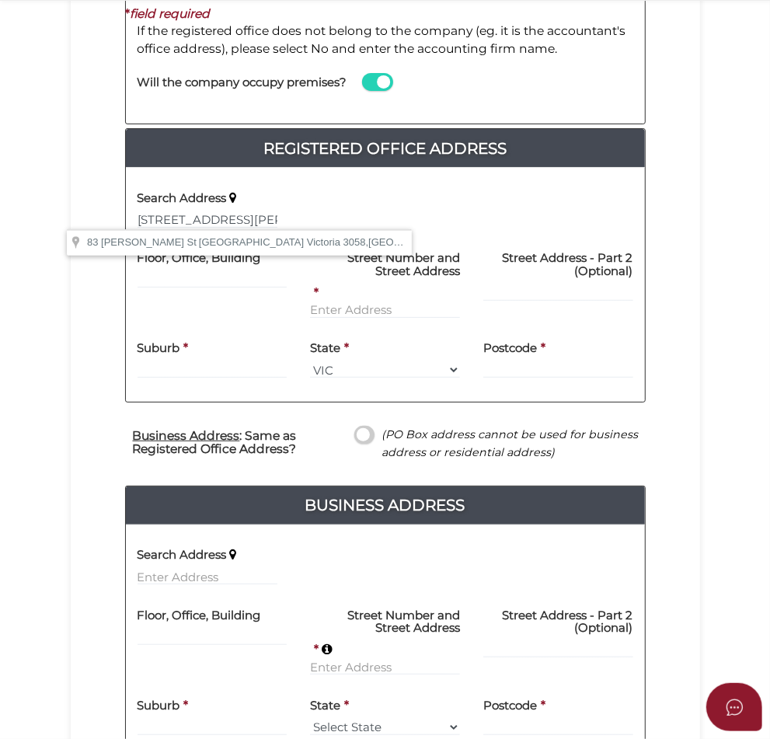
type input "[STREET_ADDRESS][PERSON_NAME]"
type input "[GEOGRAPHIC_DATA]"
select select "VIC"
type input "3058"
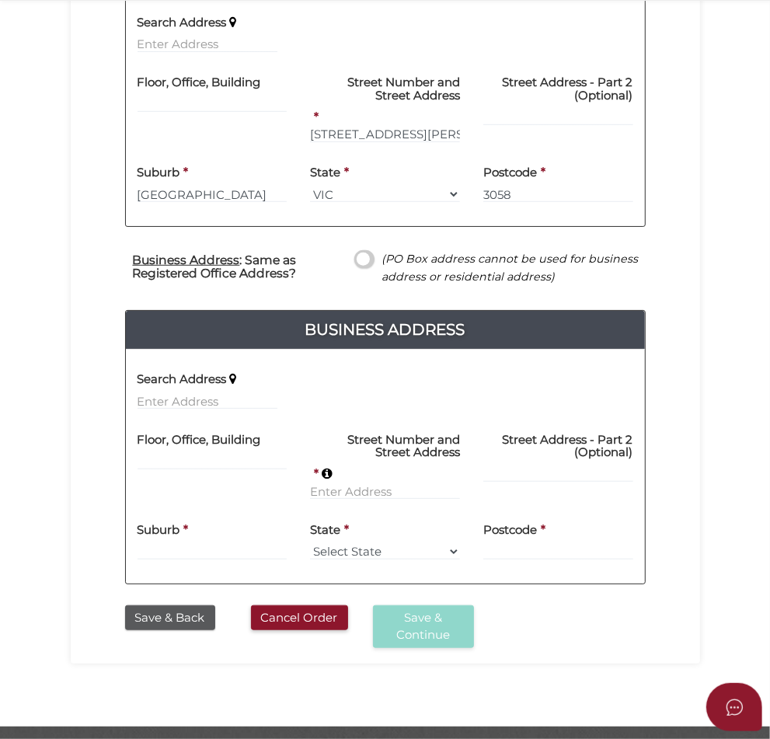
scroll to position [474, 0]
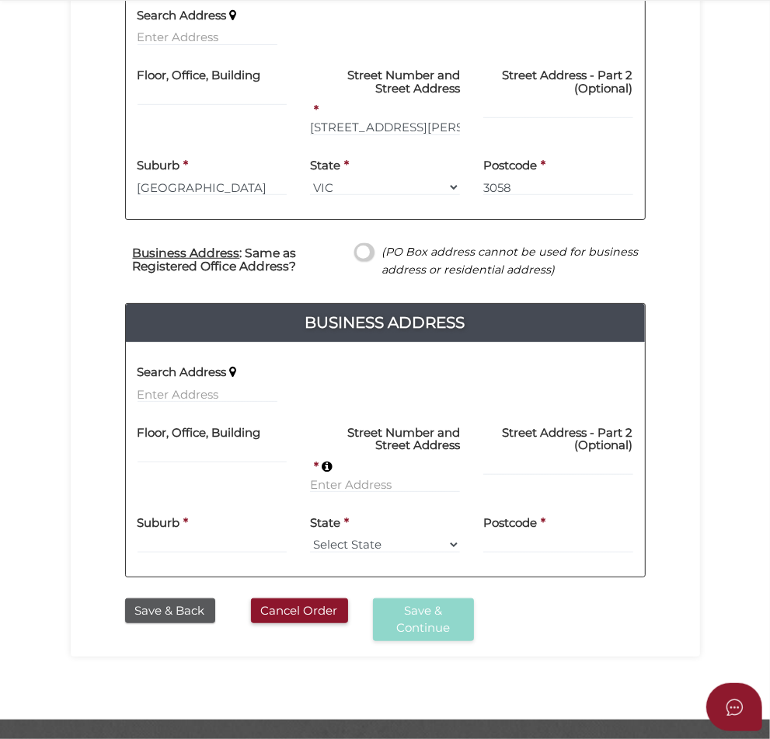
click at [374, 243] on span at bounding box center [363, 252] width 19 height 18
click at [0, 0] on input "checkbox" at bounding box center [0, 0] width 0 height 0
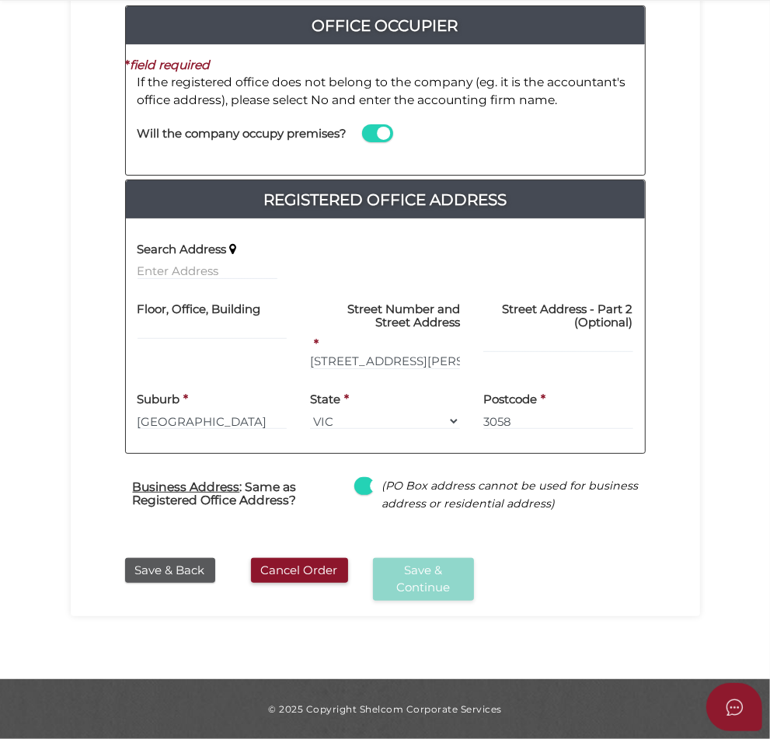
scroll to position [198, 0]
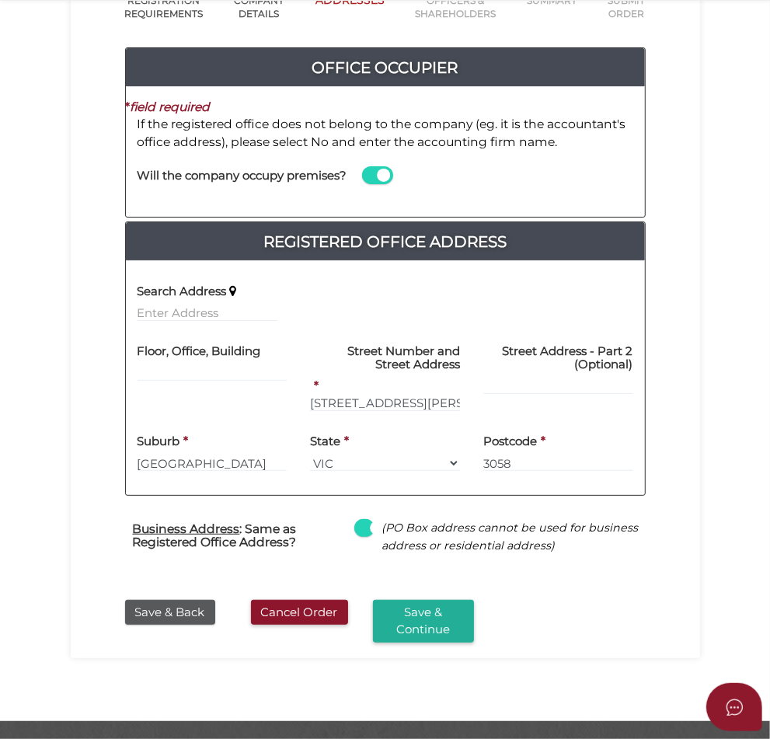
click at [474, 600] on button "Save & Continue" at bounding box center [423, 621] width 101 height 43
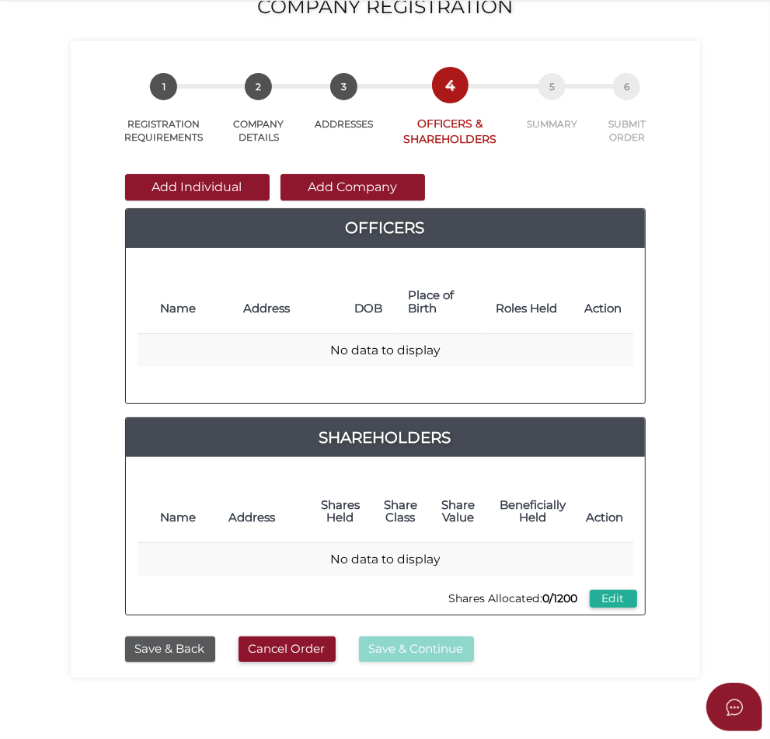
scroll to position [97, 0]
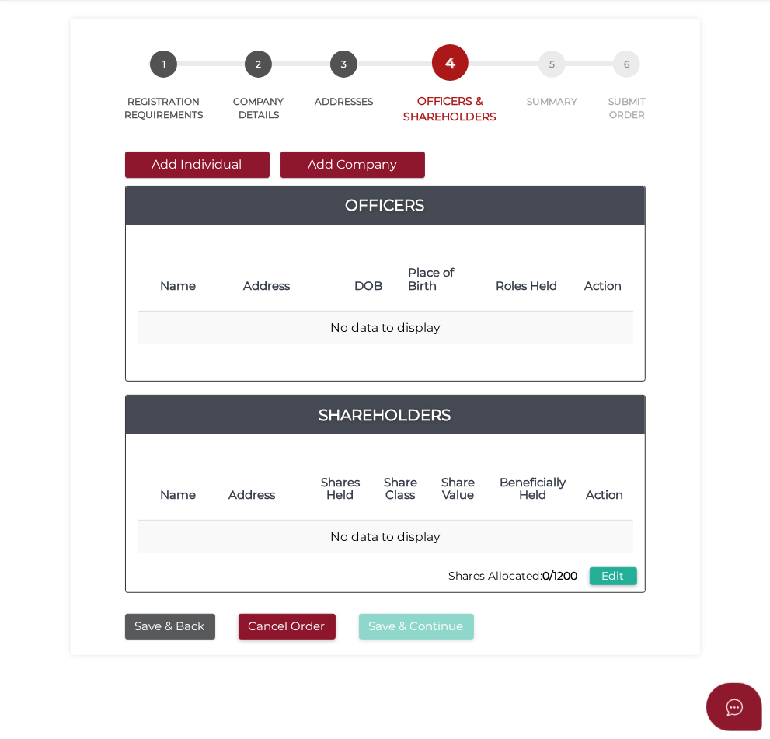
click at [162, 160] on button "Add Individual" at bounding box center [197, 164] width 144 height 26
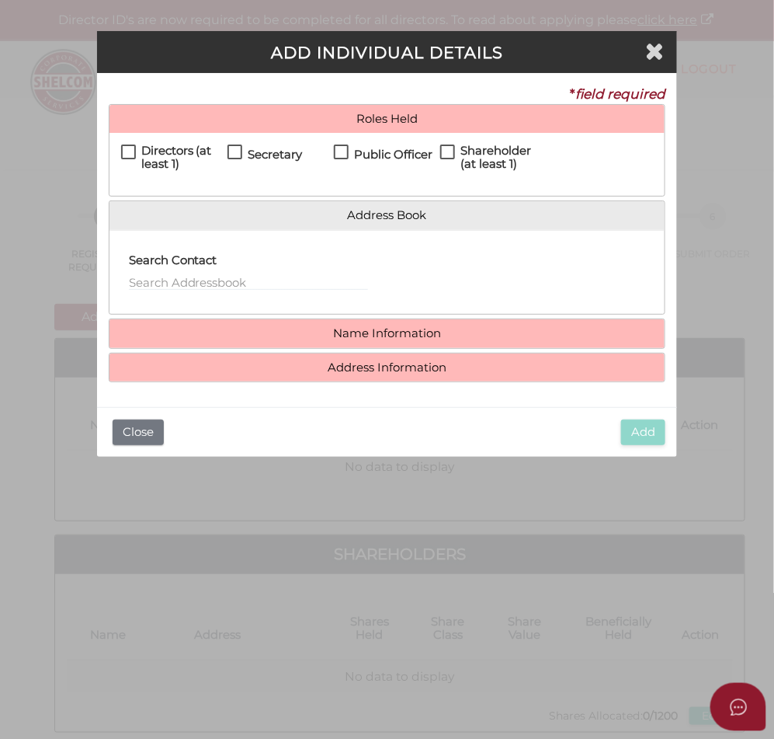
click at [138, 145] on label "Directors (at least 1)" at bounding box center [174, 153] width 106 height 19
checkbox input "true"
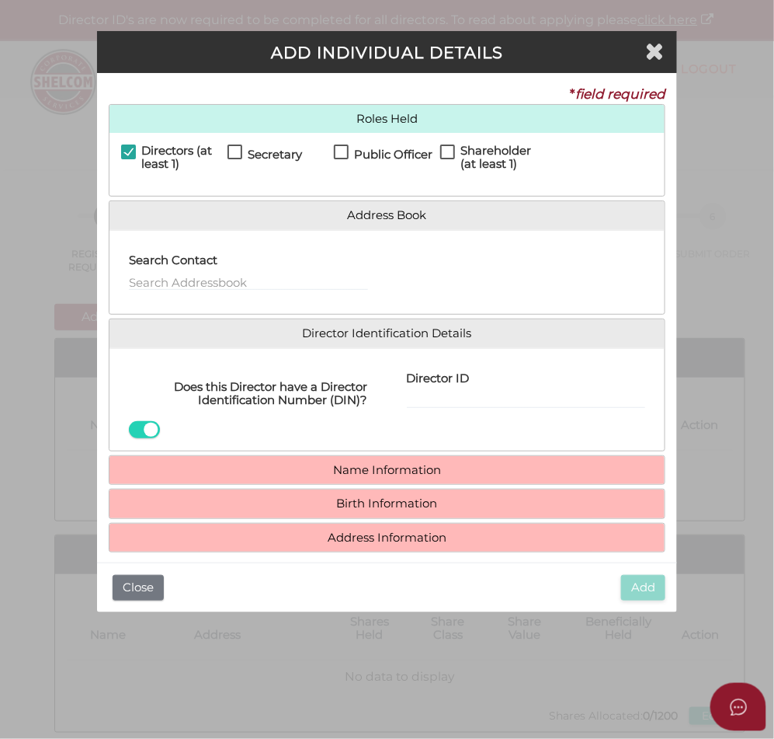
click at [250, 154] on h4 "Secretary" at bounding box center [275, 154] width 54 height 13
checkbox input "true"
click at [356, 156] on h4 "Public Officer" at bounding box center [393, 154] width 78 height 13
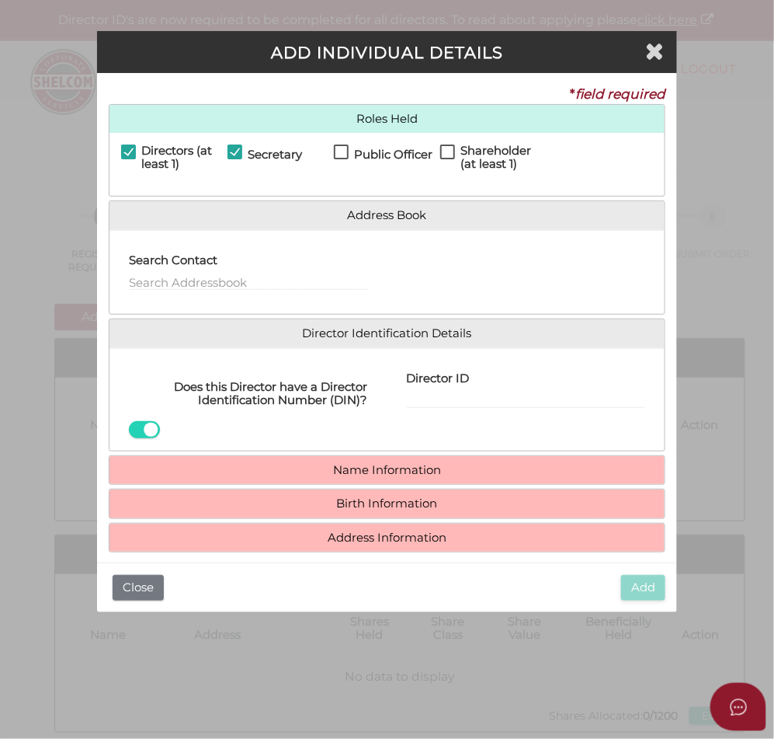
checkbox input "true"
click at [478, 158] on h4 "Shareholder (at least 1)" at bounding box center [504, 157] width 86 height 26
checkbox input "true"
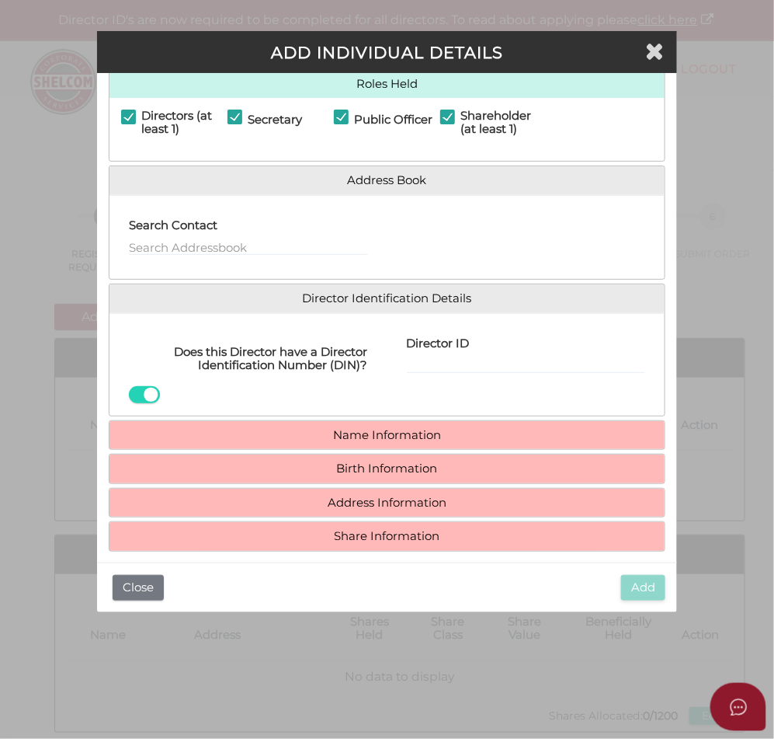
scroll to position [53, 0]
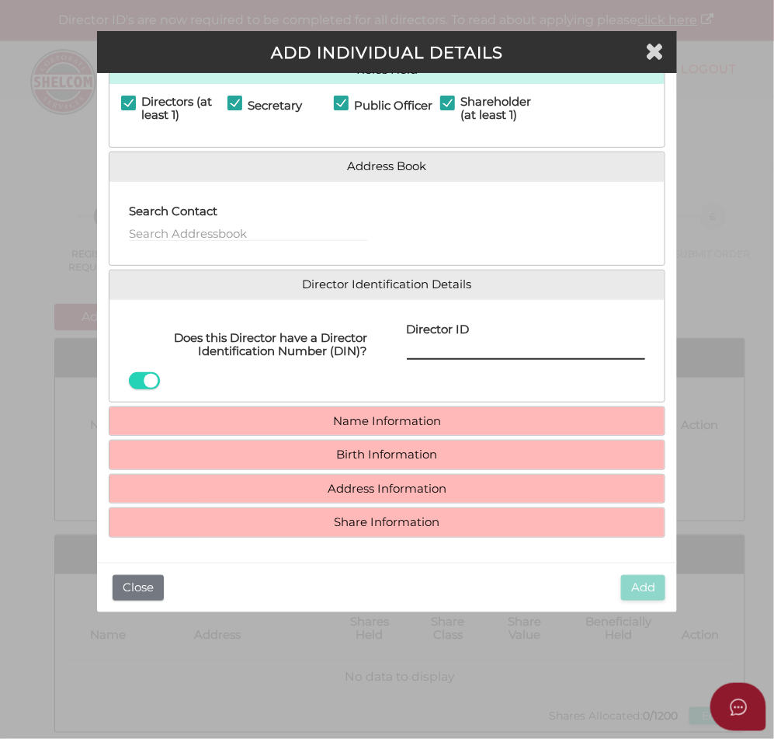
click at [489, 355] on input "Director ID" at bounding box center [526, 351] width 239 height 17
paste input "83 Blair St Cob"
type input "83 Blair St Cob"
click at [530, 359] on div "Director ID Email Director About How To Apply for DIN" at bounding box center [527, 350] width 278 height 78
click at [529, 350] on input "Director ID" at bounding box center [526, 351] width 239 height 17
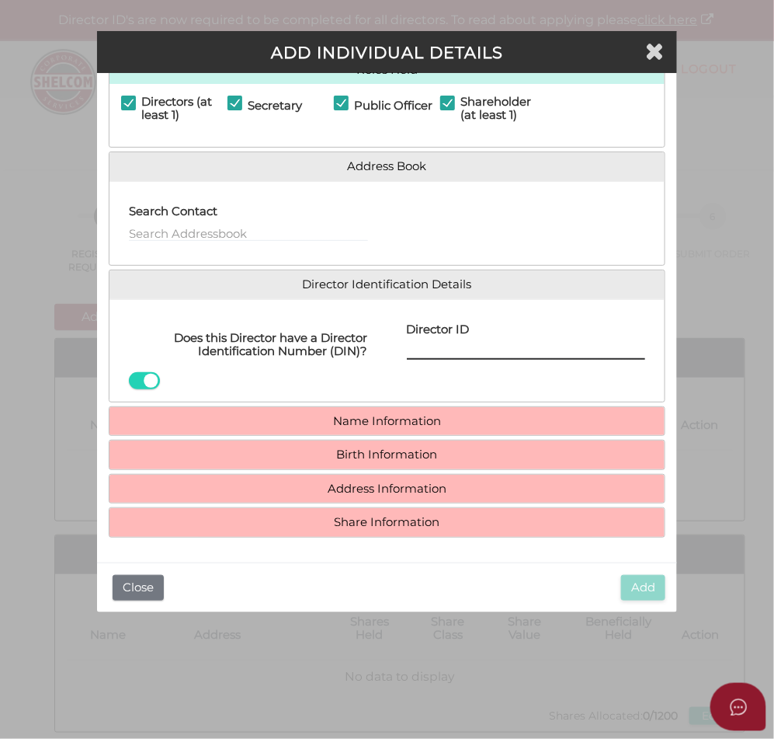
paste input "036 66419 31694"
type input "036664193169438"
click at [436, 409] on h4 "Name Information" at bounding box center [388, 421] width 556 height 29
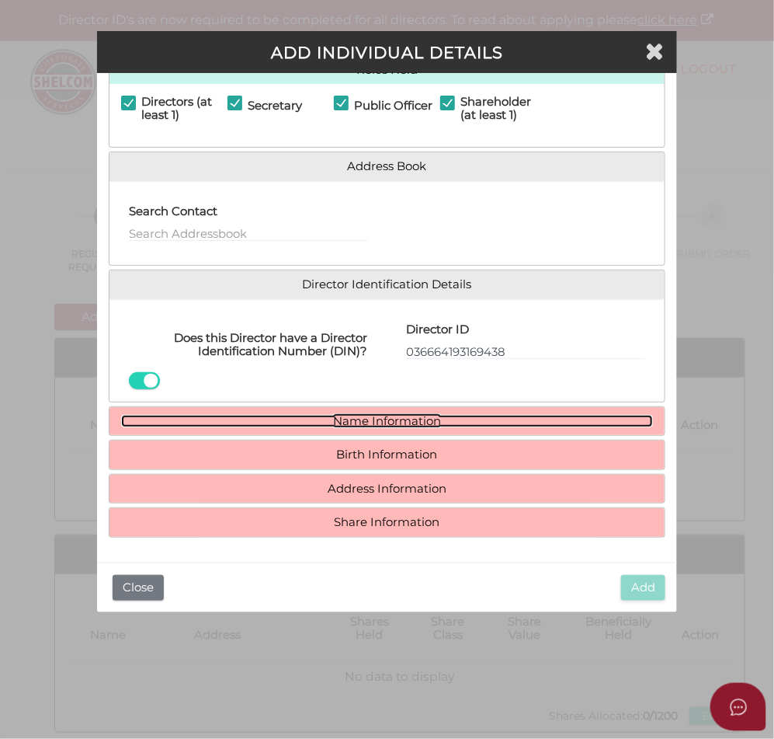
click at [433, 418] on link "Name Information" at bounding box center [387, 421] width 533 height 13
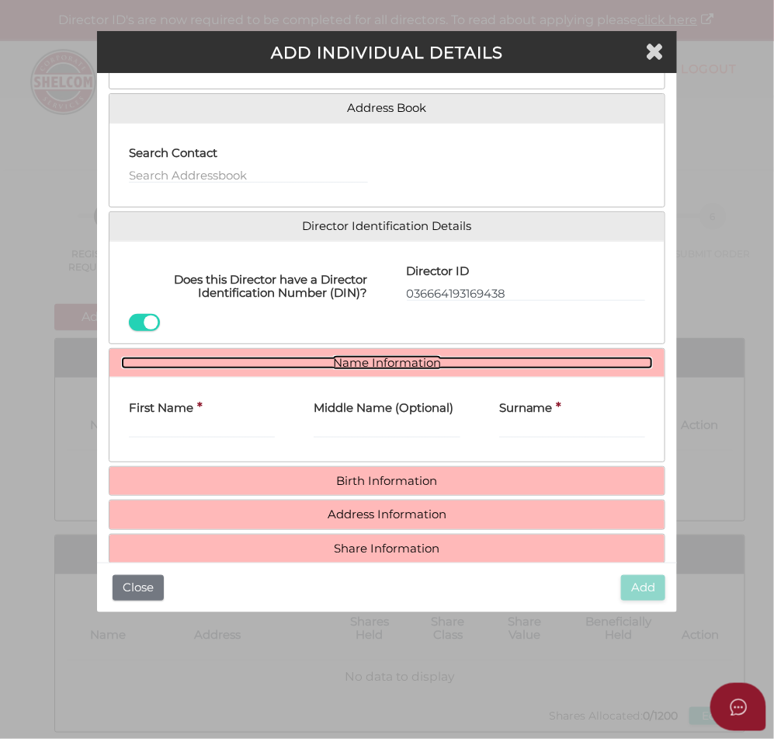
scroll to position [137, 0]
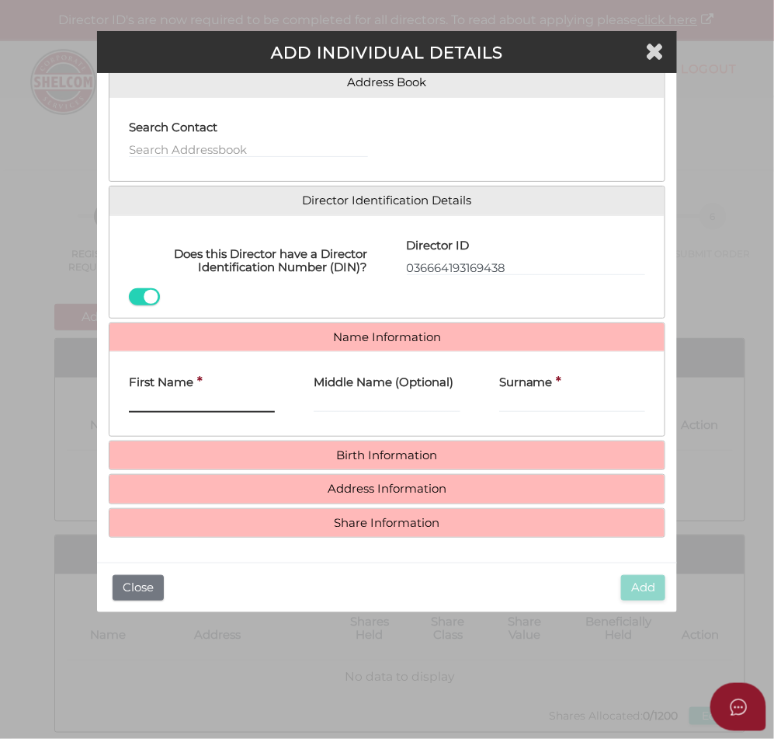
click at [231, 402] on input "First Name" at bounding box center [202, 403] width 147 height 17
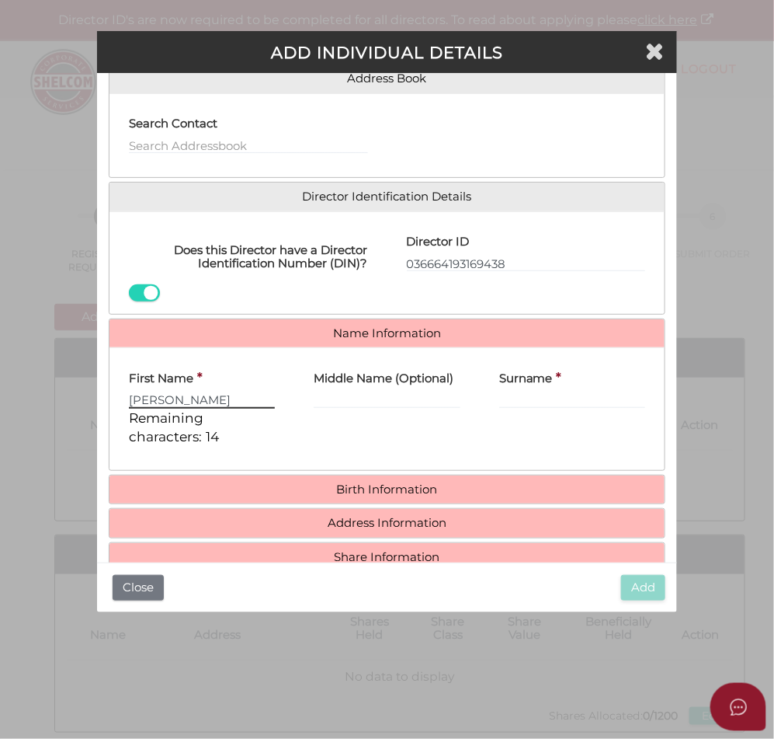
type input "David"
type input "James"
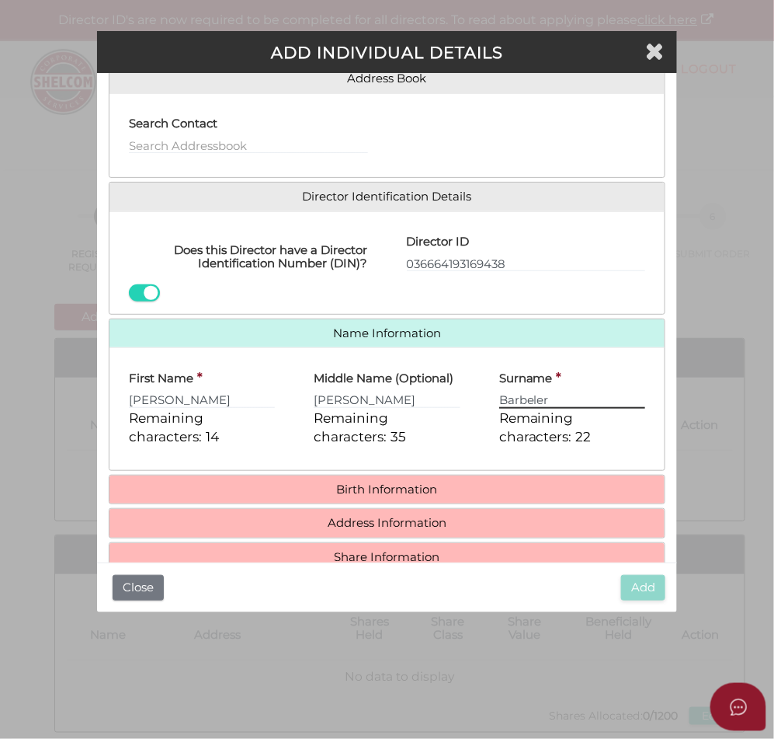
type input "Barbeler"
click at [231, 402] on input "David" at bounding box center [202, 399] width 147 height 17
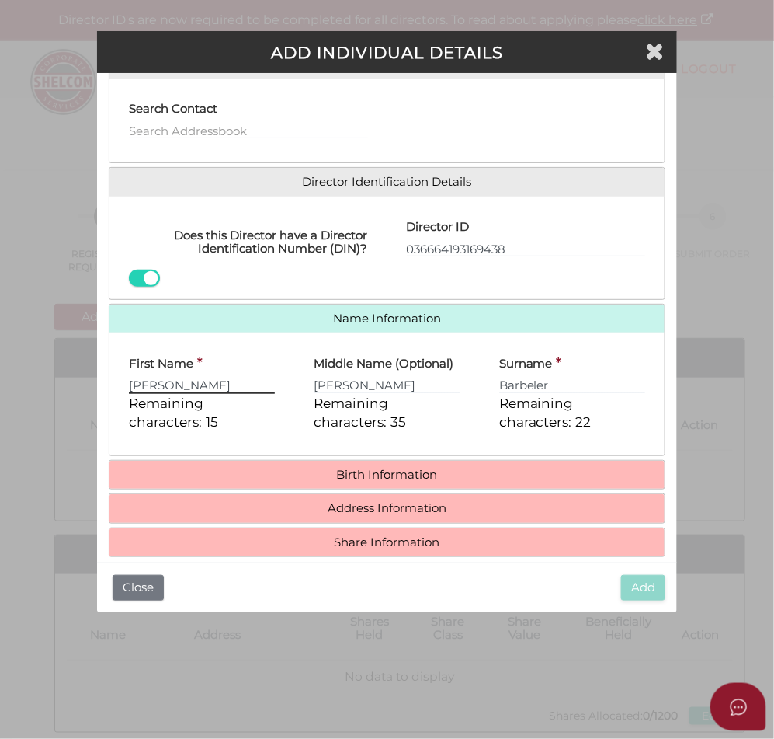
scroll to position [176, 0]
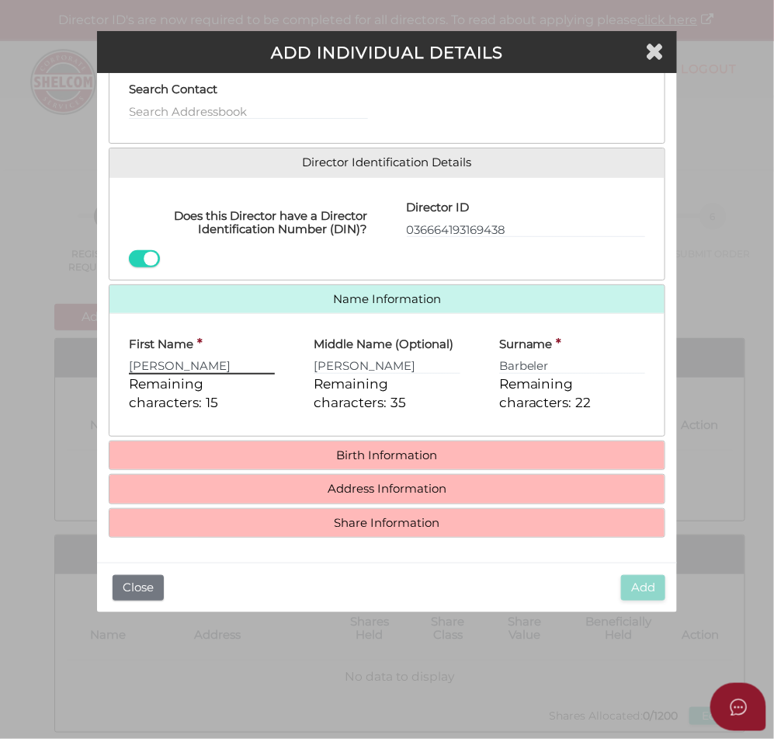
type input "David"
click at [320, 461] on h4 "Birth Information" at bounding box center [388, 455] width 556 height 29
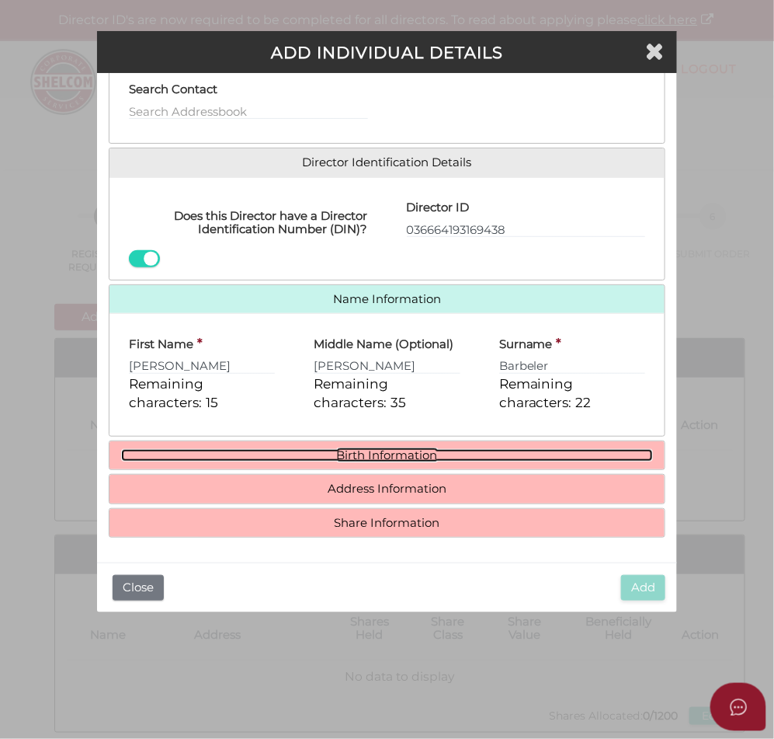
click at [324, 455] on link "Birth Information" at bounding box center [387, 455] width 533 height 13
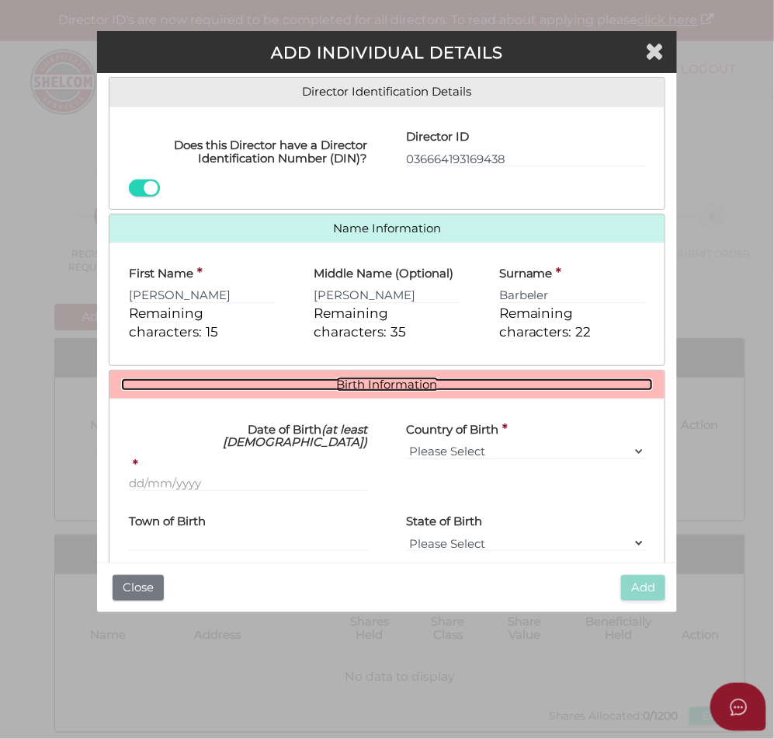
scroll to position [320, 0]
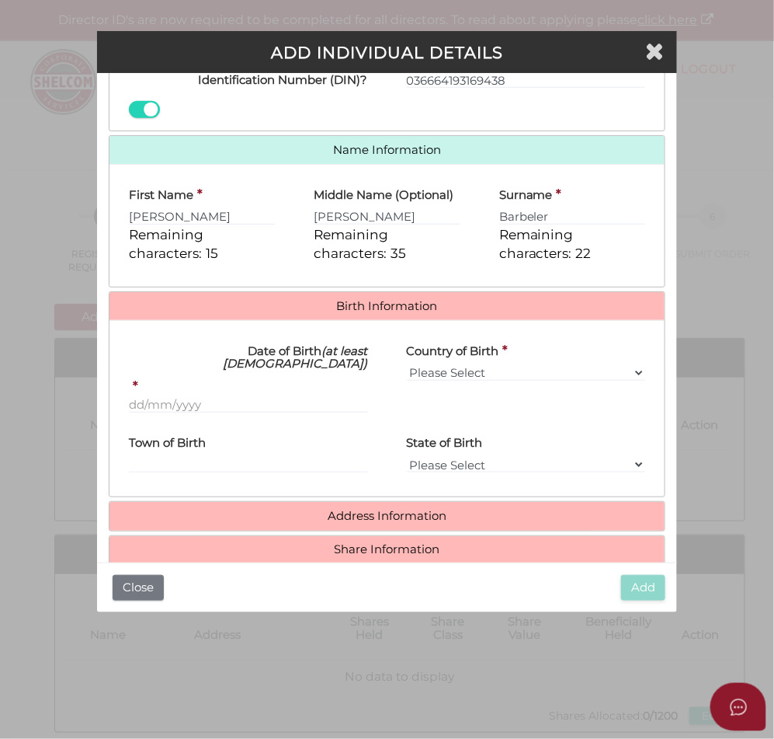
click at [216, 363] on label "Date of Birth (at least 18 years old)" at bounding box center [248, 354] width 239 height 44
click at [216, 396] on input "Date of Birth (at least 18 years old)" at bounding box center [248, 404] width 239 height 17
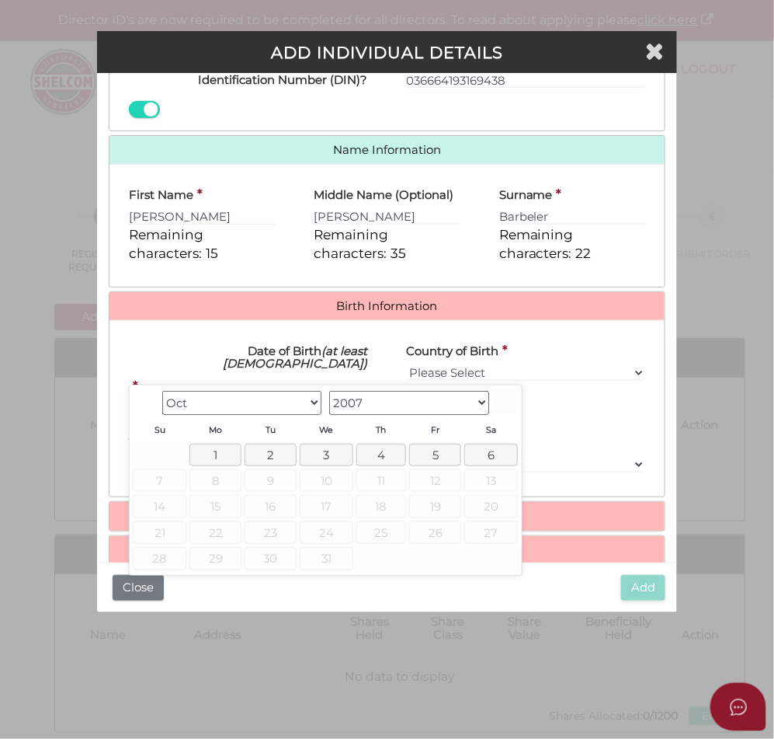
type input "[DATE]"
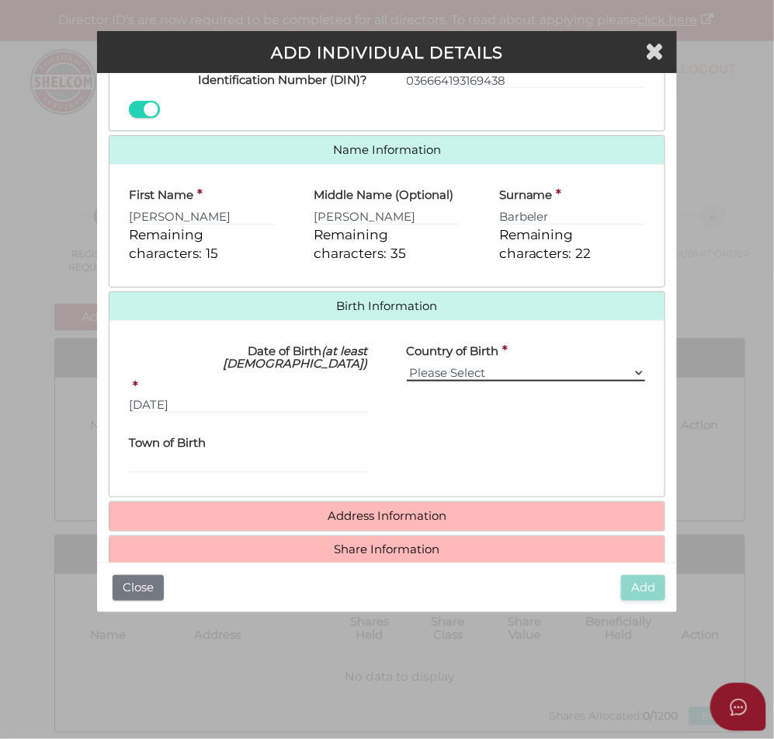
click at [421, 371] on select "Please Select v Australia Afghanistan Albania Algeria American Samoa Andorra An…" at bounding box center [526, 372] width 239 height 17
select select "[GEOGRAPHIC_DATA]"
click at [433, 381] on select "Please Select v Australia Afghanistan Albania Algeria American Samoa Andorra An…" at bounding box center [526, 372] width 239 height 17
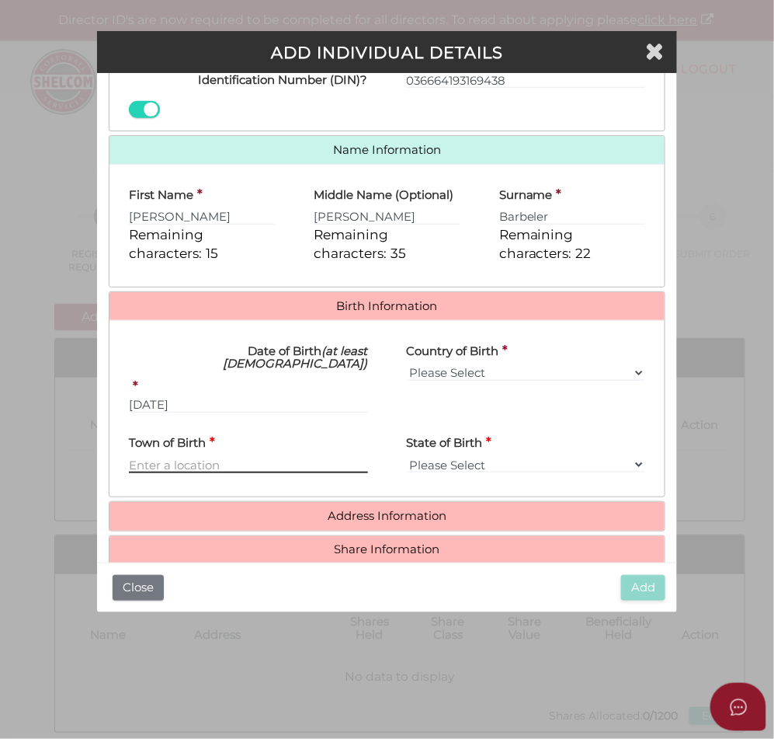
click at [269, 456] on input "Town of Birth" at bounding box center [248, 464] width 239 height 17
type input "q"
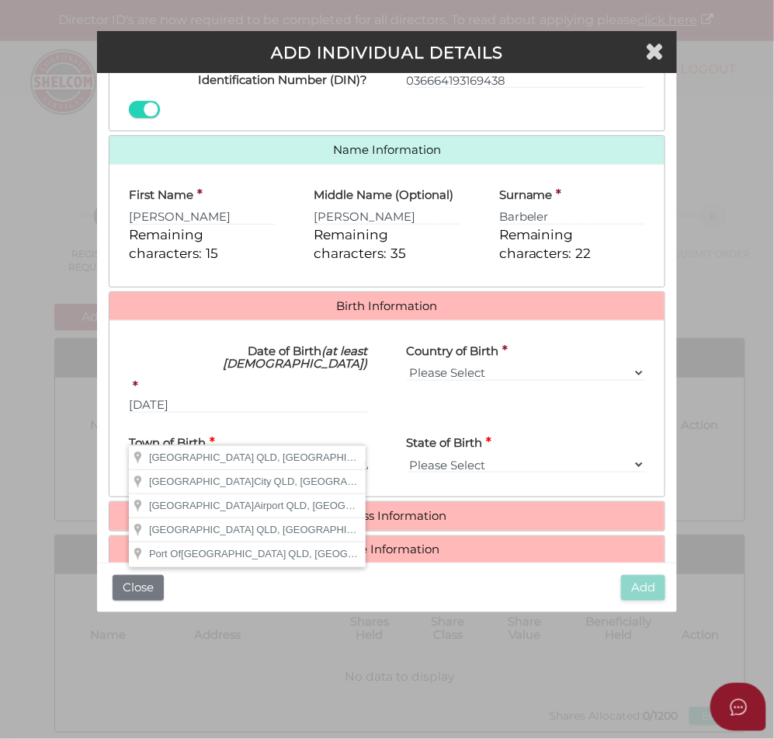
type input "Brisbane"
select select "QLD"
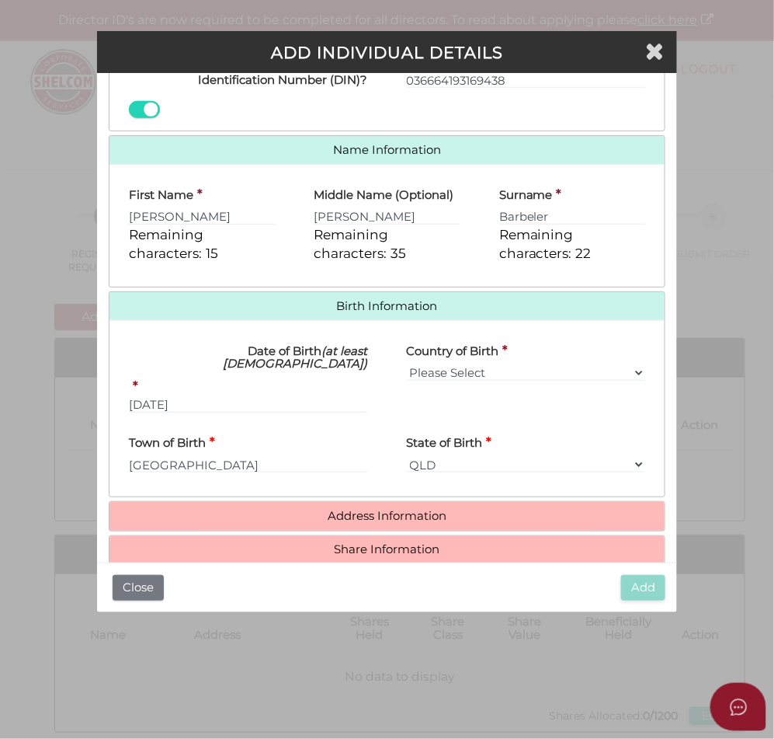
click at [308, 502] on h4 "Address Information" at bounding box center [388, 516] width 556 height 29
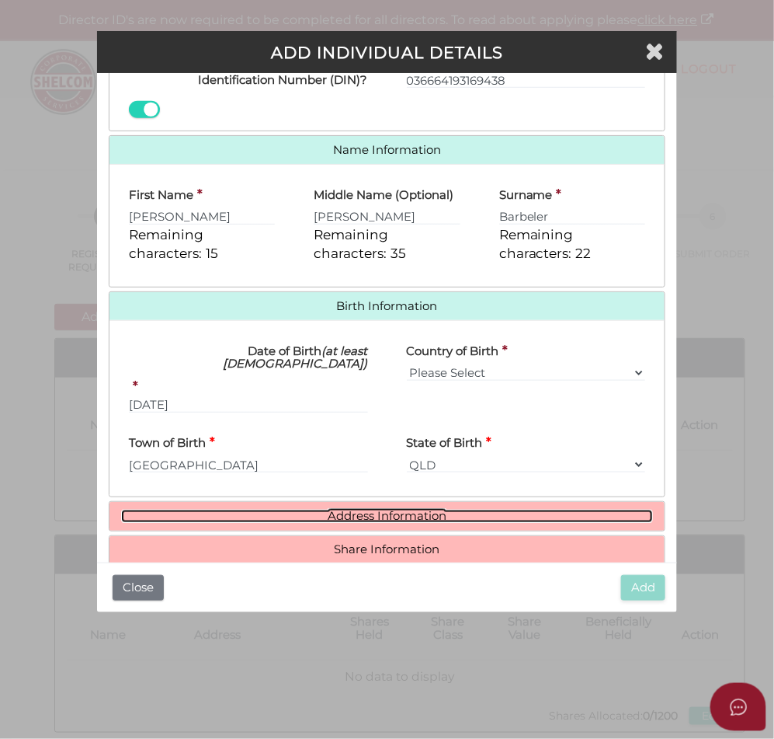
click at [350, 509] on link "Address Information" at bounding box center [387, 515] width 533 height 13
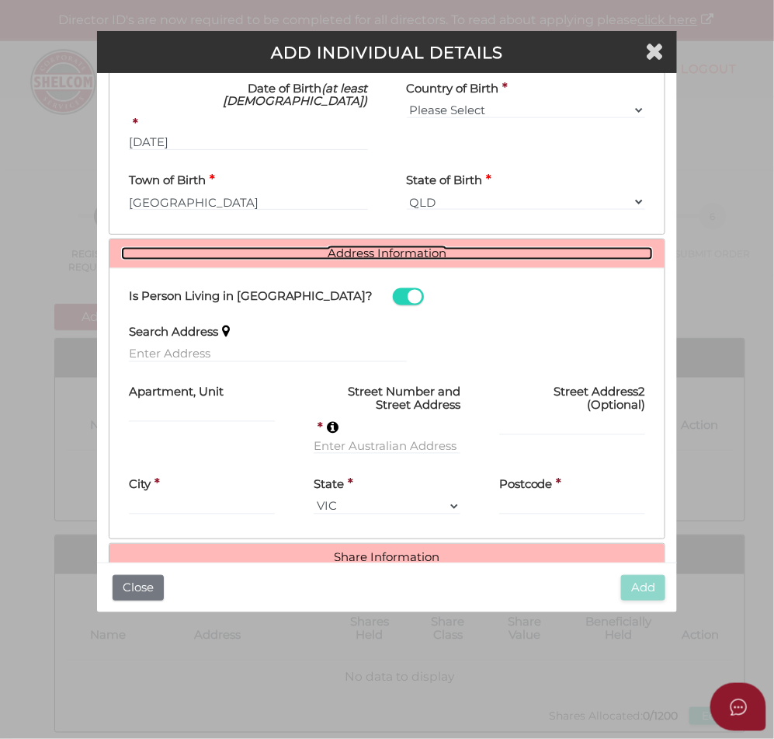
scroll to position [590, 0]
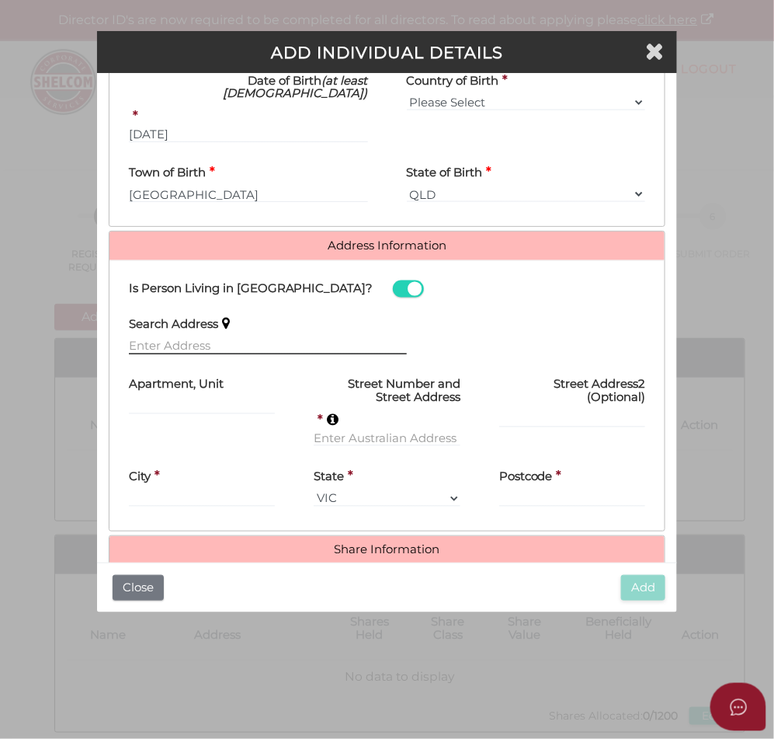
click at [211, 338] on input "text" at bounding box center [268, 346] width 278 height 17
paste input "83 Blair St Coburg, 3058, Victoria, Australia"
type input "83 Blair St, Coburg Victoria 3058, Australia"
type input "[STREET_ADDRESS][PERSON_NAME]"
type input "[GEOGRAPHIC_DATA]"
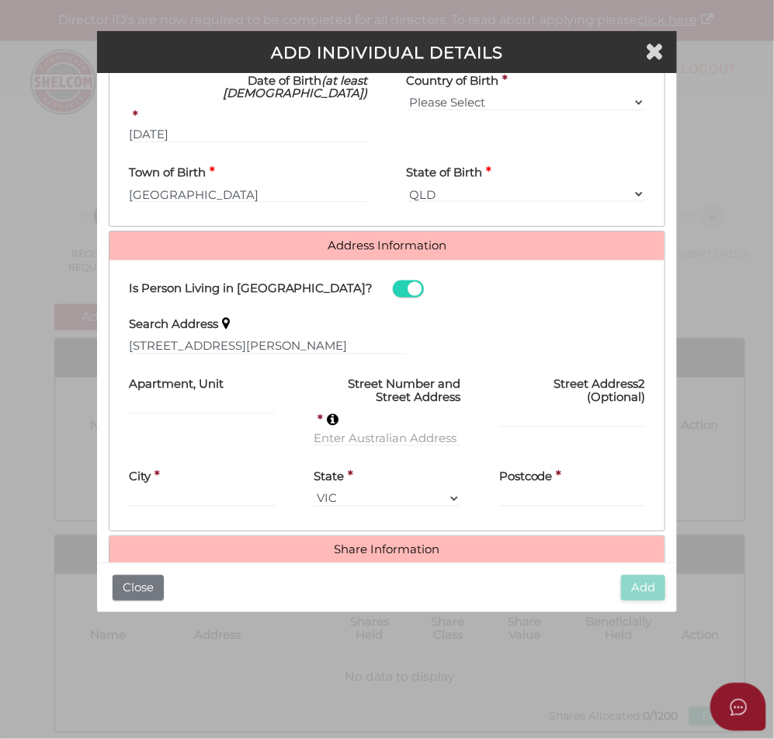
select select "VIC"
type input "3058"
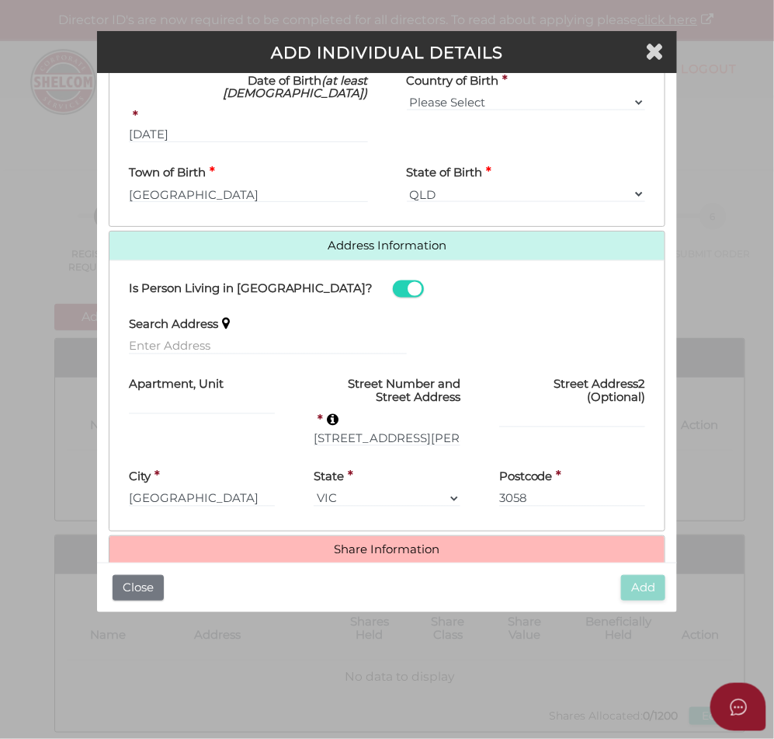
click at [304, 536] on h4 "Share Information" at bounding box center [388, 550] width 556 height 29
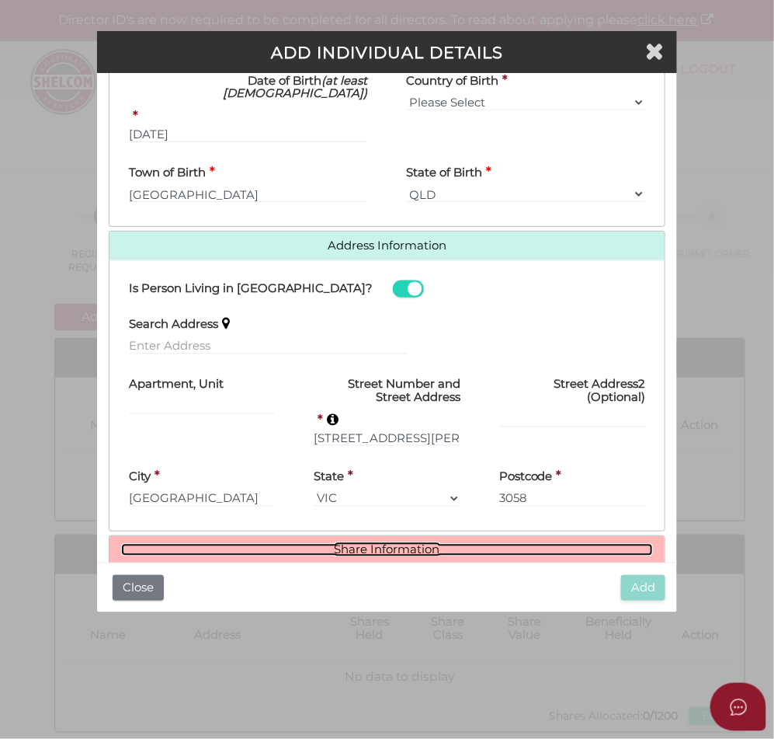
click at [311, 544] on link "Share Information" at bounding box center [387, 550] width 533 height 13
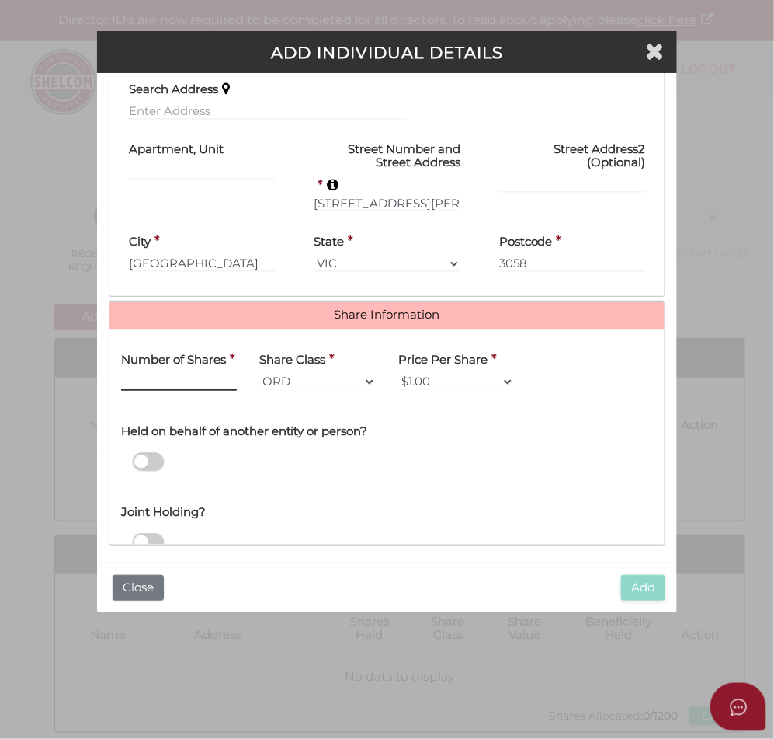
click at [203, 374] on input "text" at bounding box center [179, 382] width 116 height 17
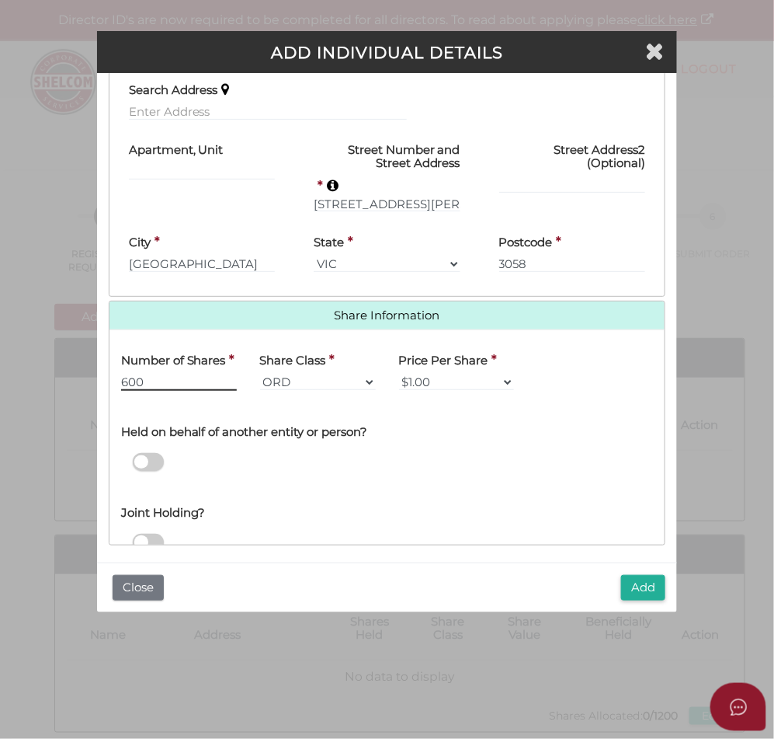
type input "600"
click at [645, 589] on button "Add" at bounding box center [643, 588] width 44 height 26
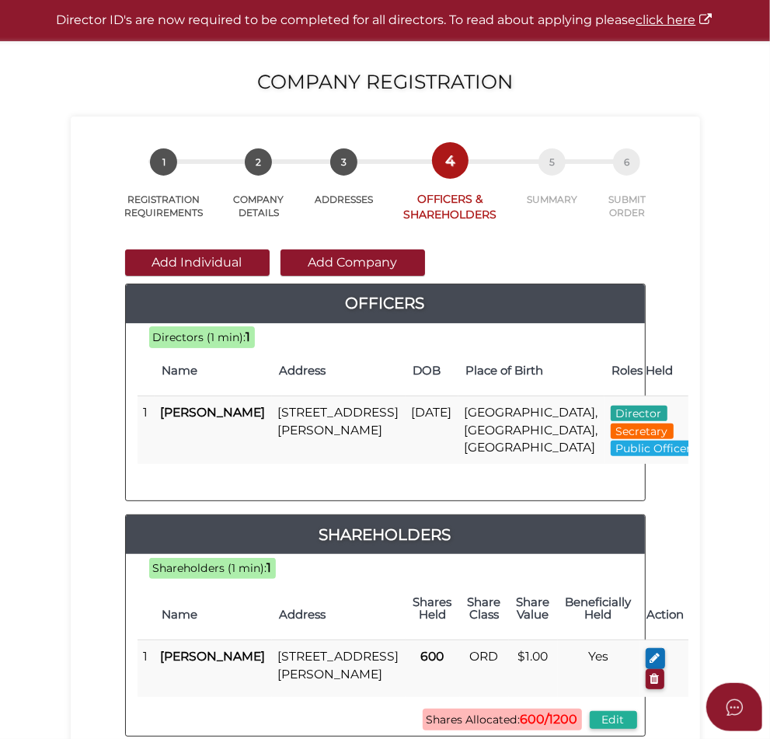
click at [125, 276] on button "Add Individual" at bounding box center [197, 262] width 144 height 26
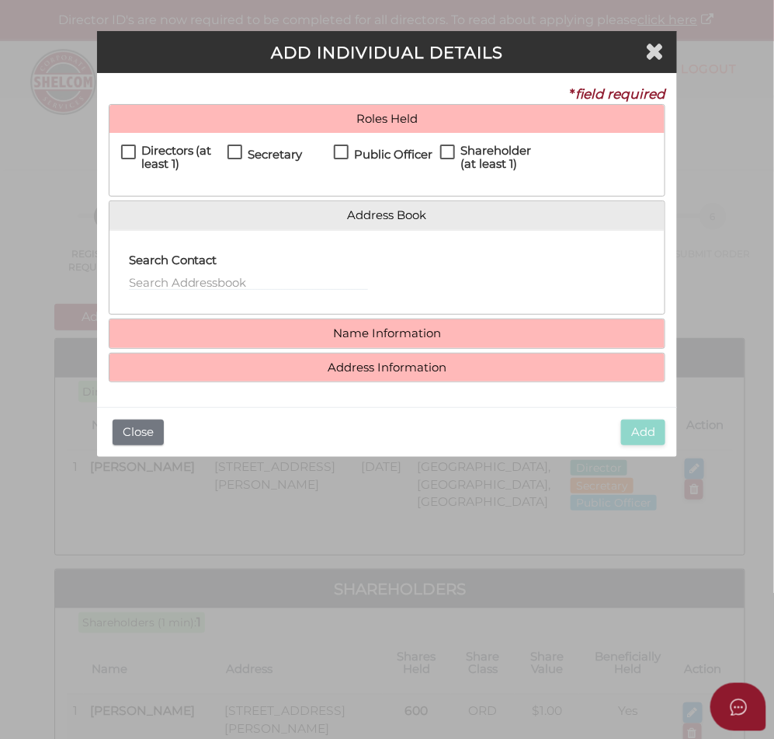
click at [144, 154] on h4 "Directors (at least 1)" at bounding box center [184, 157] width 86 height 26
checkbox input "true"
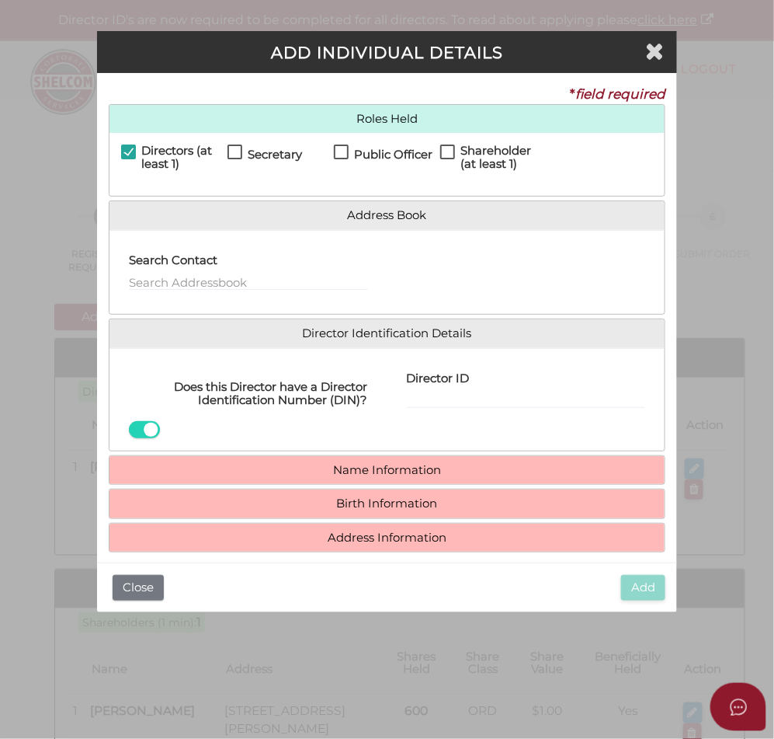
click at [476, 153] on h4 "Shareholder (at least 1)" at bounding box center [504, 157] width 86 height 26
checkbox input "true"
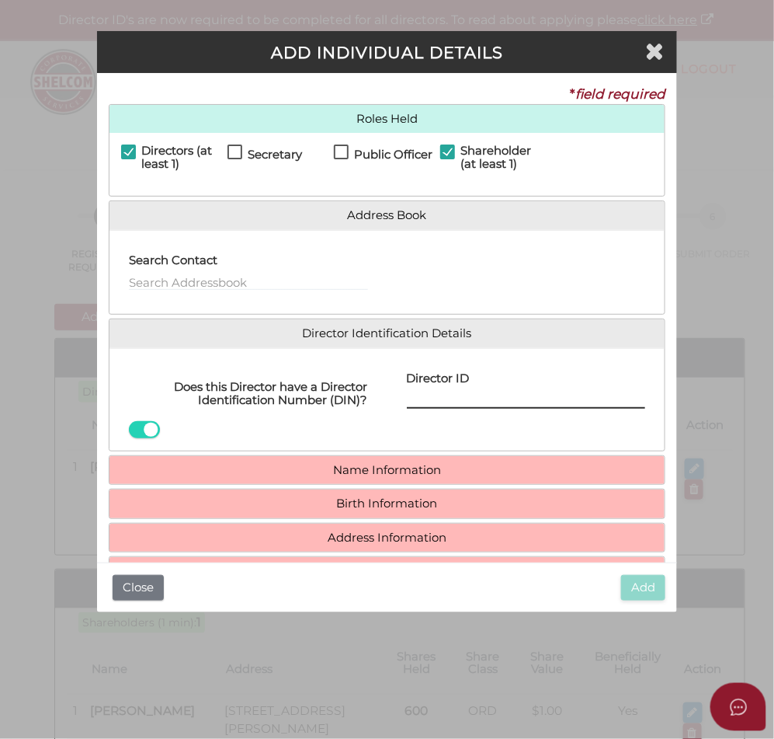
click at [430, 400] on input "Director ID" at bounding box center [526, 399] width 239 height 17
click at [507, 405] on input "Director ID" at bounding box center [526, 399] width 239 height 17
paste input "036 83361 14263"
click at [427, 405] on input "036 83361 14263" at bounding box center [526, 399] width 239 height 17
click at [461, 401] on input "03683361 14263" at bounding box center [526, 399] width 239 height 17
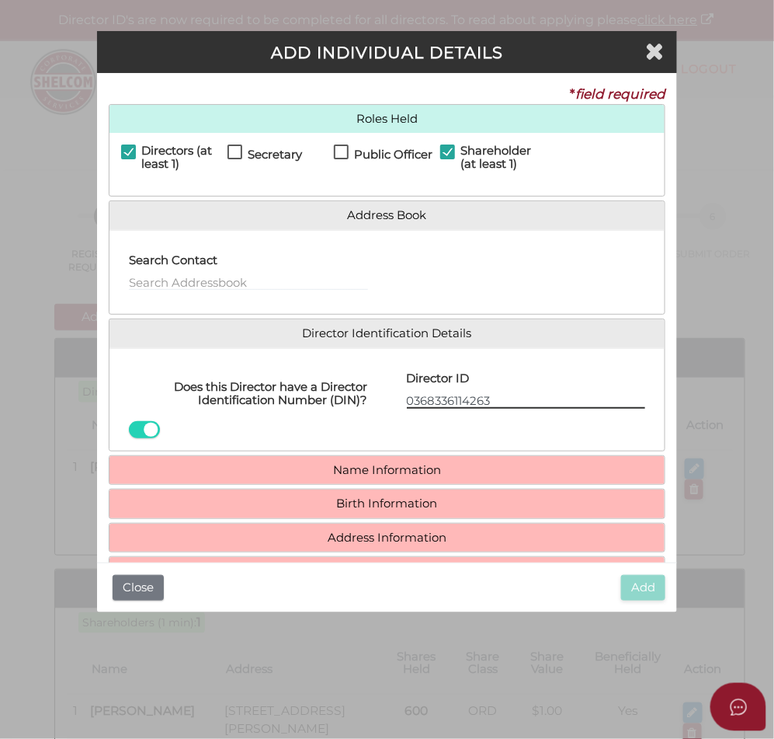
click at [513, 404] on input "0368336114263" at bounding box center [526, 399] width 239 height 17
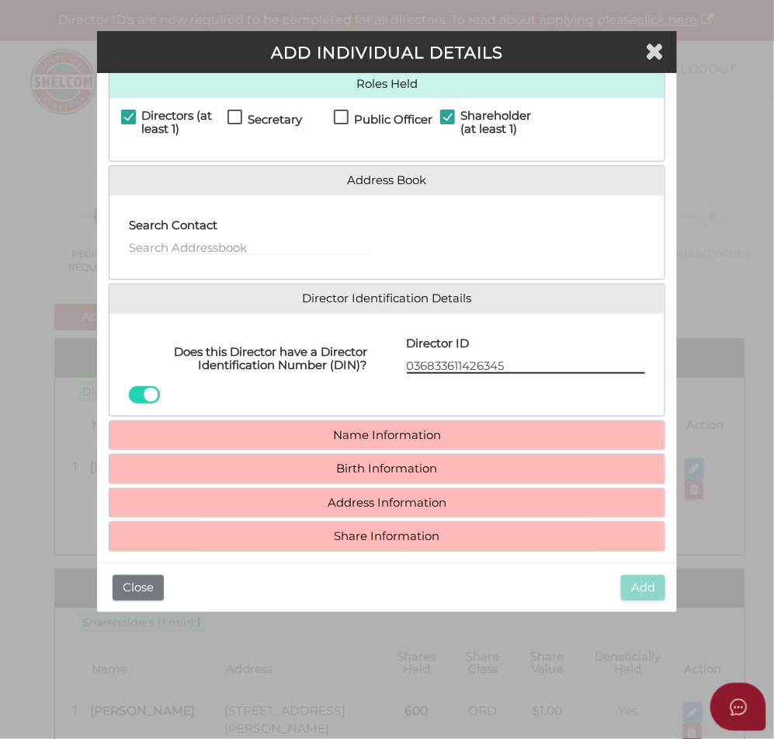
scroll to position [53, 0]
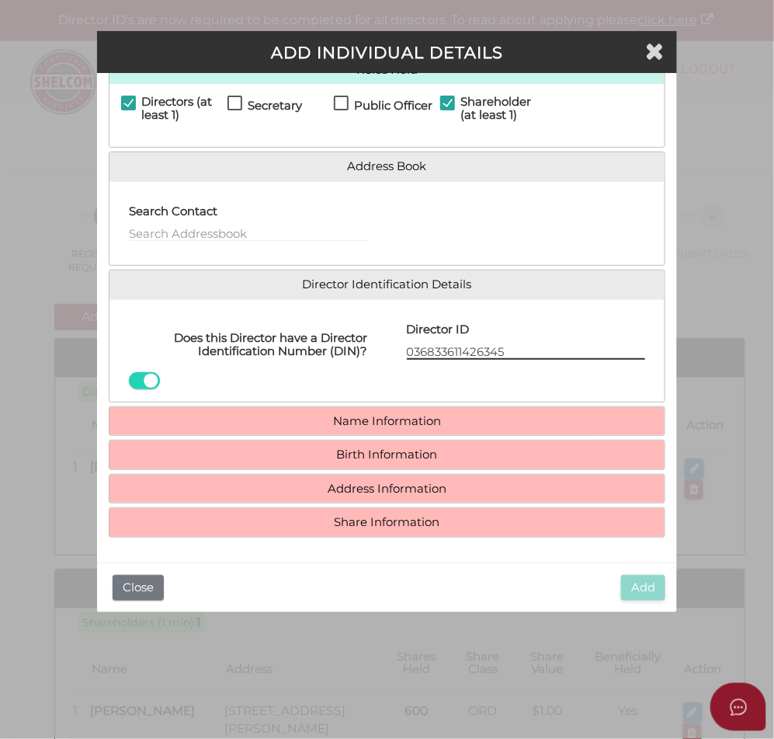
type input "036833611426345"
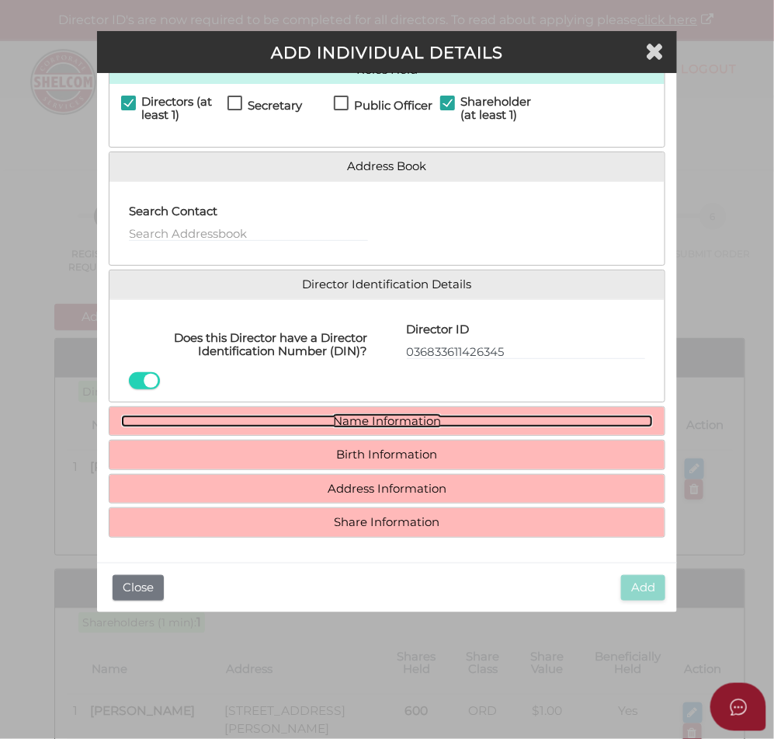
click at [369, 417] on link "Name Information" at bounding box center [387, 421] width 533 height 13
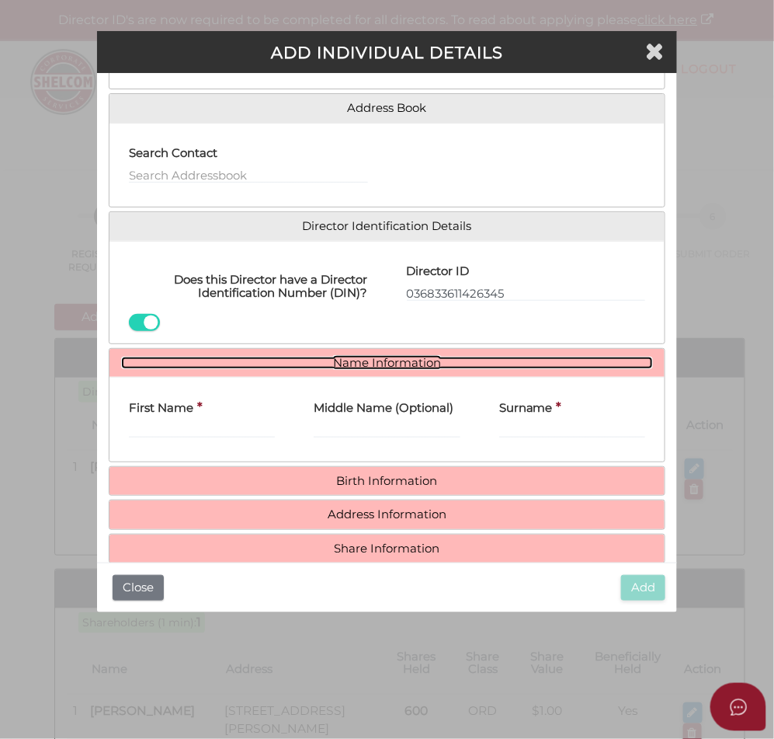
scroll to position [137, 0]
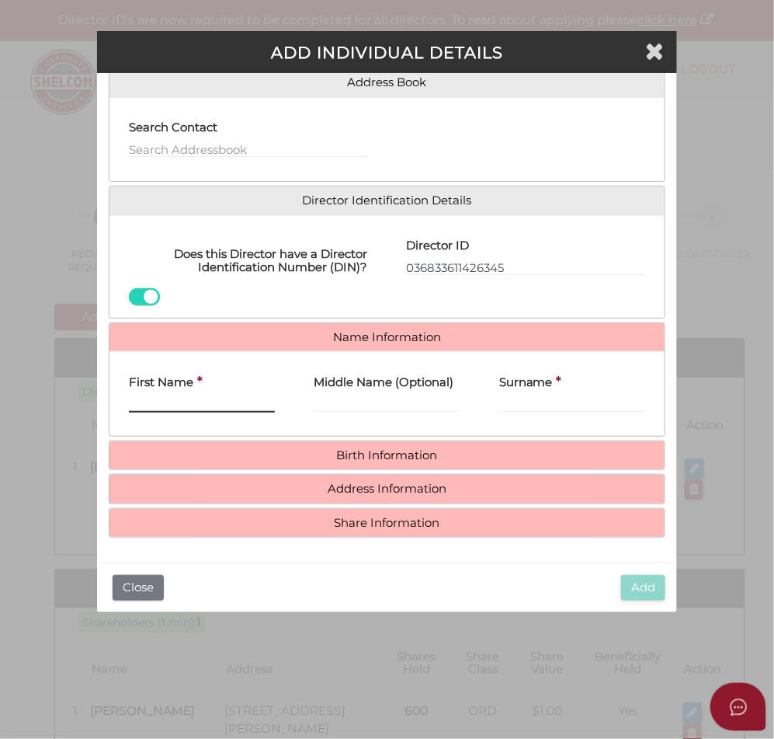
click at [246, 400] on input "First Name" at bounding box center [202, 403] width 147 height 17
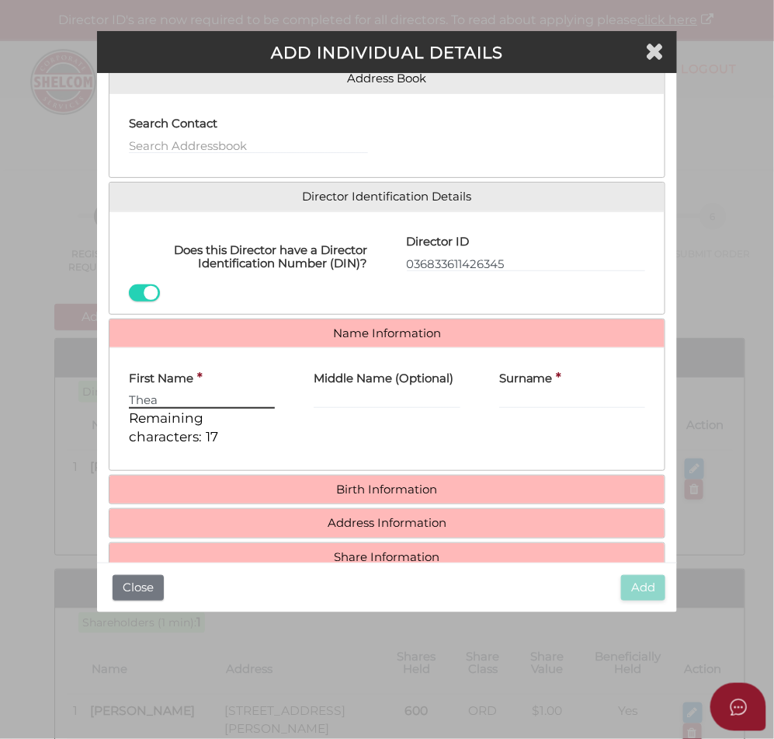
type input "Thea"
type input "Terez"
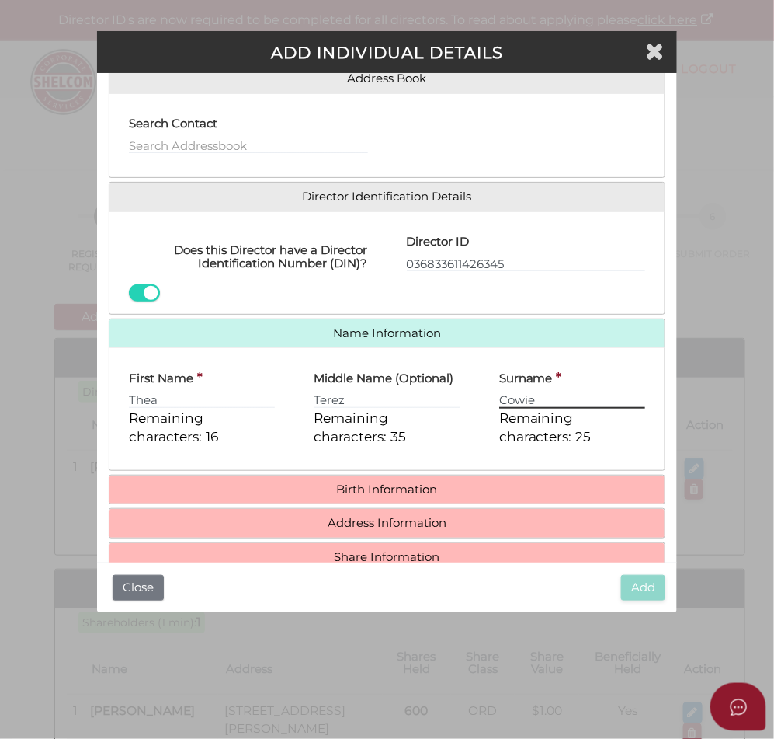
type input "Cowie"
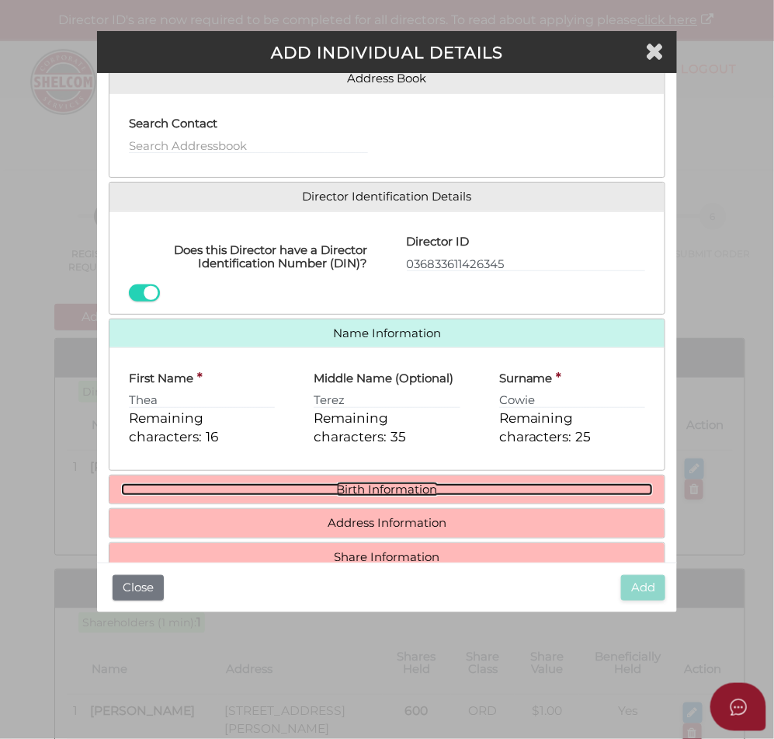
click at [398, 496] on link "Birth Information" at bounding box center [387, 489] width 533 height 13
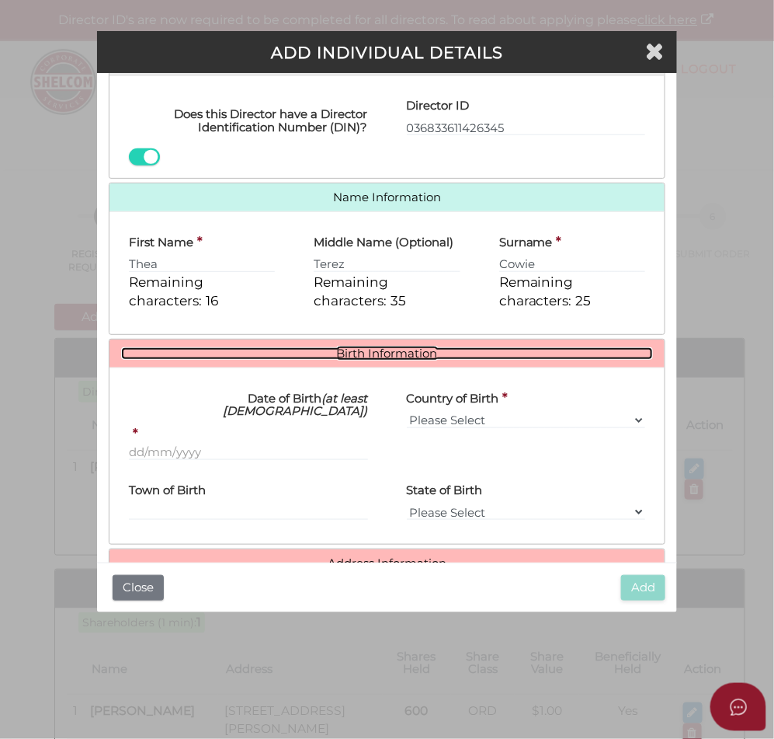
scroll to position [320, 0]
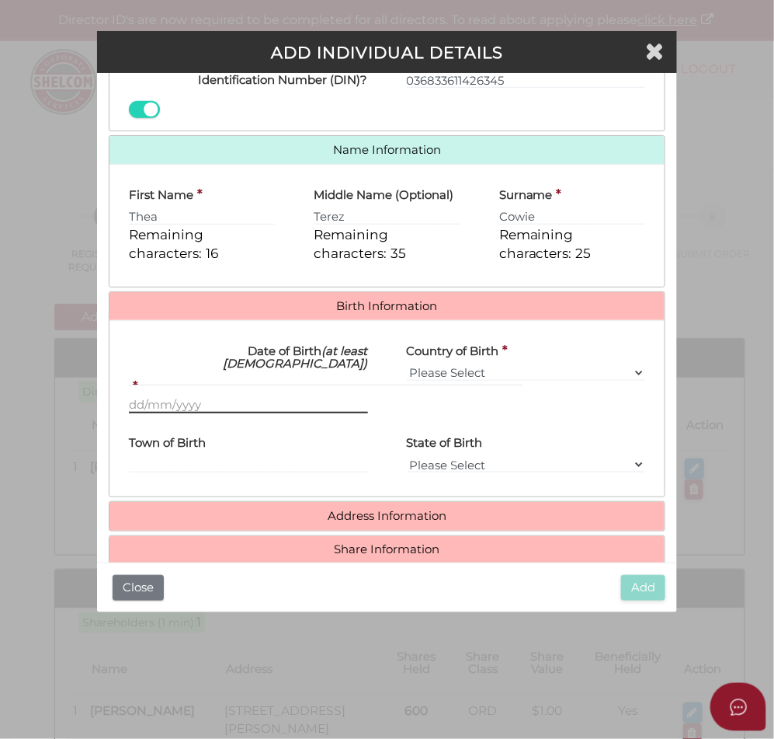
click at [291, 396] on input "Date of Birth (at least 18 years old)" at bounding box center [248, 404] width 239 height 17
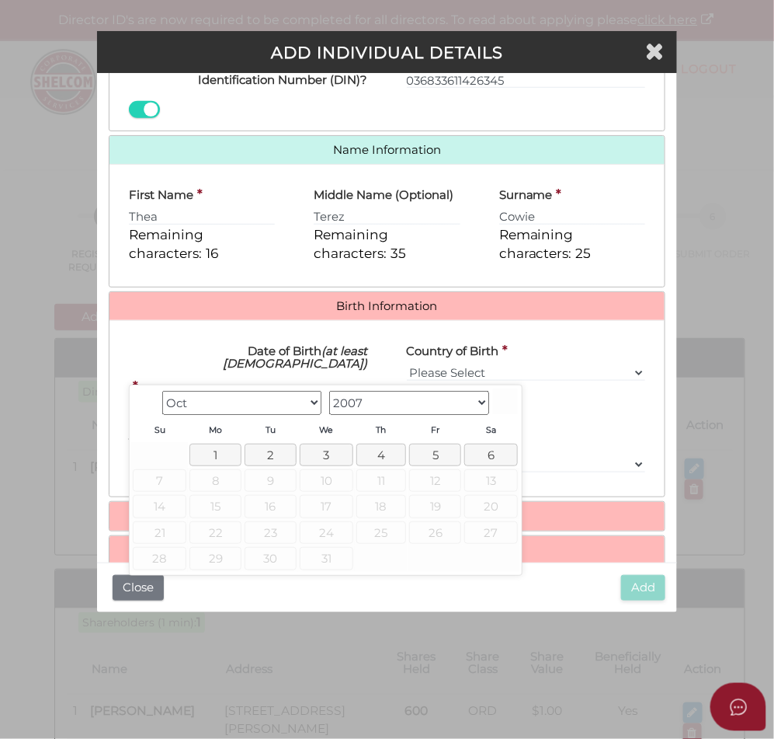
type input "[DATE]"
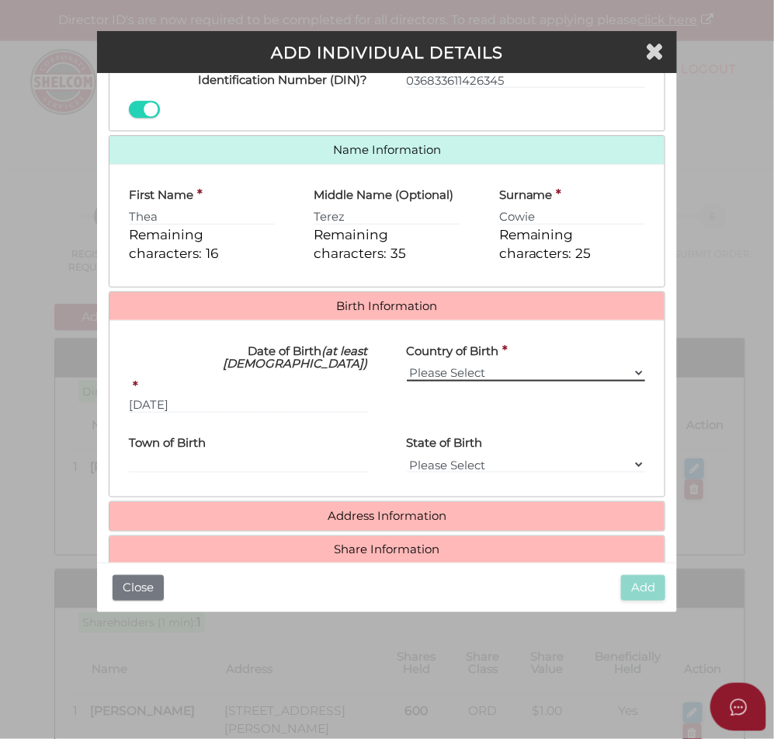
select select "[GEOGRAPHIC_DATA]"
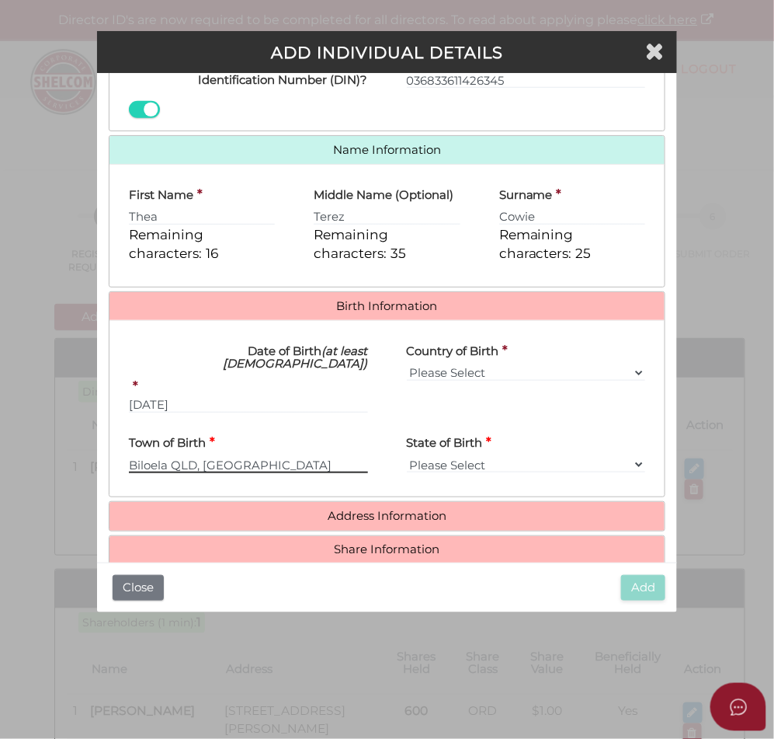
type input "Biloela"
select select "QLD"
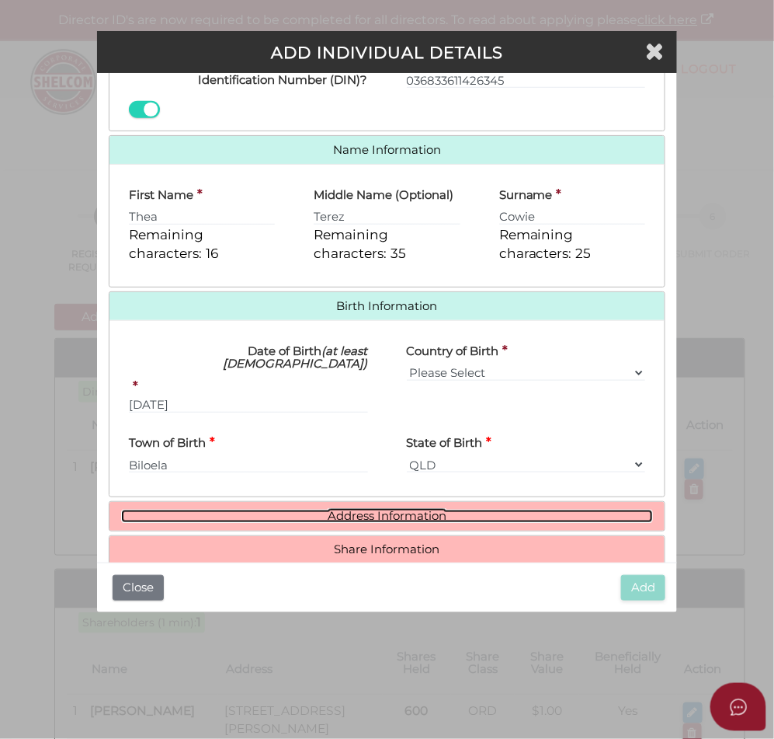
click at [334, 509] on link "Address Information" at bounding box center [387, 515] width 533 height 13
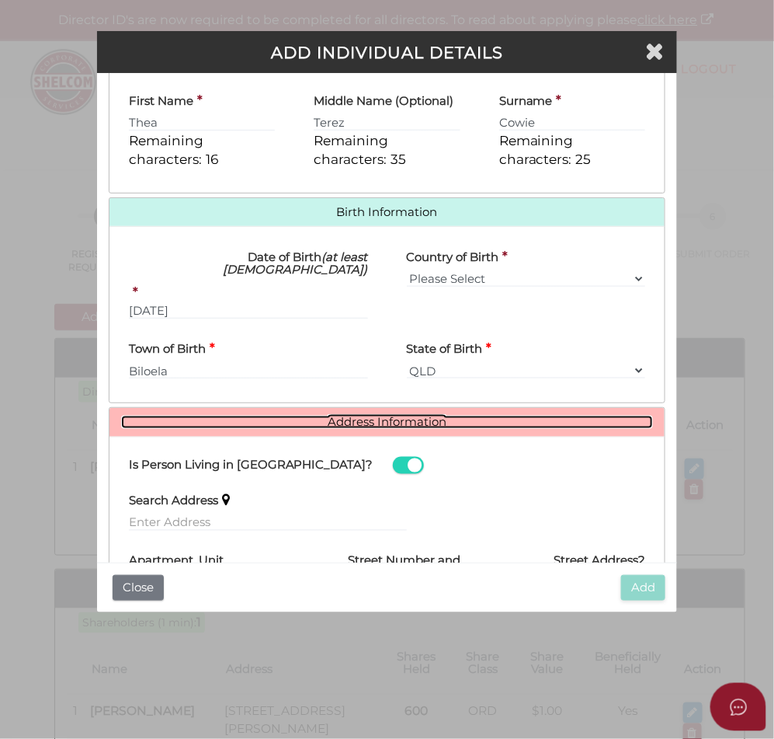
scroll to position [590, 0]
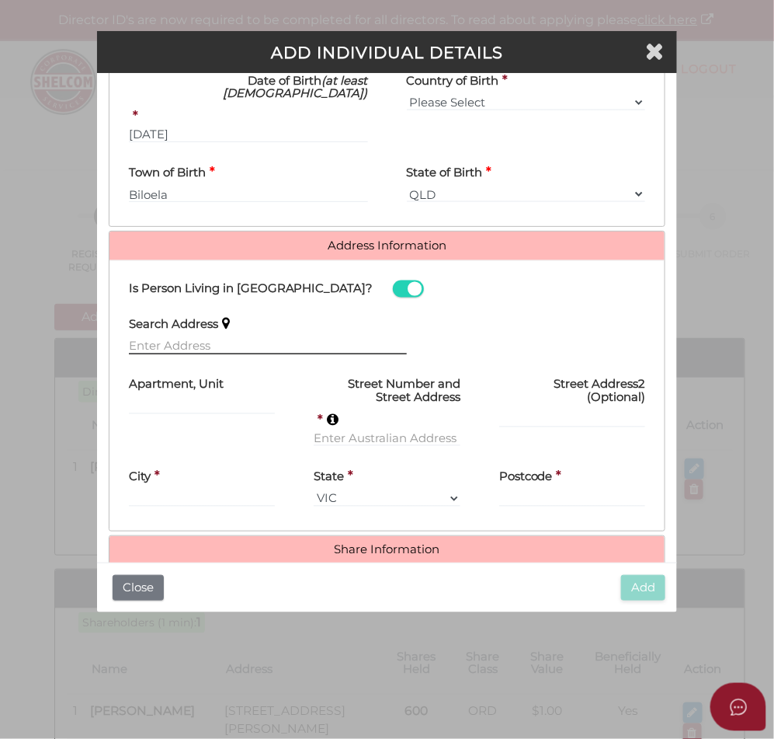
click at [241, 338] on input "text" at bounding box center [268, 346] width 278 height 17
paste input "83 Blair St Coburg, 3058, Victoria, Australia"
type input "83 Blair St, Coburg Victoria 3058, Australia"
type input "[STREET_ADDRESS][PERSON_NAME]"
type input "[GEOGRAPHIC_DATA]"
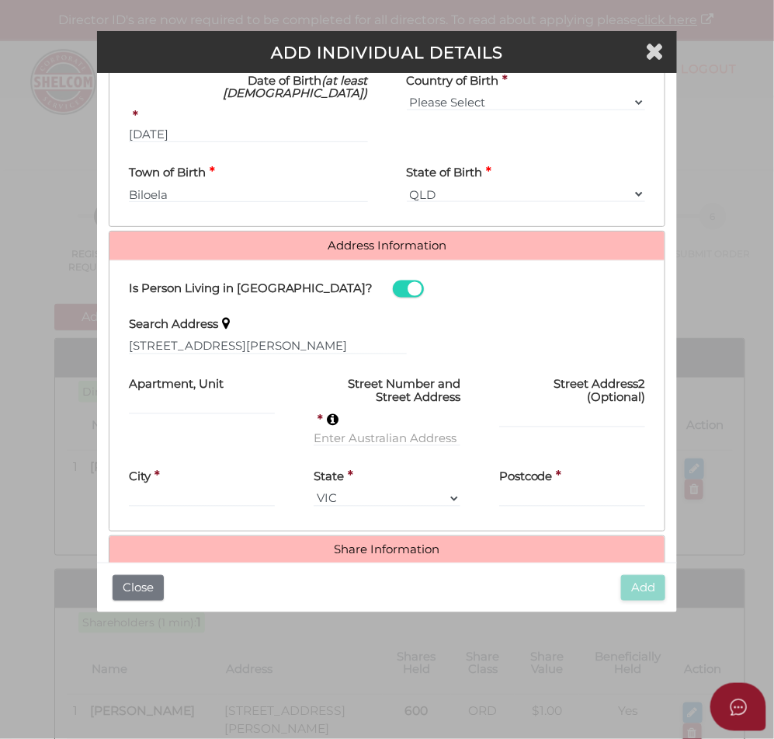
select select "VIC"
type input "3058"
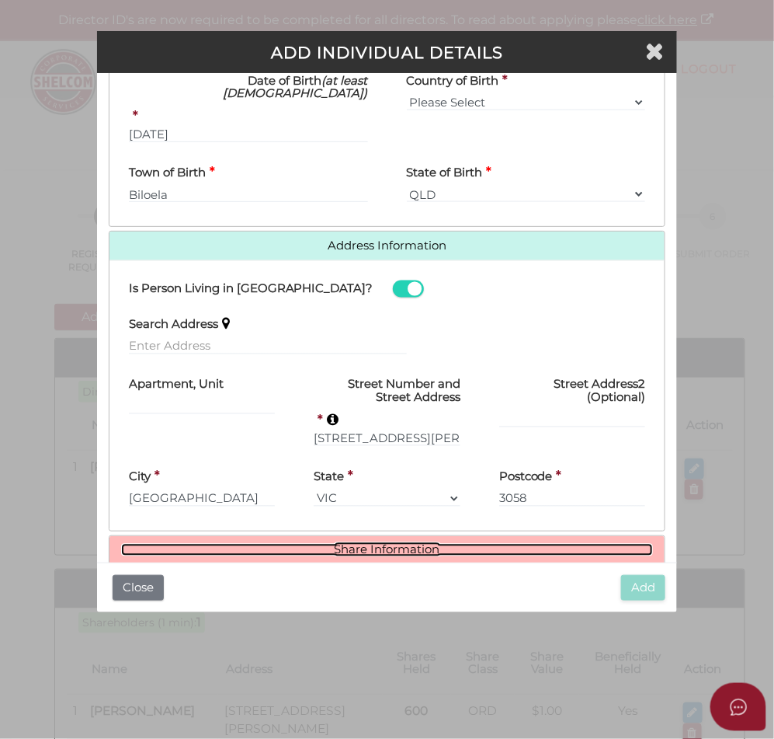
click at [362, 544] on link "Share Information" at bounding box center [387, 550] width 533 height 13
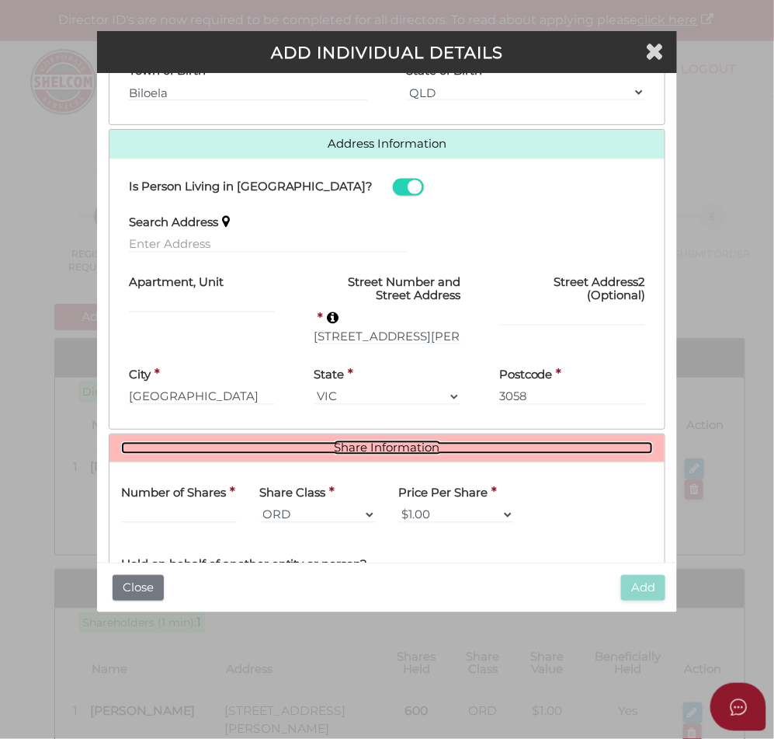
scroll to position [825, 0]
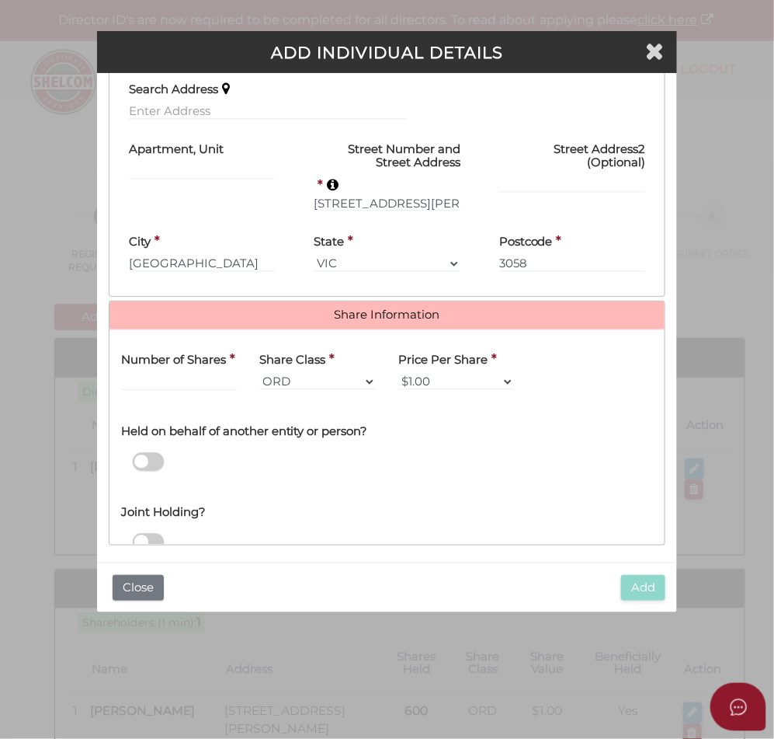
click at [206, 363] on div "Number of Shares *" at bounding box center [179, 366] width 116 height 49
click at [184, 374] on input "text" at bounding box center [179, 382] width 116 height 17
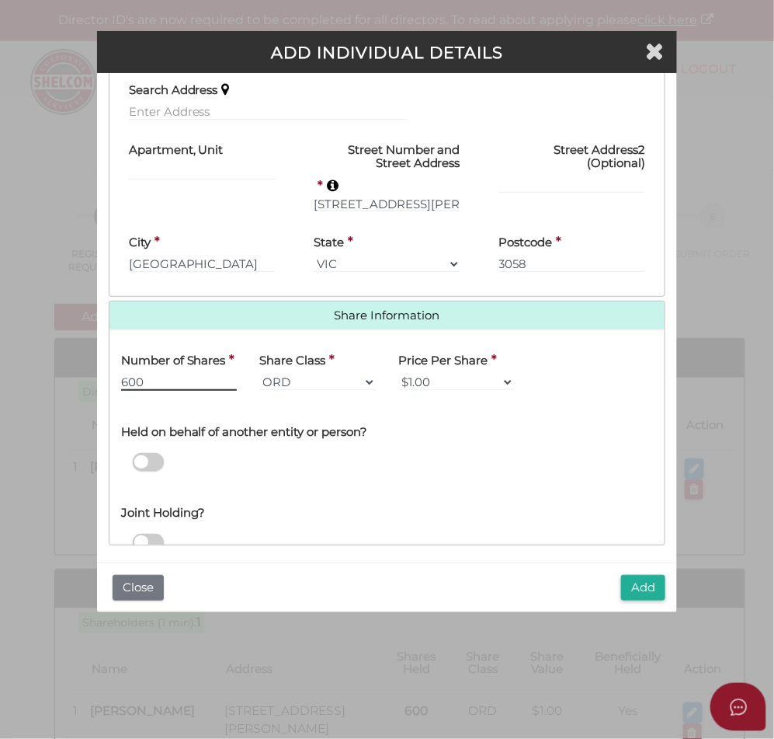
type input "600"
click at [642, 589] on button "Add" at bounding box center [643, 588] width 44 height 26
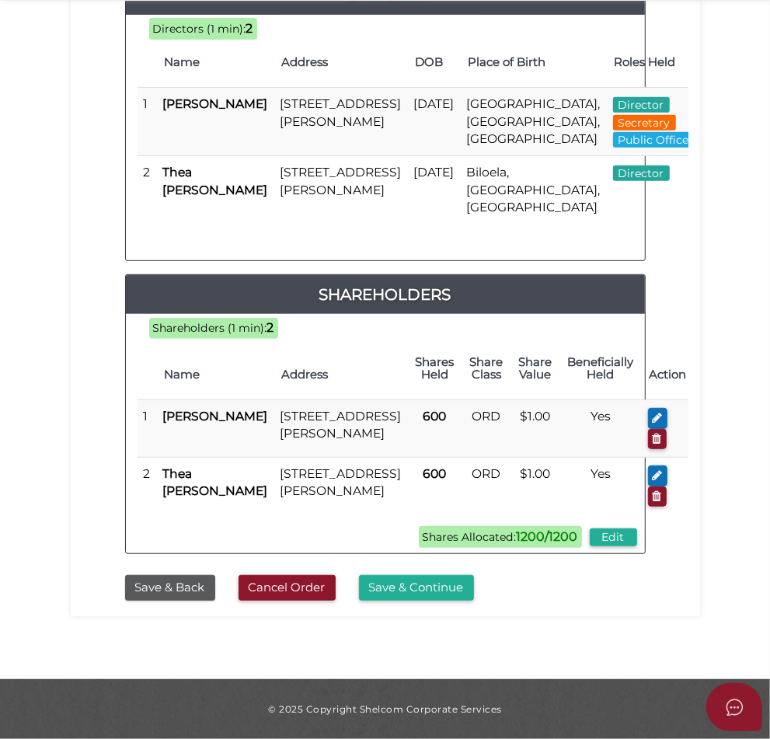
scroll to position [332, 0]
click at [474, 585] on button "Save & Continue" at bounding box center [416, 588] width 115 height 26
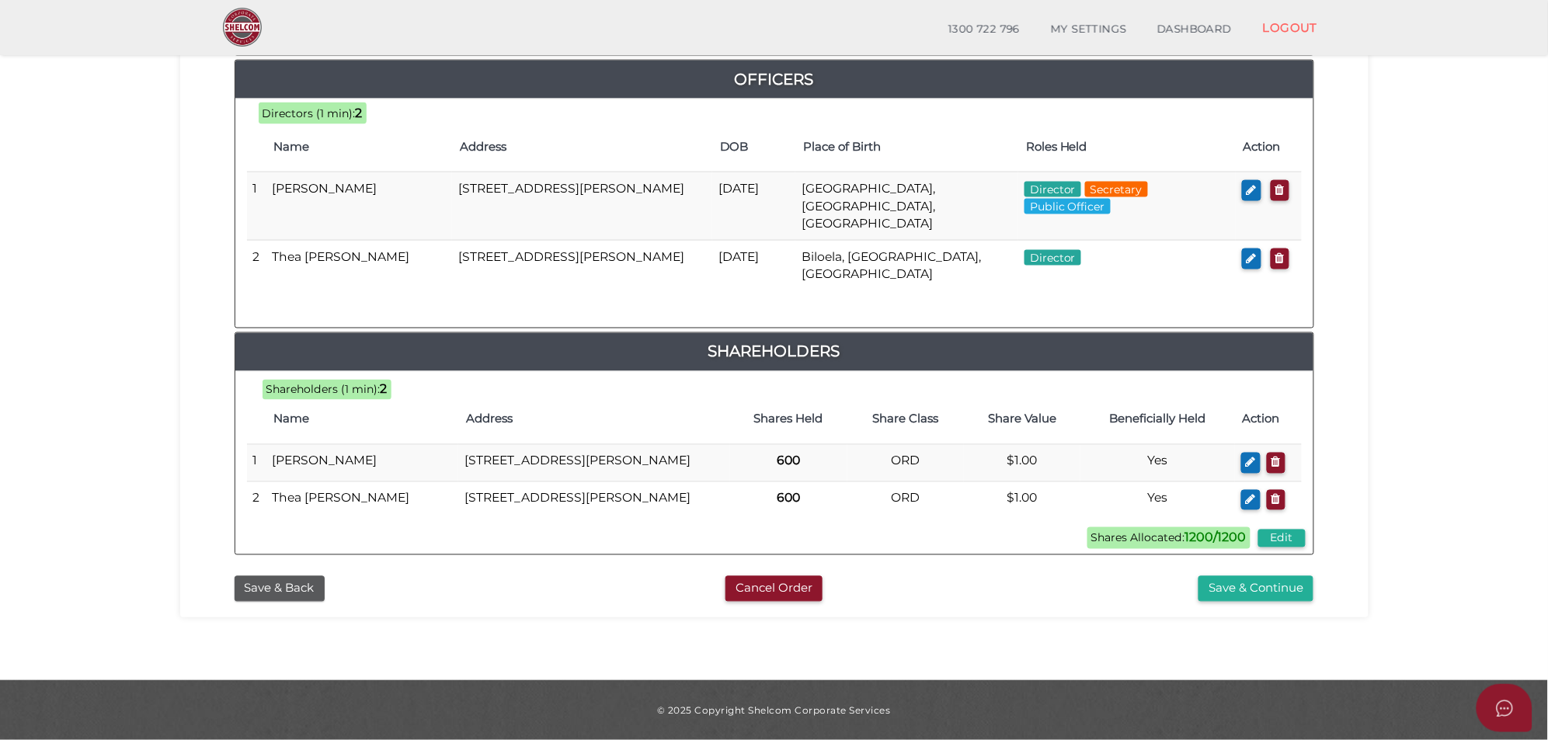
scroll to position [742, 0]
click at [774, 584] on button "Save & Continue" at bounding box center [1255, 589] width 115 height 26
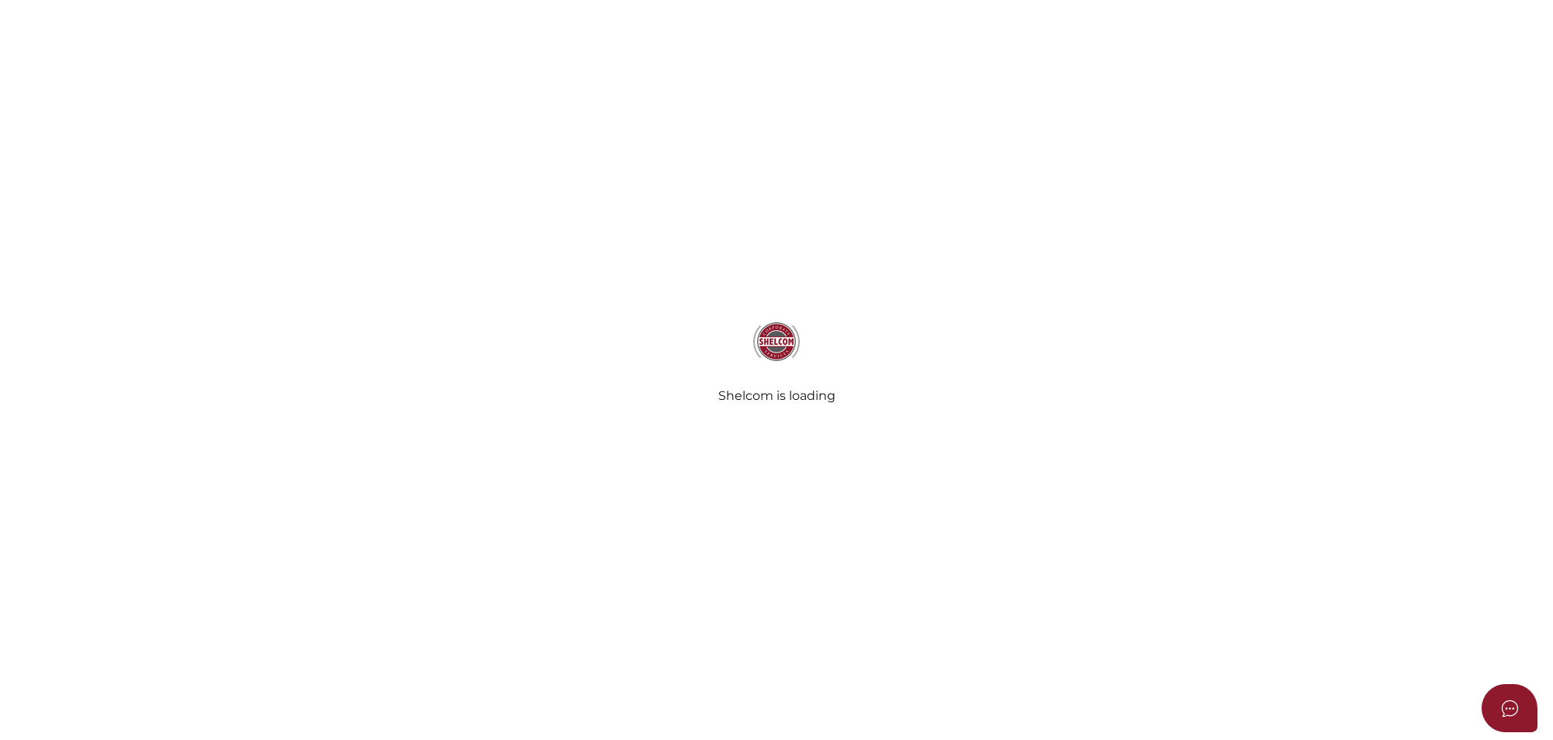
select select "Comb Binding"
select select "No"
radio input "true"
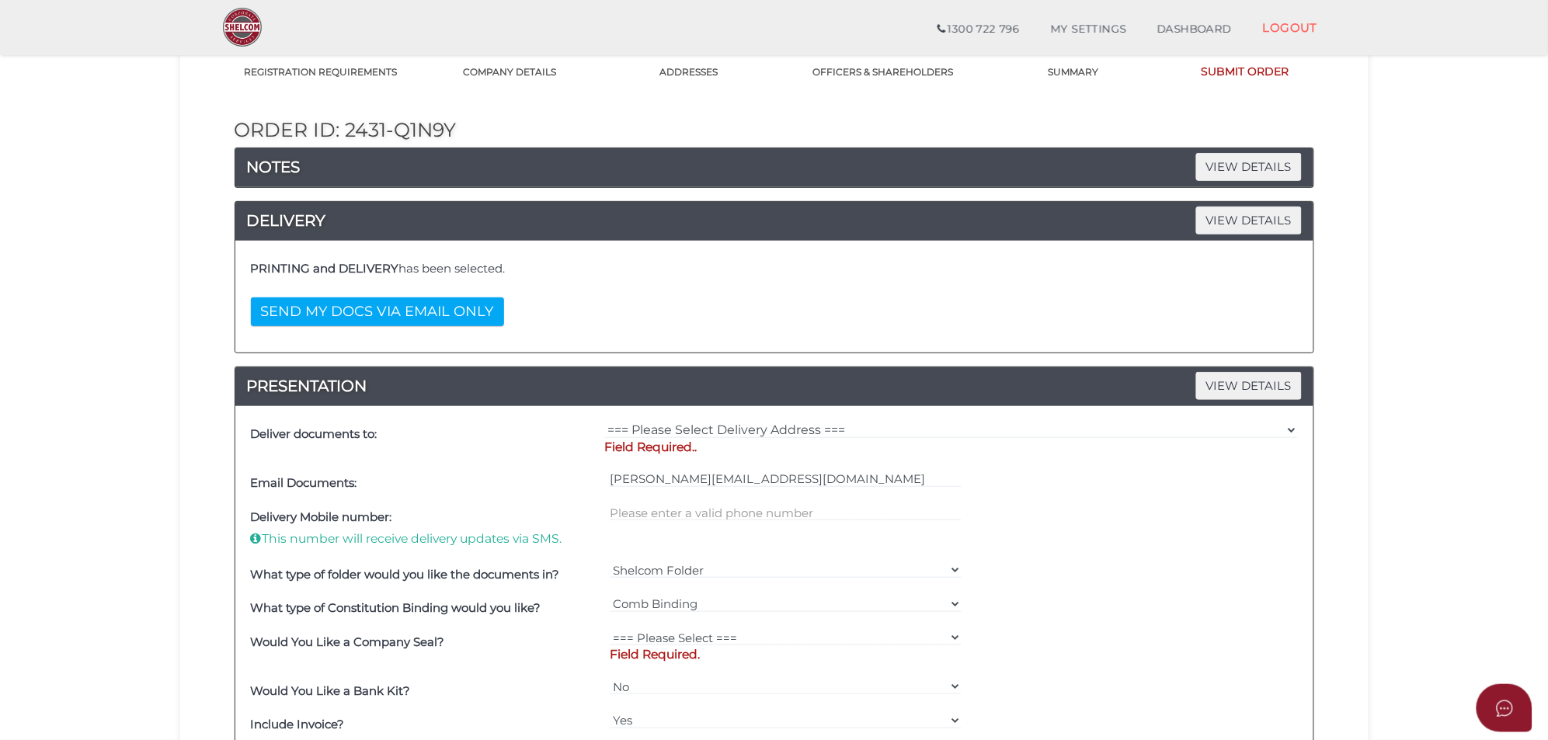
scroll to position [291, 0]
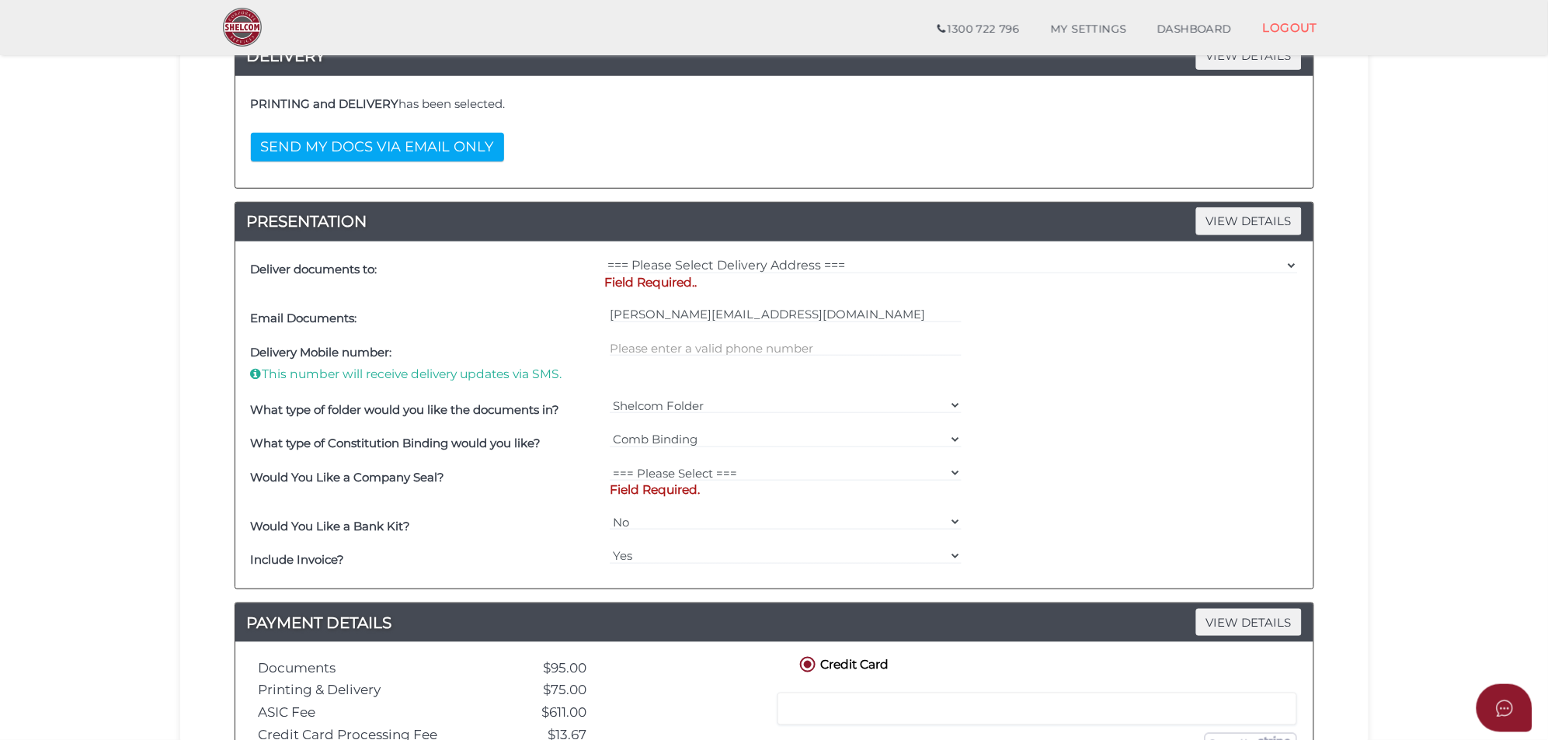
click at [379, 141] on button "SEND MY DOCS VIA EMAIL ONLY" at bounding box center [377, 147] width 253 height 29
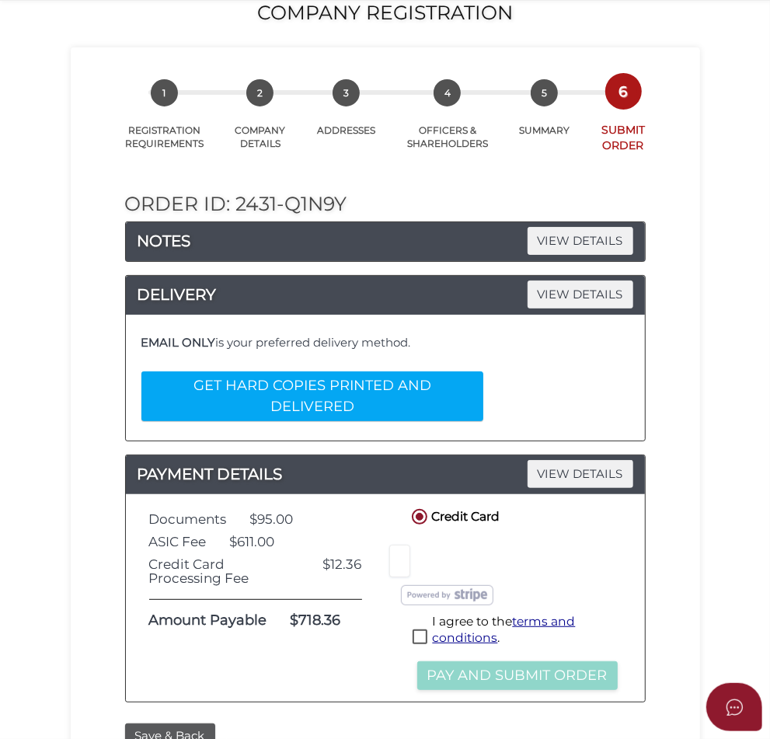
scroll to position [0, 0]
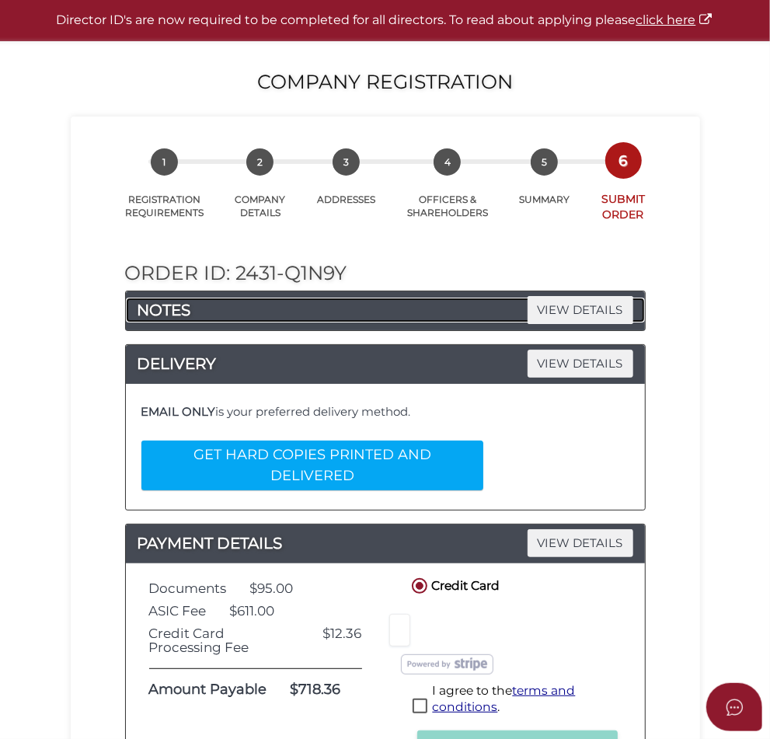
click at [633, 323] on span "VIEW DETAILS" at bounding box center [580, 309] width 106 height 27
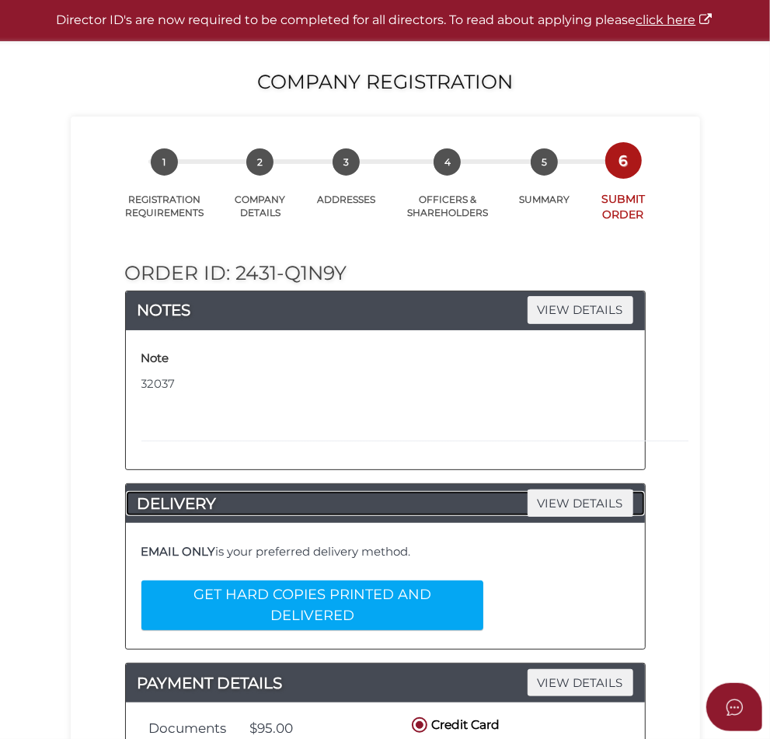
click at [633, 516] on span "VIEW DETAILS" at bounding box center [580, 502] width 106 height 27
click at [558, 176] on span "5" at bounding box center [543, 161] width 27 height 27
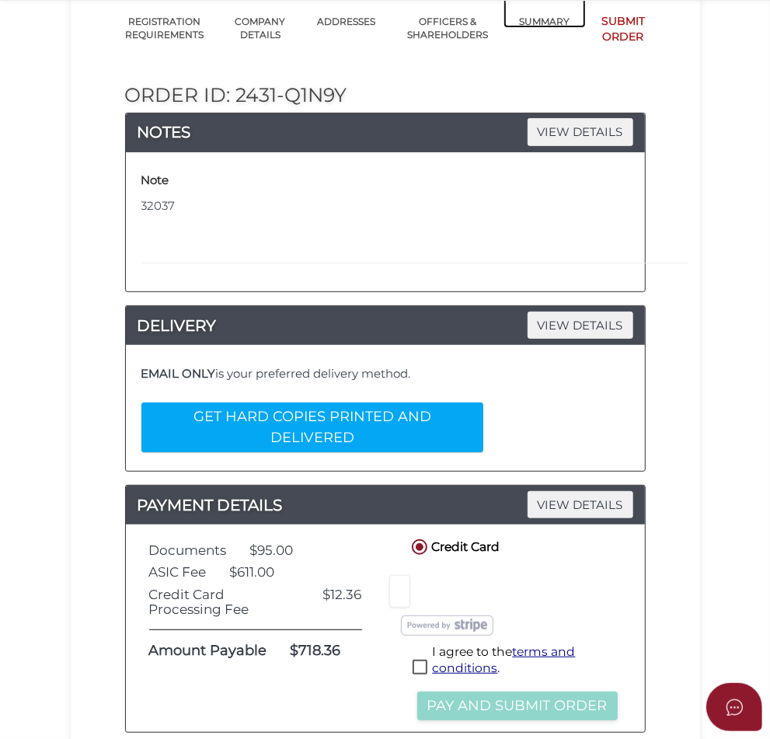
scroll to position [329, 0]
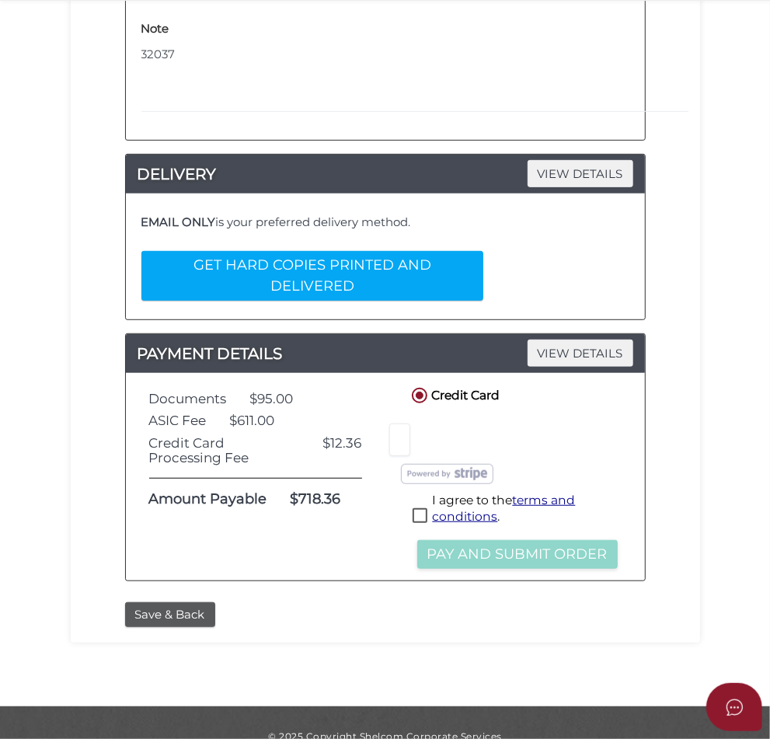
click at [125, 602] on button "Save & Back" at bounding box center [170, 615] width 90 height 26
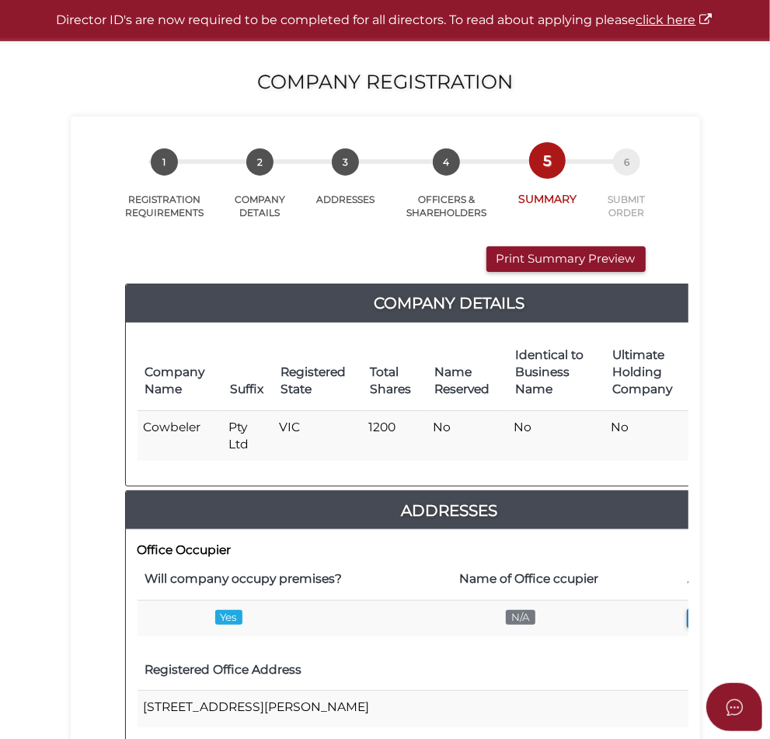
click at [638, 272] on button "Print Summary Preview" at bounding box center [565, 259] width 159 height 26
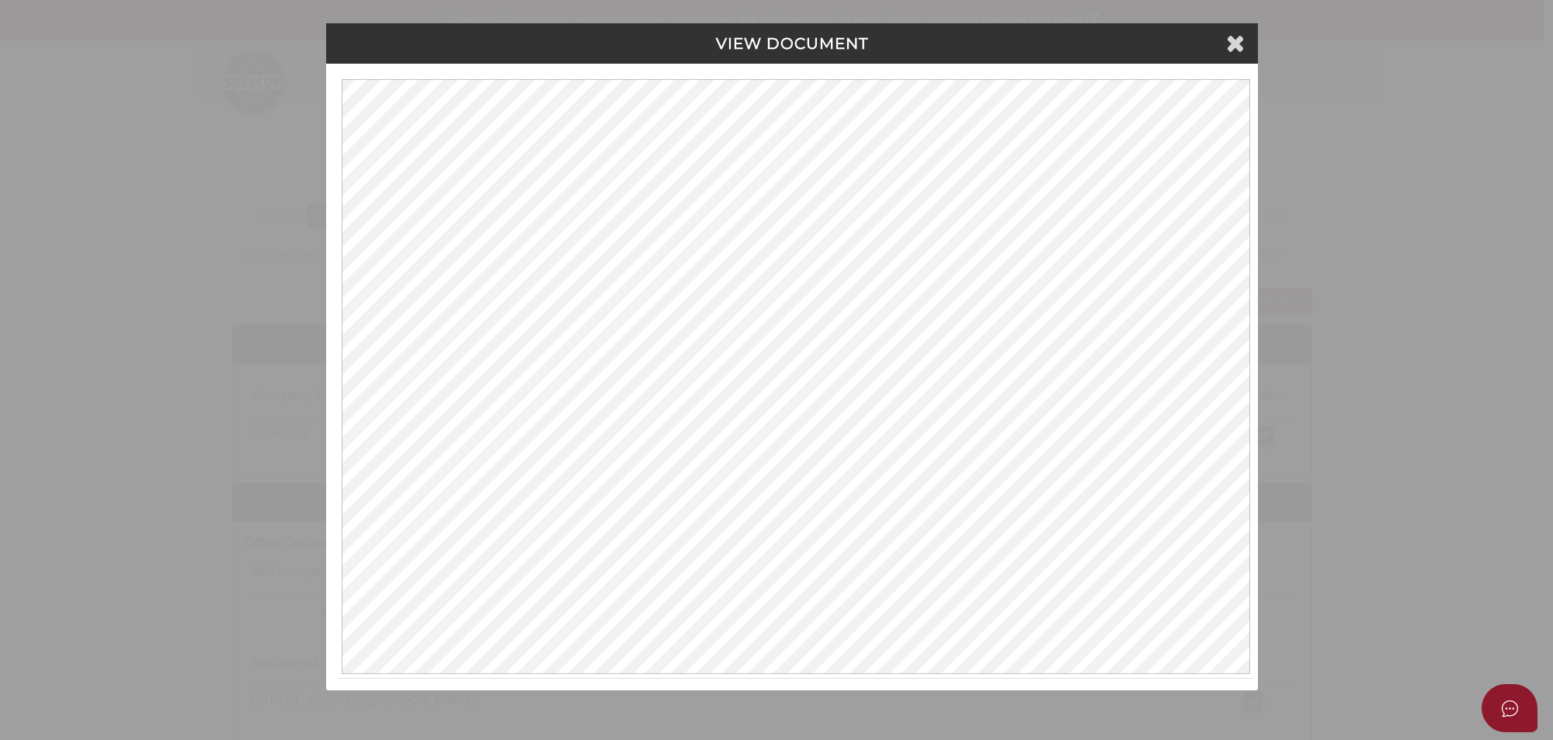
click at [774, 245] on div "VIEW DOCUMENT Please click here to view this document in a new tab." at bounding box center [776, 370] width 1553 height 740
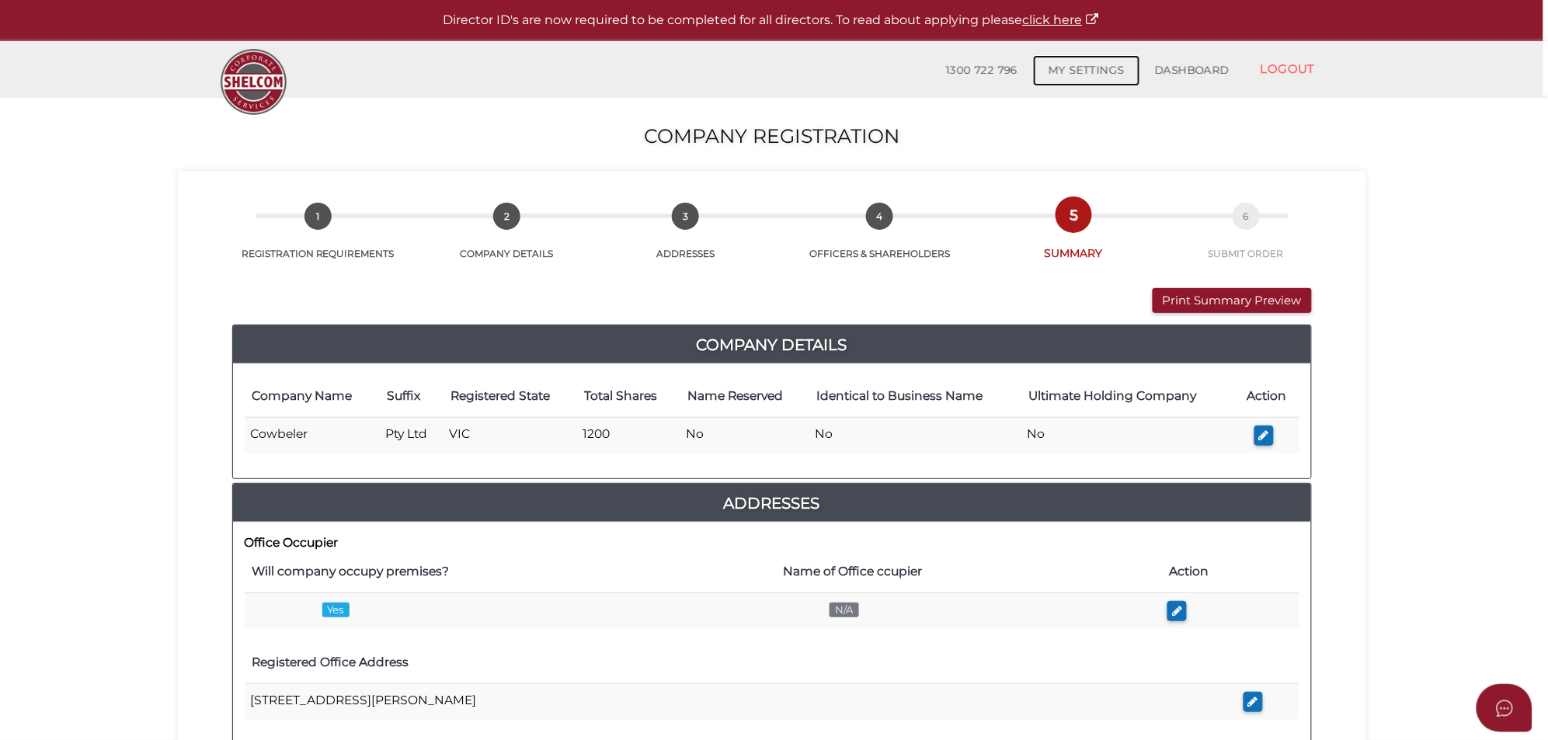
click at [774, 71] on link "MY SETTINGS" at bounding box center [1086, 70] width 107 height 31
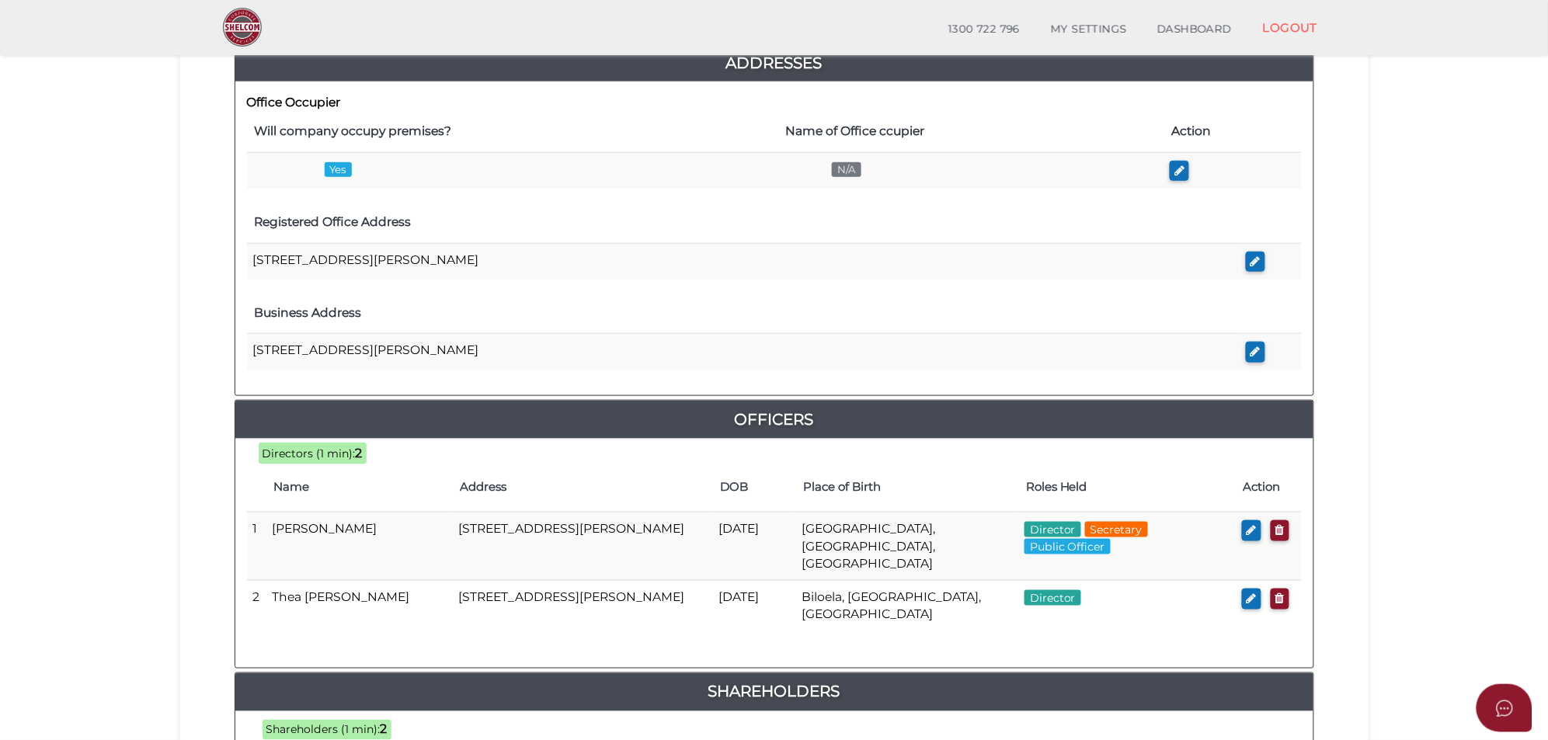
scroll to position [485, 0]
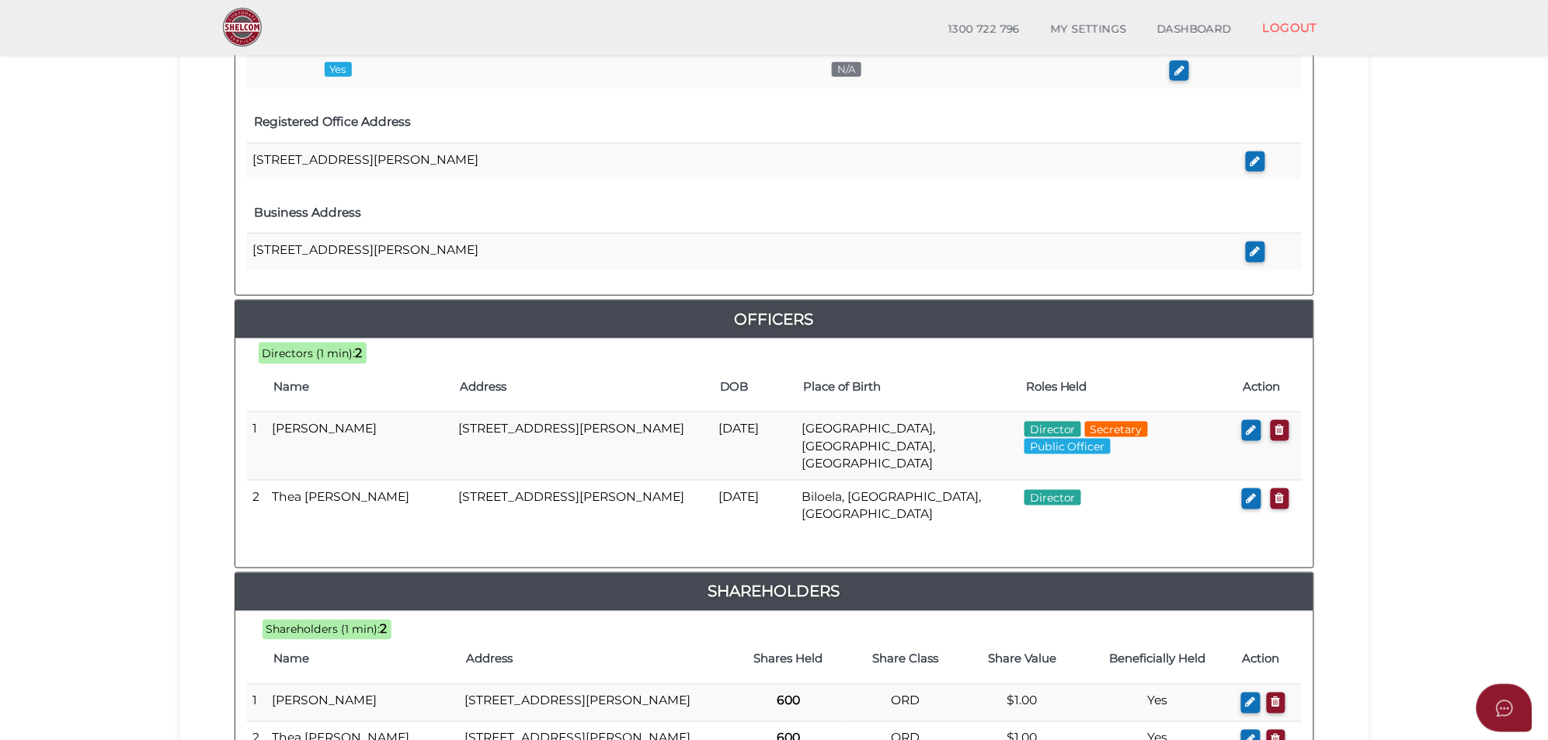
click at [1242, 436] on button "button" at bounding box center [1251, 430] width 19 height 21
checkbox input "true"
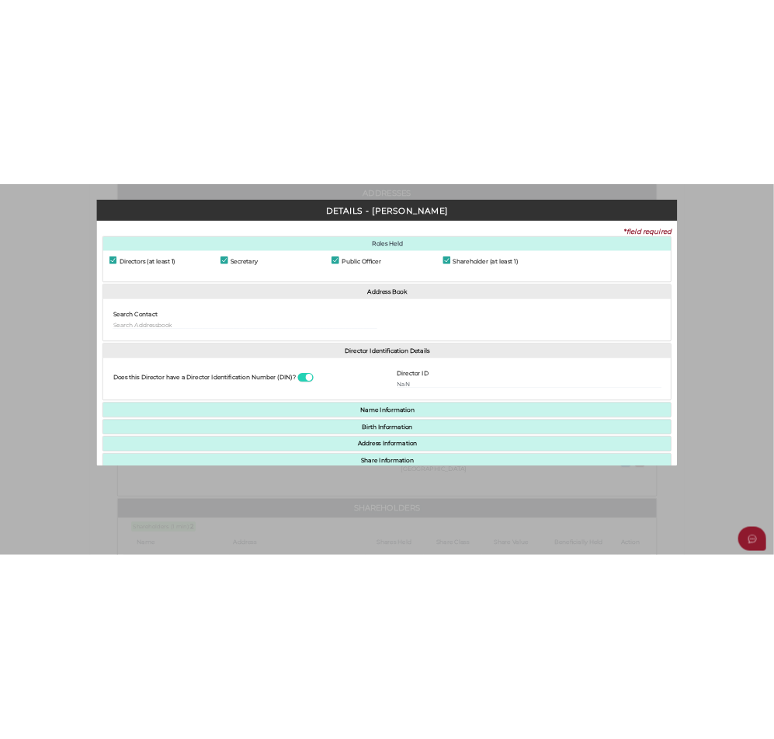
scroll to position [0, 0]
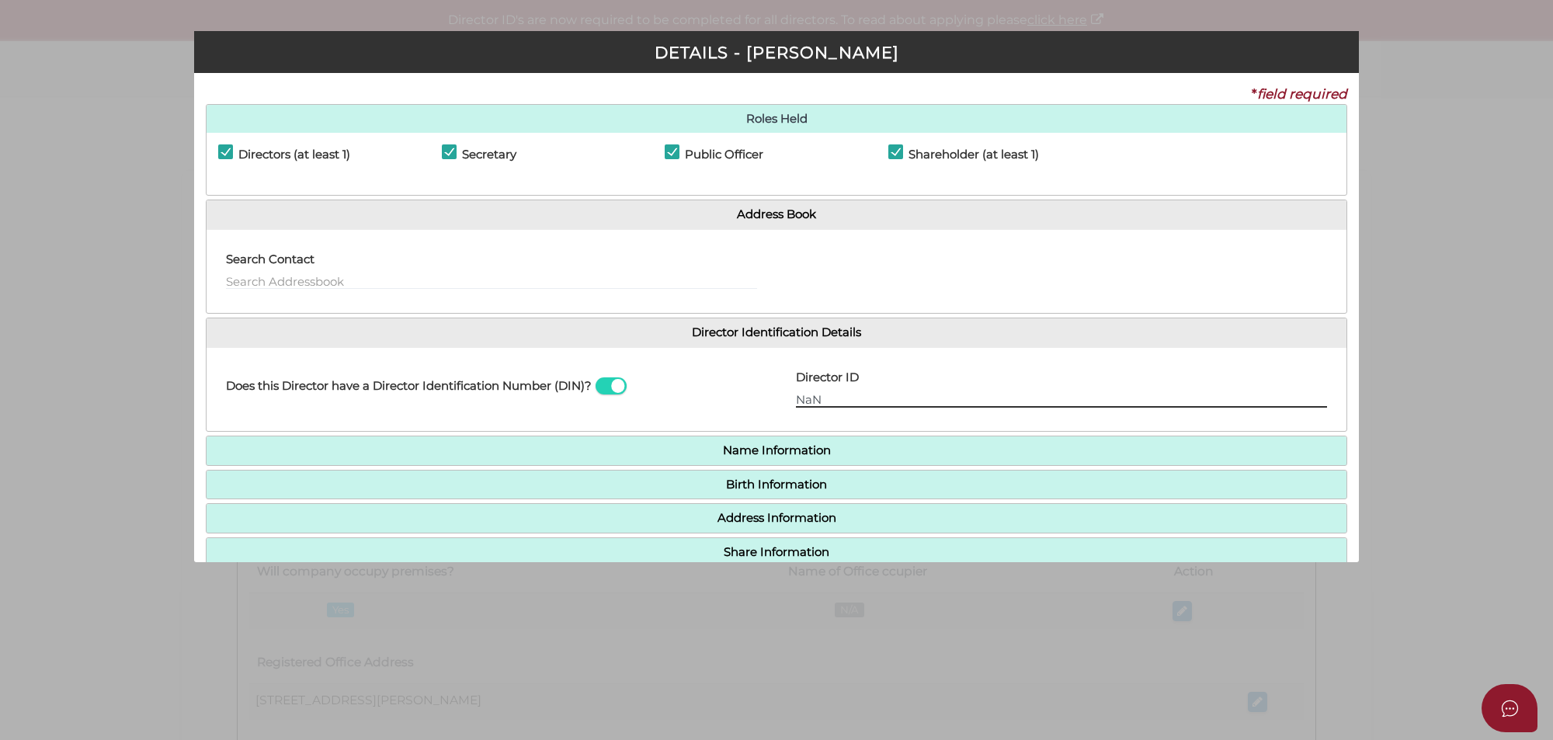
click at [836, 400] on input "NaN" at bounding box center [1061, 399] width 531 height 17
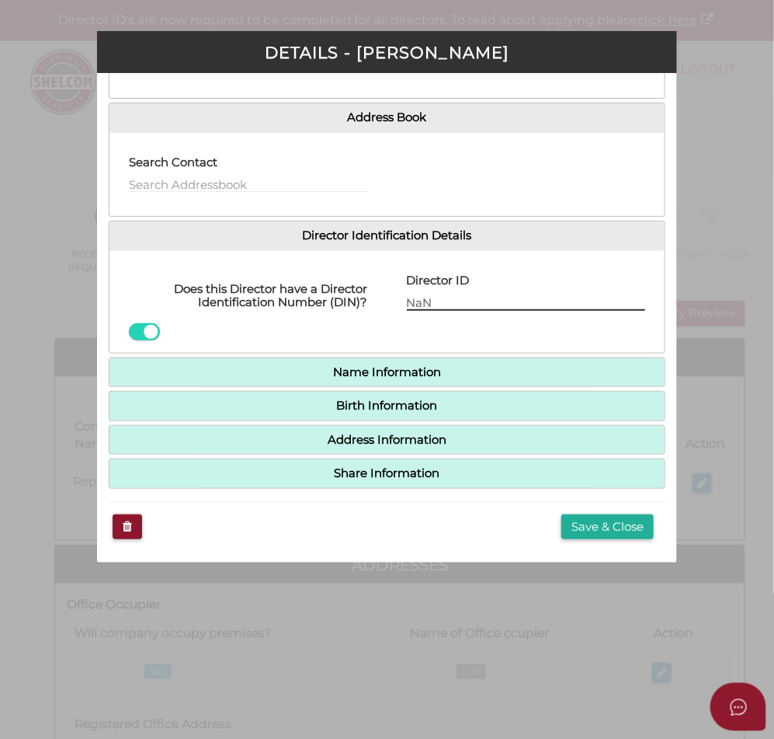
scroll to position [103, 0]
click at [486, 299] on input "NaN" at bounding box center [526, 302] width 239 height 17
drag, startPoint x: 443, startPoint y: 301, endPoint x: 339, endPoint y: 285, distance: 104.5
click at [339, 285] on div "Does this Director have a Director Identification Number (DIN)? Director ID NaN…" at bounding box center [388, 302] width 556 height 78
paste input "036 66419 31694"
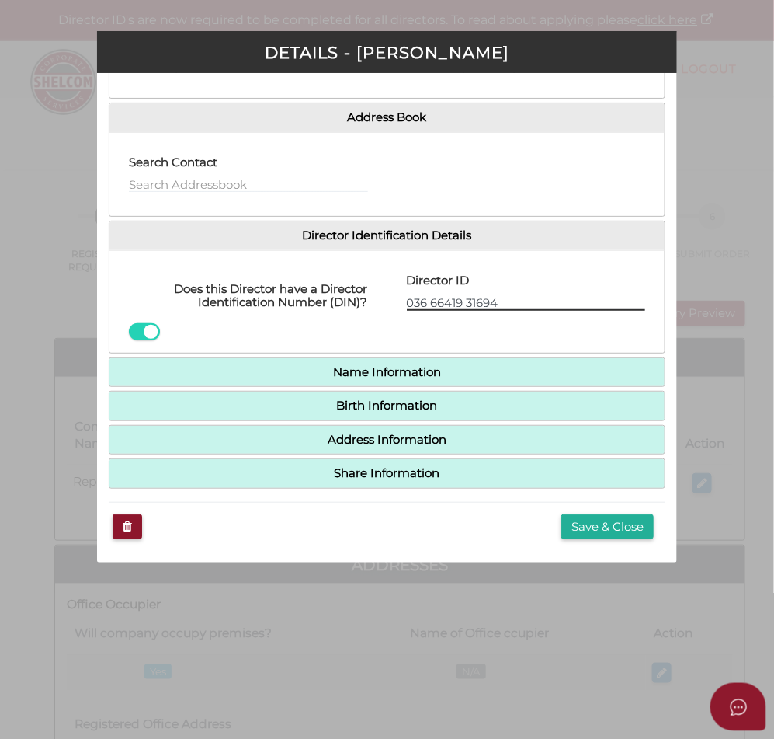
click at [426, 297] on input "036 66419 31694" at bounding box center [526, 302] width 239 height 17
click at [463, 301] on input "03666419 31694" at bounding box center [526, 302] width 239 height 17
click at [509, 297] on input "0366641931694" at bounding box center [526, 302] width 239 height 17
type input "036664193169438"
click at [591, 525] on button "Save & Close" at bounding box center [608, 527] width 92 height 26
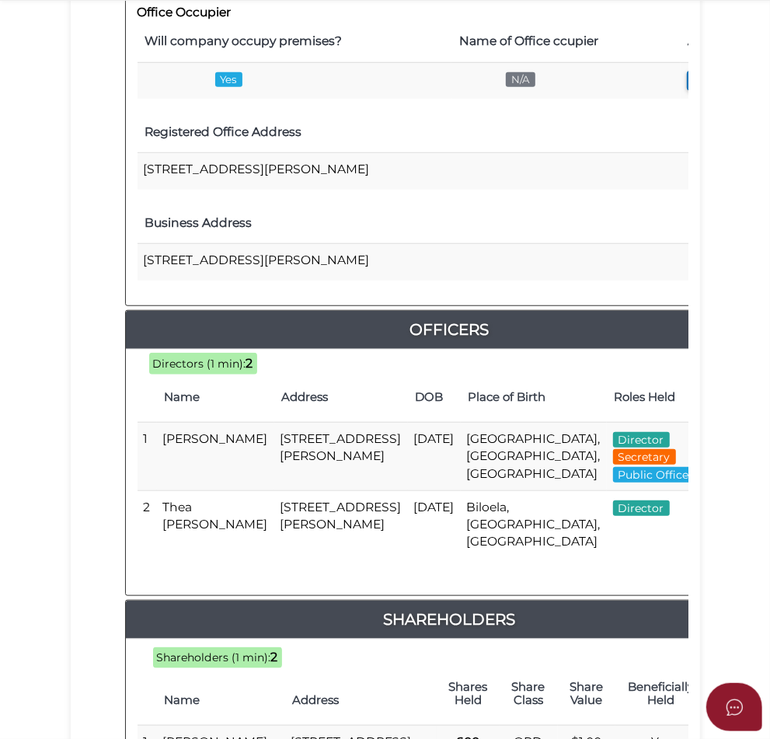
scroll to position [583, 0]
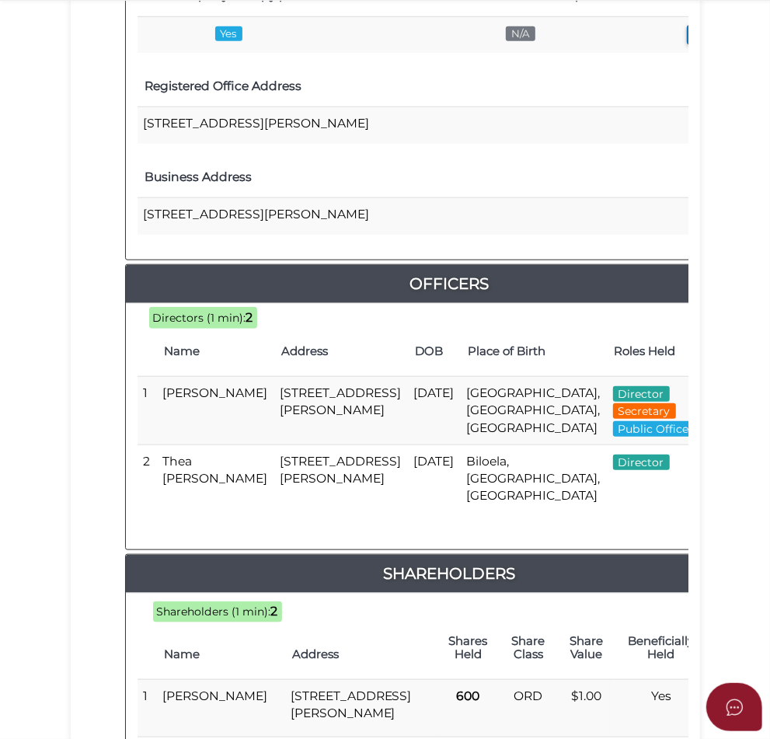
click at [720, 468] on icon "button" at bounding box center [725, 463] width 10 height 12
checkbox input "true"
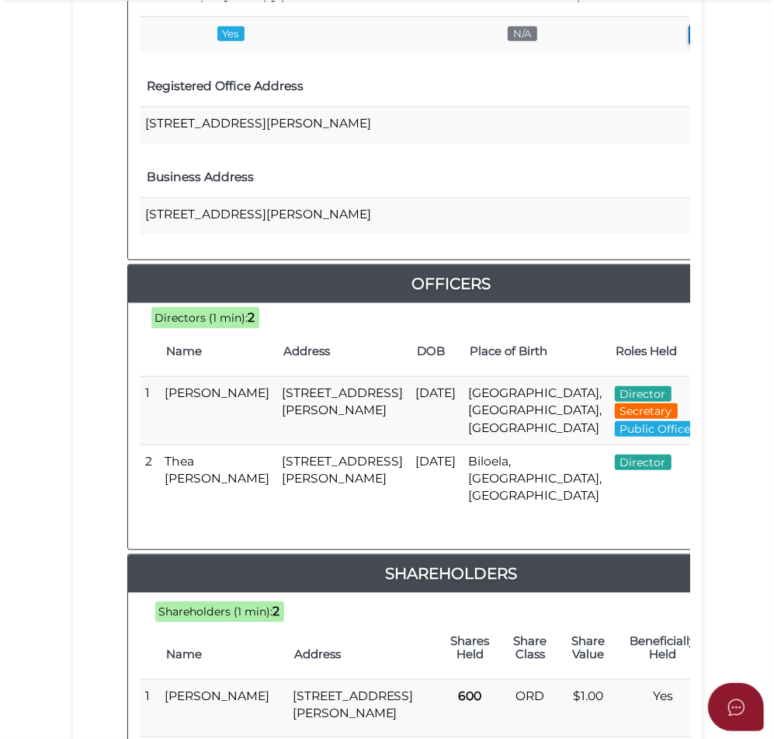
scroll to position [0, 0]
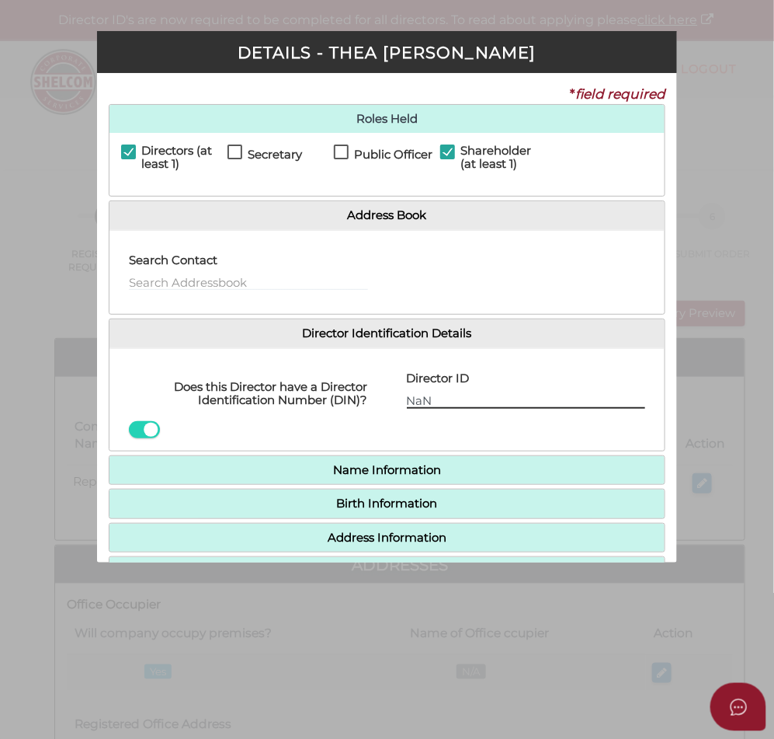
click at [565, 398] on input "NaN" at bounding box center [526, 399] width 239 height 17
paste input "036 83361 14"
drag, startPoint x: 428, startPoint y: 406, endPoint x: 311, endPoint y: 385, distance: 119.1
click at [311, 385] on div "Does this Director have a Director Identification Number (DIN)? Director ID NaN…" at bounding box center [388, 399] width 556 height 78
click at [426, 401] on input "036 83361 14" at bounding box center [526, 399] width 239 height 17
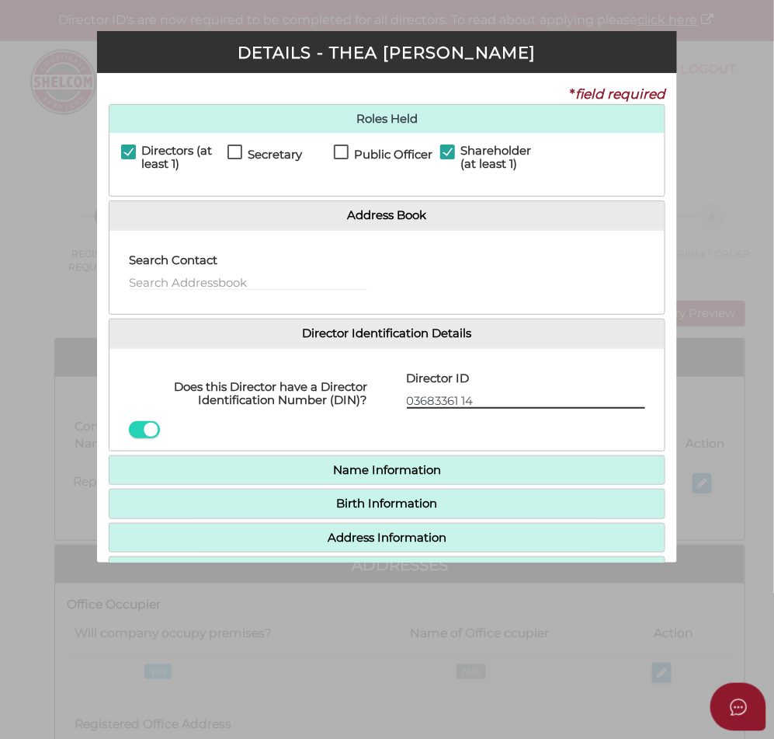
click at [460, 402] on input "03683361 14" at bounding box center [526, 399] width 239 height 17
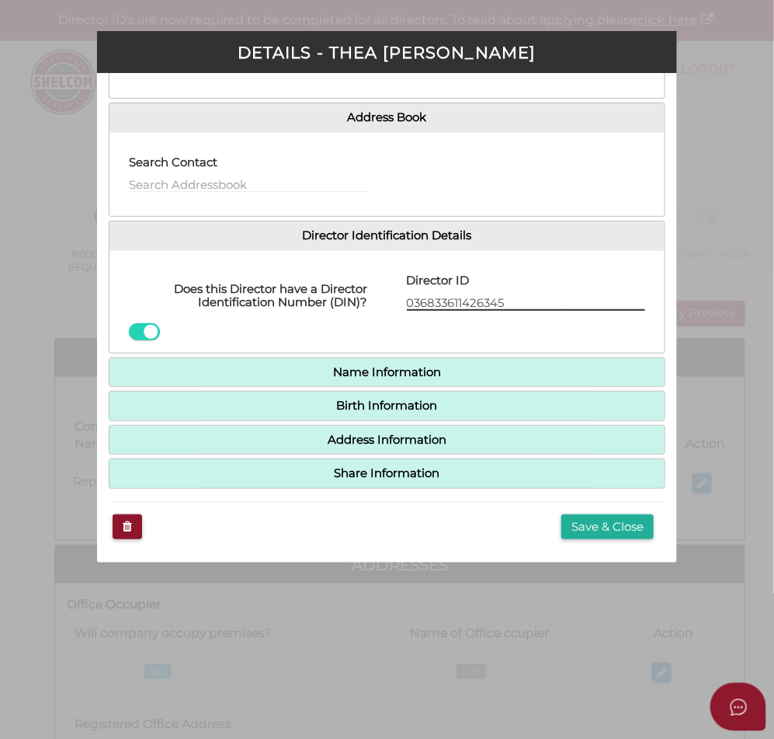
scroll to position [103, 0]
type input "036833611426345"
click at [577, 529] on button "Save & Close" at bounding box center [608, 527] width 92 height 26
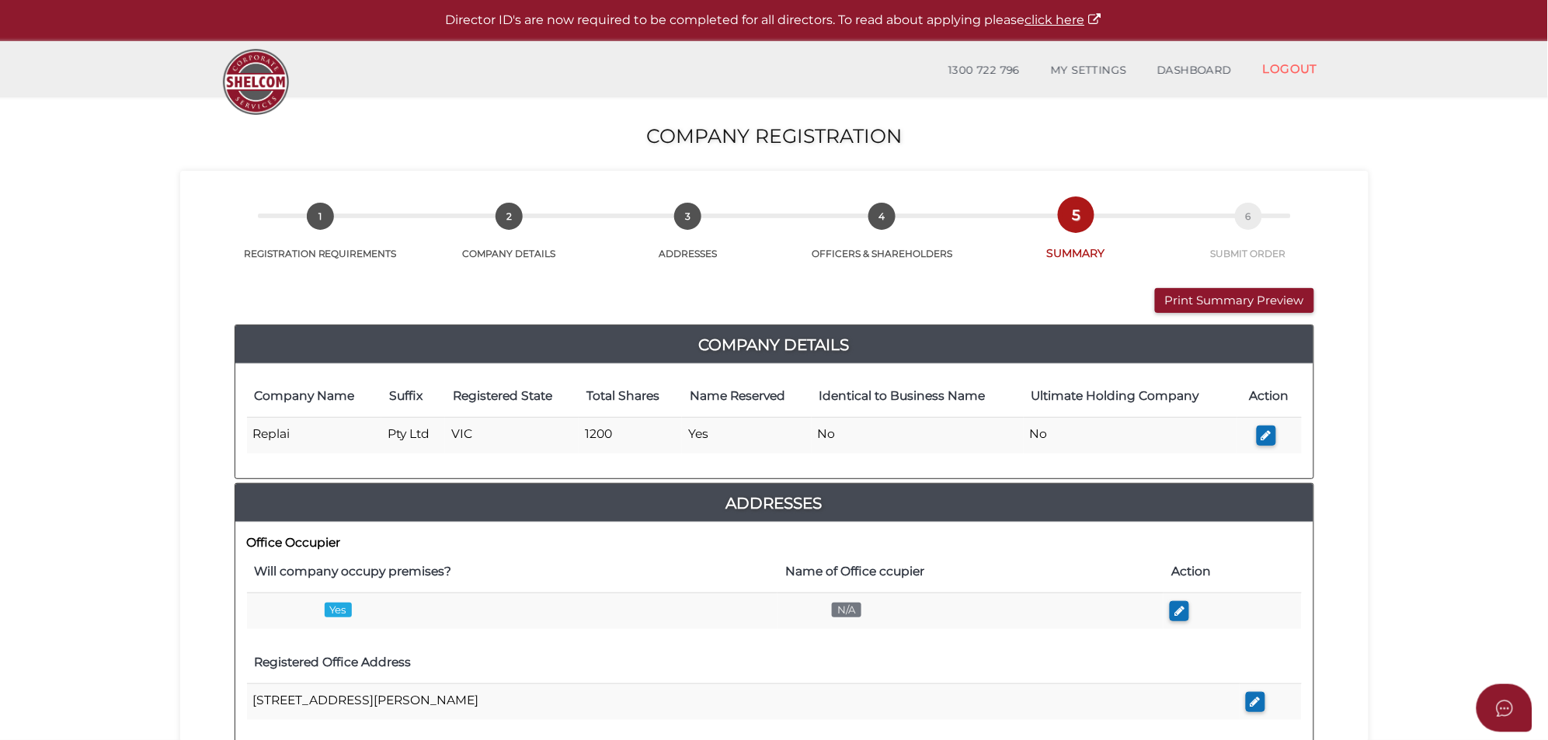
click at [774, 295] on button "Print Summary Preview" at bounding box center [1234, 301] width 159 height 26
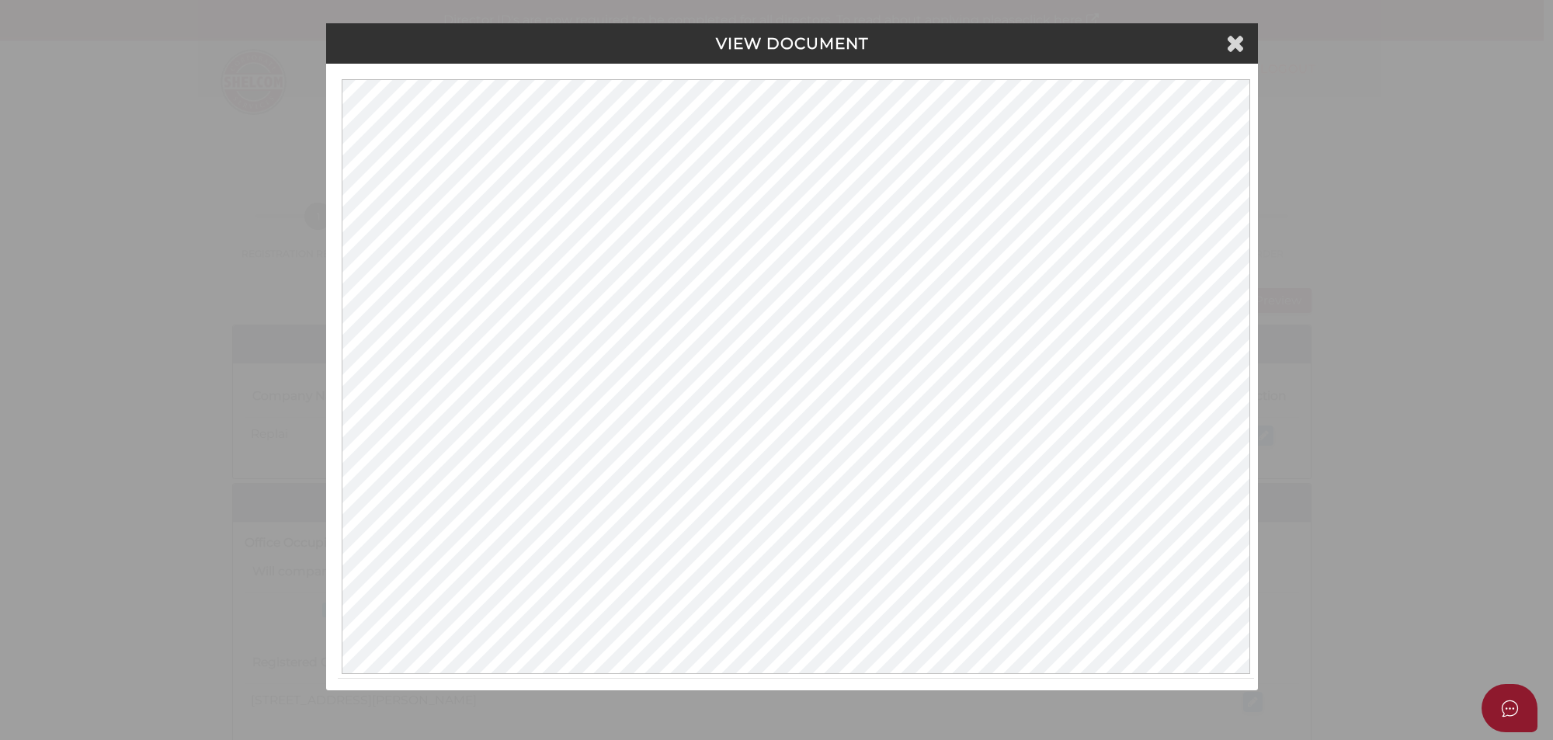
click at [774, 464] on div "VIEW DOCUMENT Please click here to view this document in a new tab." at bounding box center [776, 370] width 1553 height 740
